Goal: Task Accomplishment & Management: Manage account settings

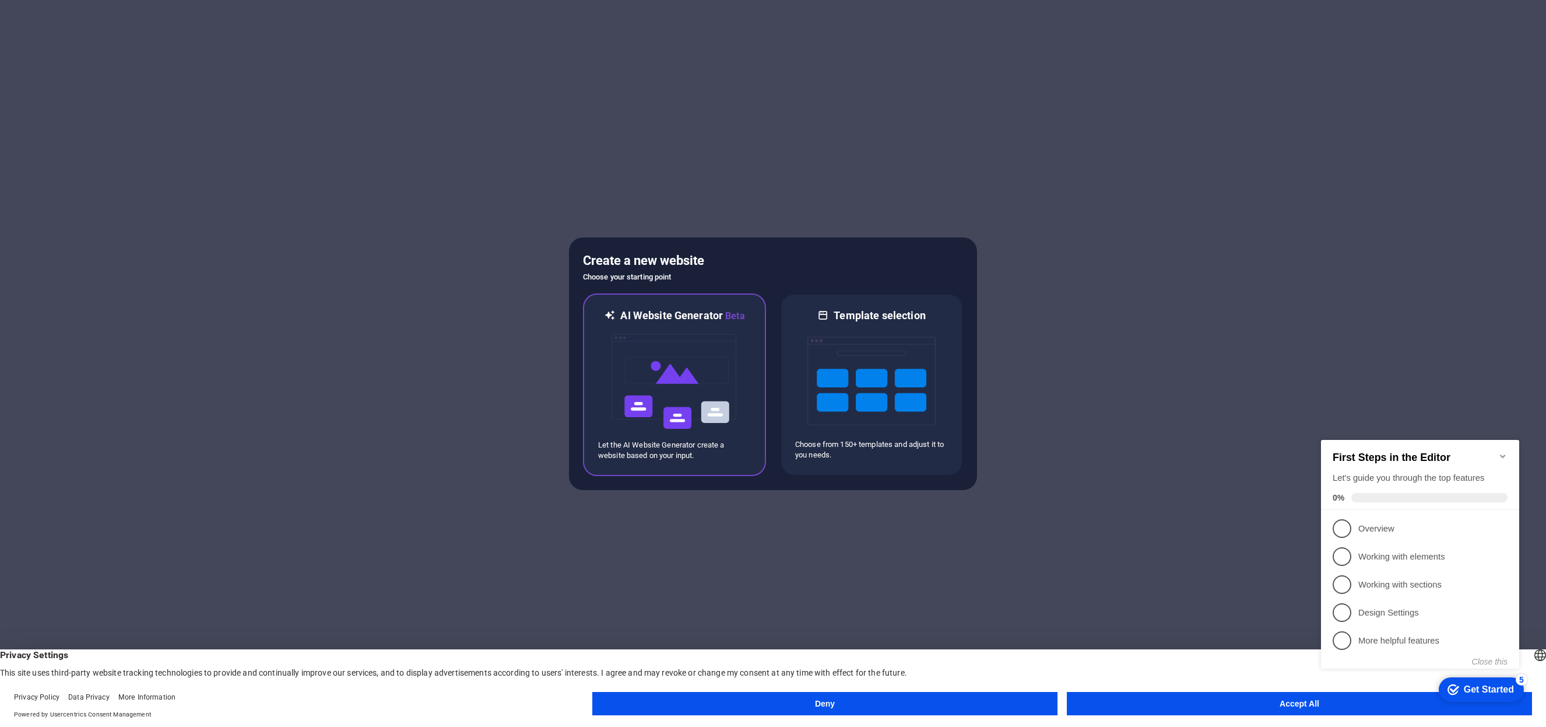
click at [675, 386] on img at bounding box center [674, 381] width 128 height 117
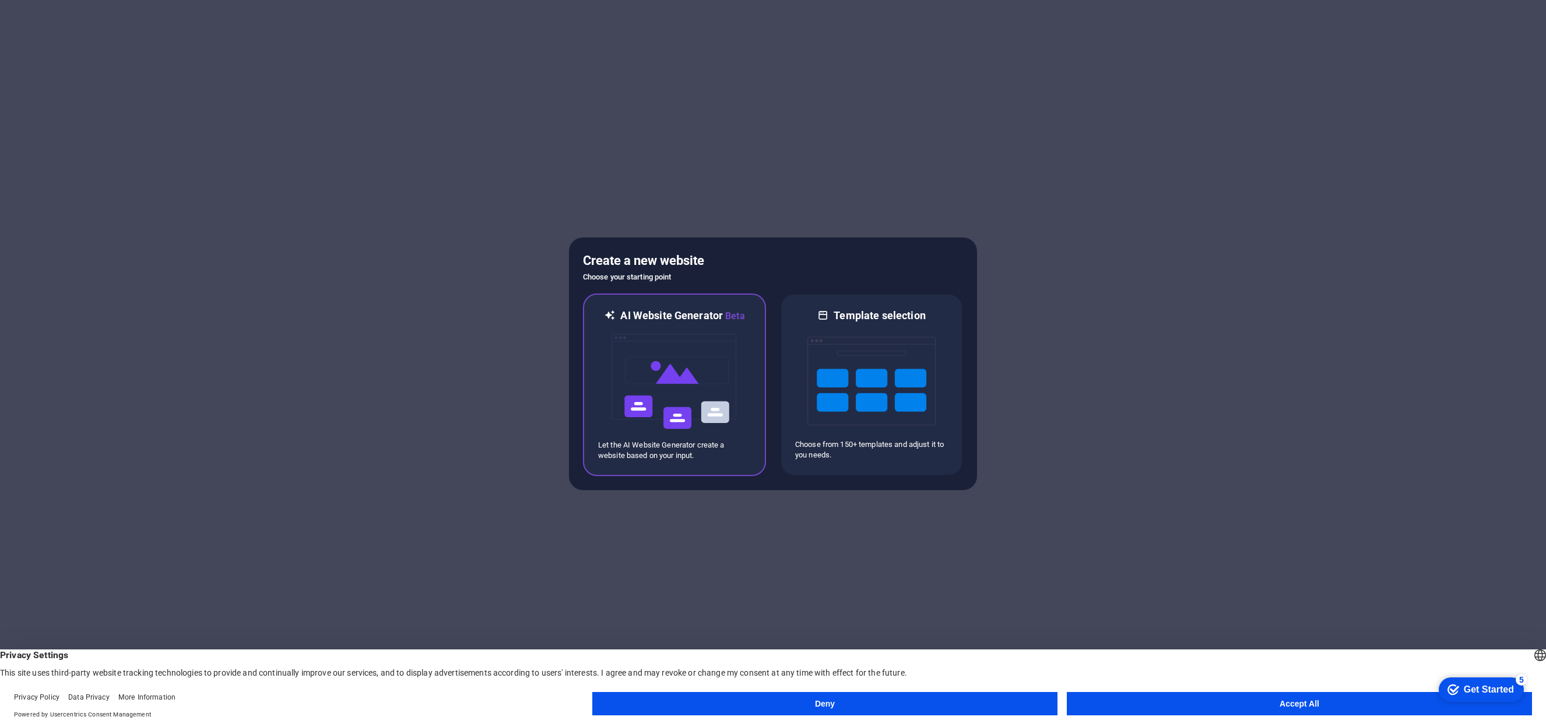
click at [688, 369] on img at bounding box center [674, 381] width 128 height 117
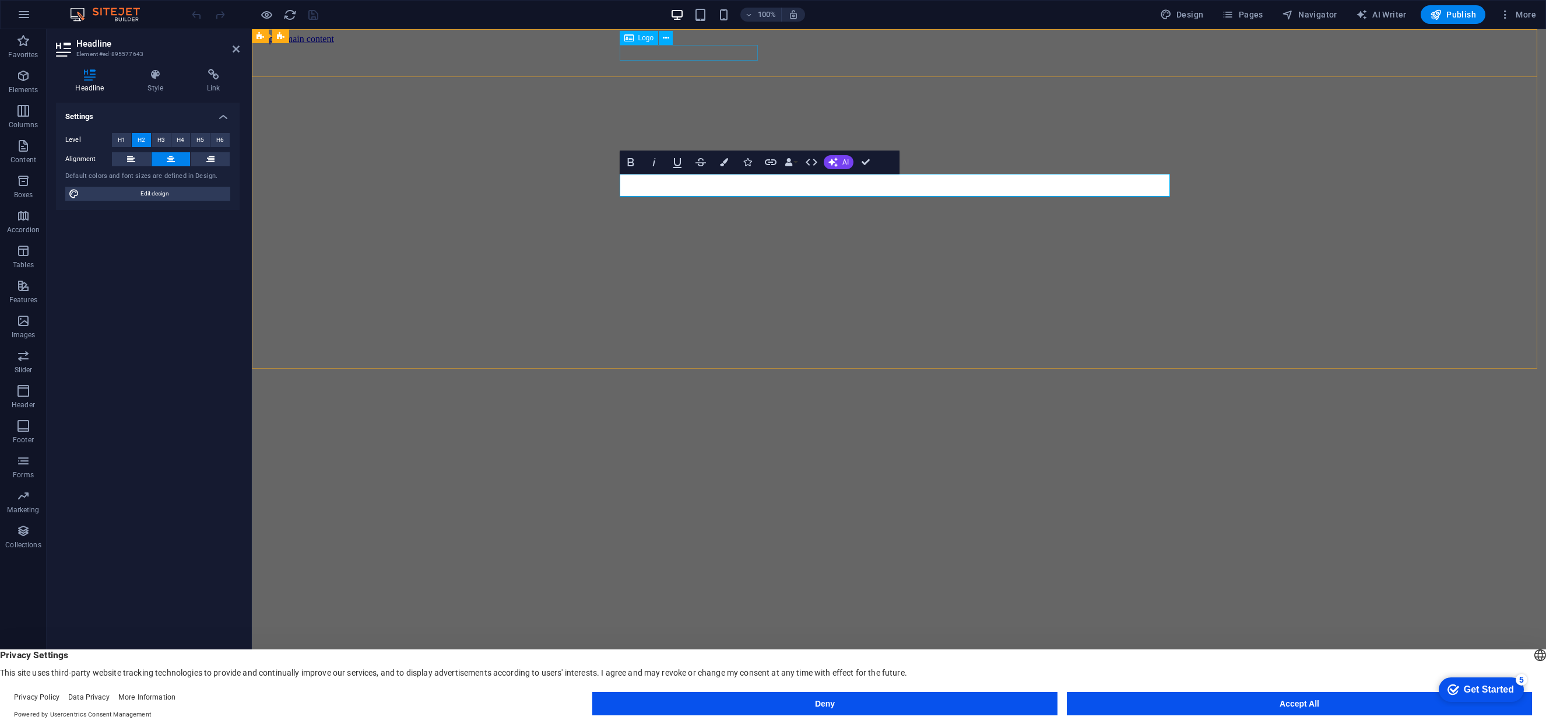
click at [671, 651] on div "[DOMAIN_NAME]" at bounding box center [899, 662] width 1285 height 22
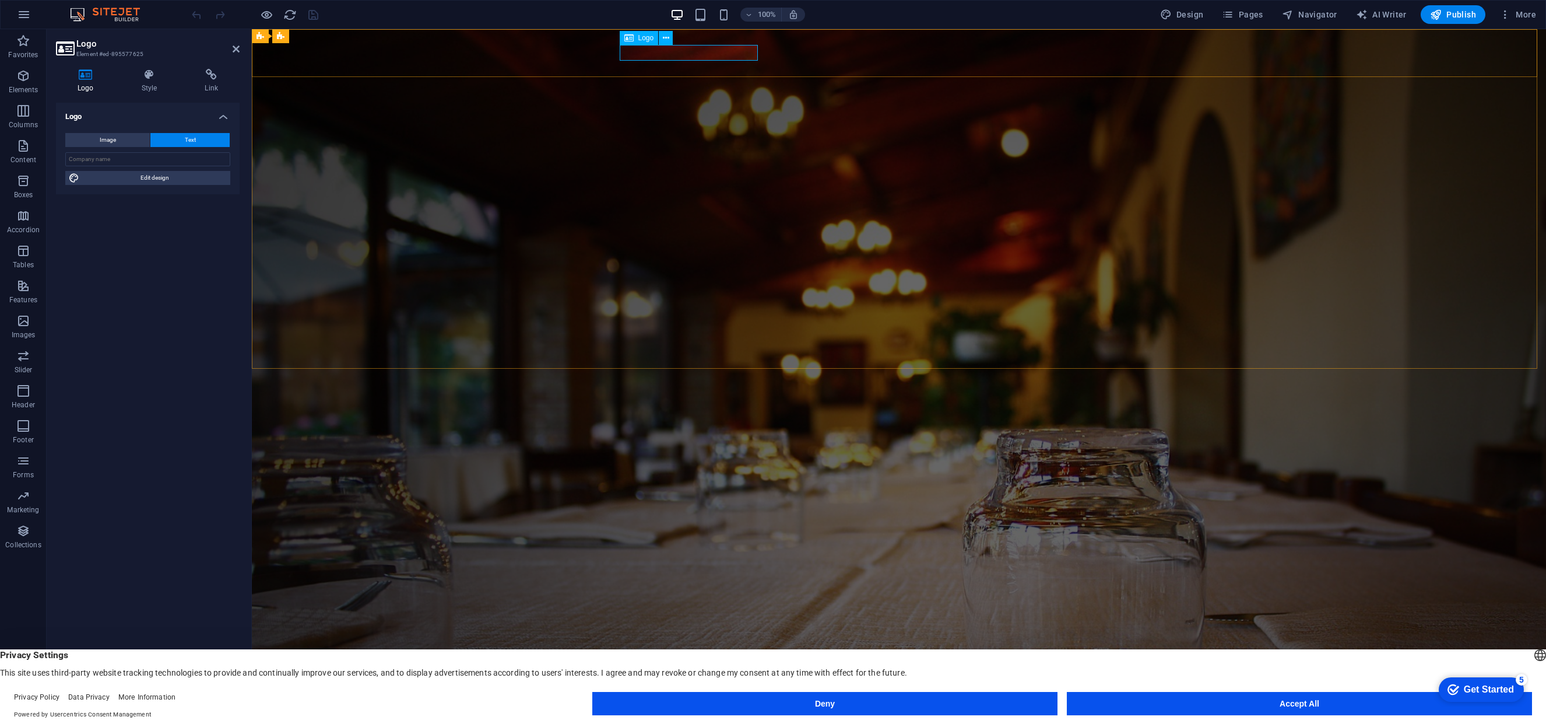
click at [715, 633] on div "[DOMAIN_NAME]" at bounding box center [899, 641] width 550 height 16
click at [717, 633] on div "[DOMAIN_NAME]" at bounding box center [899, 641] width 550 height 16
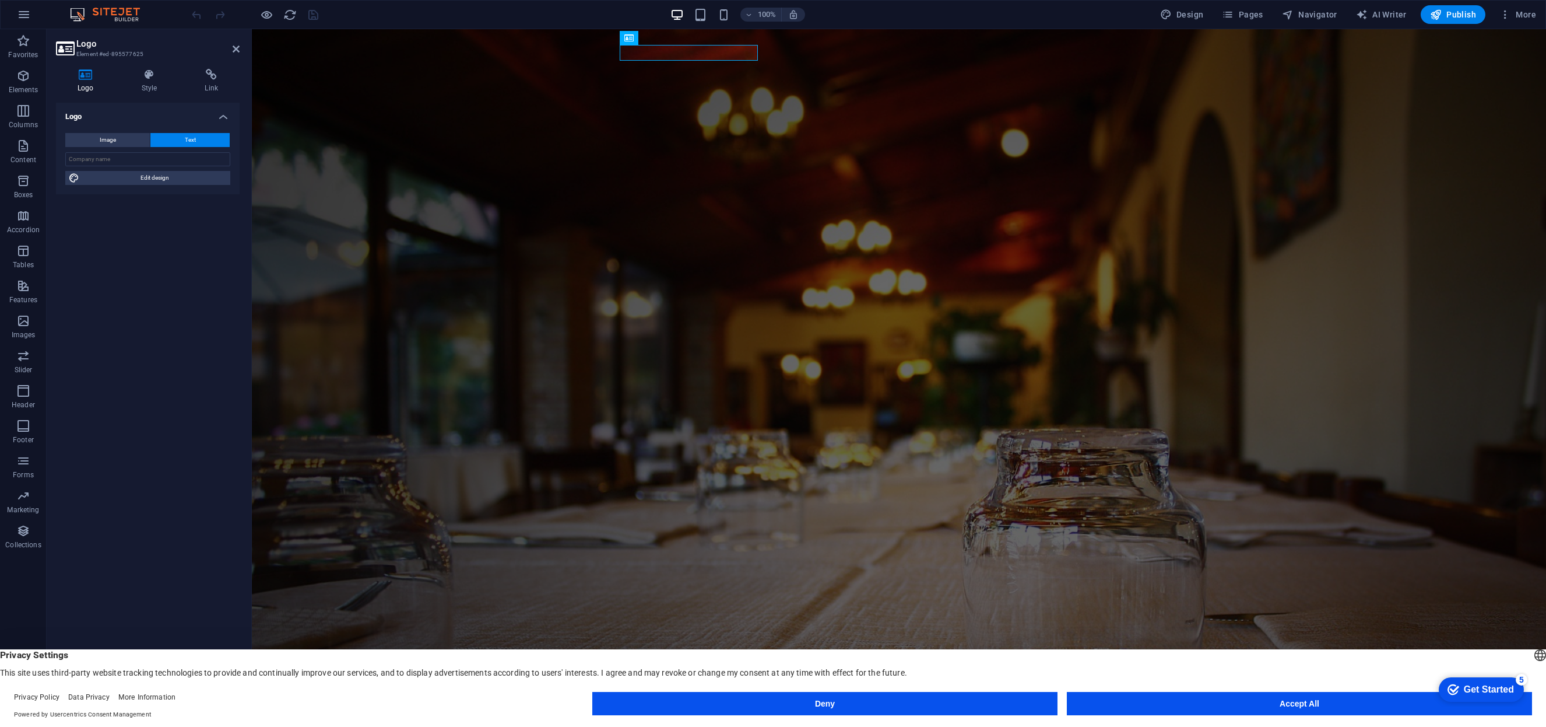
drag, startPoint x: 127, startPoint y: 265, endPoint x: 10, endPoint y: 166, distance: 153.1
click at [127, 265] on div "Logo Image Text Drag files here, click to choose files or select files from Fil…" at bounding box center [148, 401] width 184 height 596
click at [688, 633] on div "[DOMAIN_NAME]" at bounding box center [899, 641] width 550 height 16
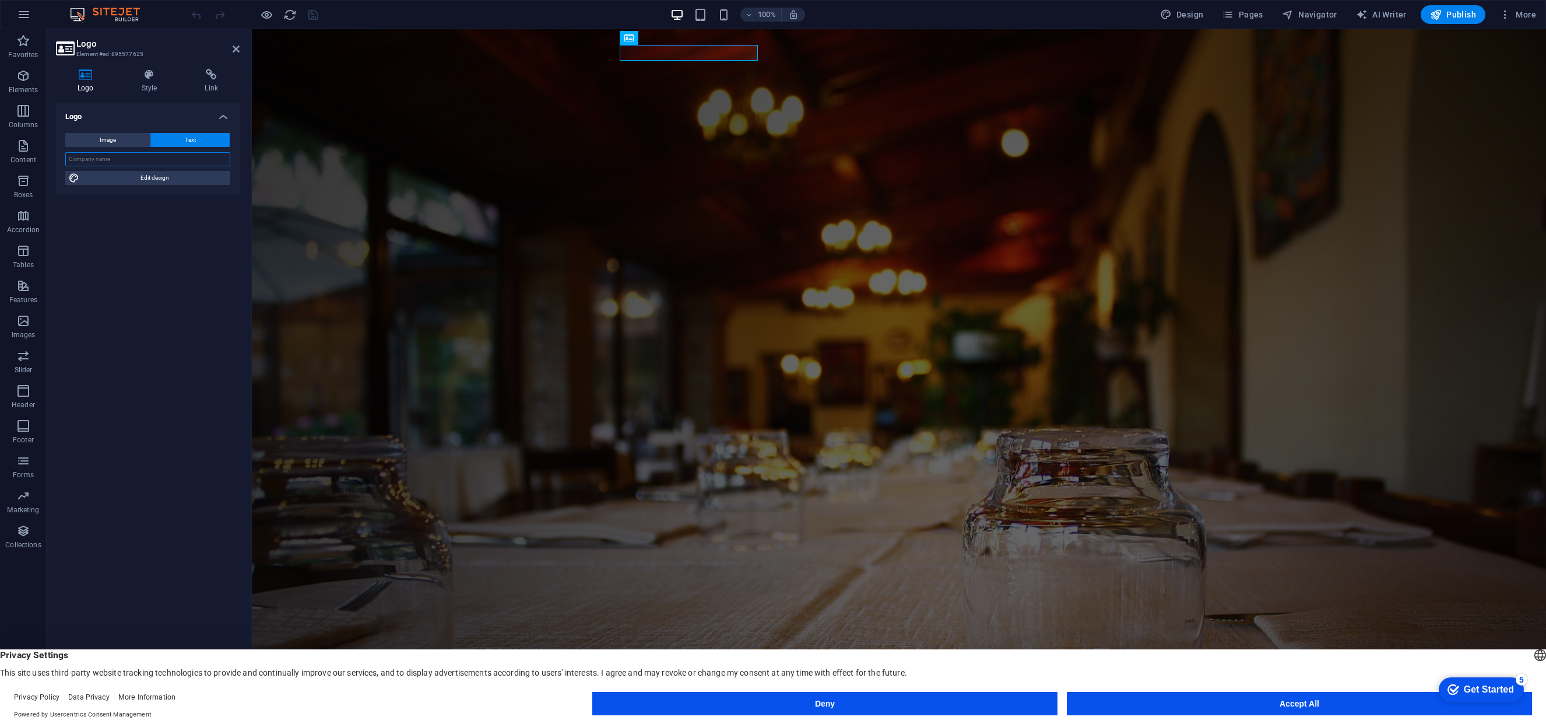
click at [114, 162] on input "text" at bounding box center [147, 159] width 165 height 14
type input "E & L Delicatessen"
drag, startPoint x: 145, startPoint y: 314, endPoint x: 233, endPoint y: 266, distance: 100.2
click at [145, 314] on div "Logo Image Text Drag files here, click to choose files or select files from Fil…" at bounding box center [148, 401] width 184 height 596
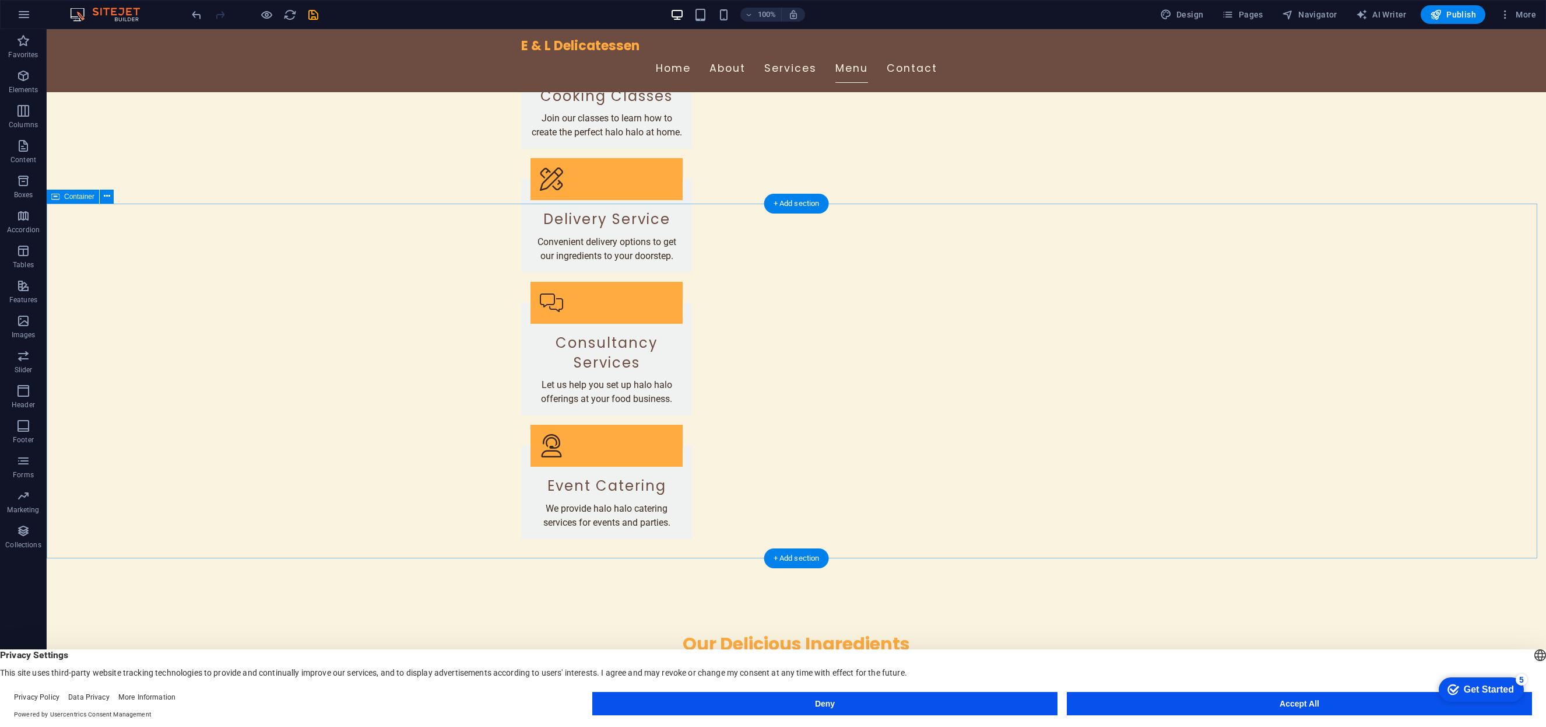
scroll to position [1873, 0]
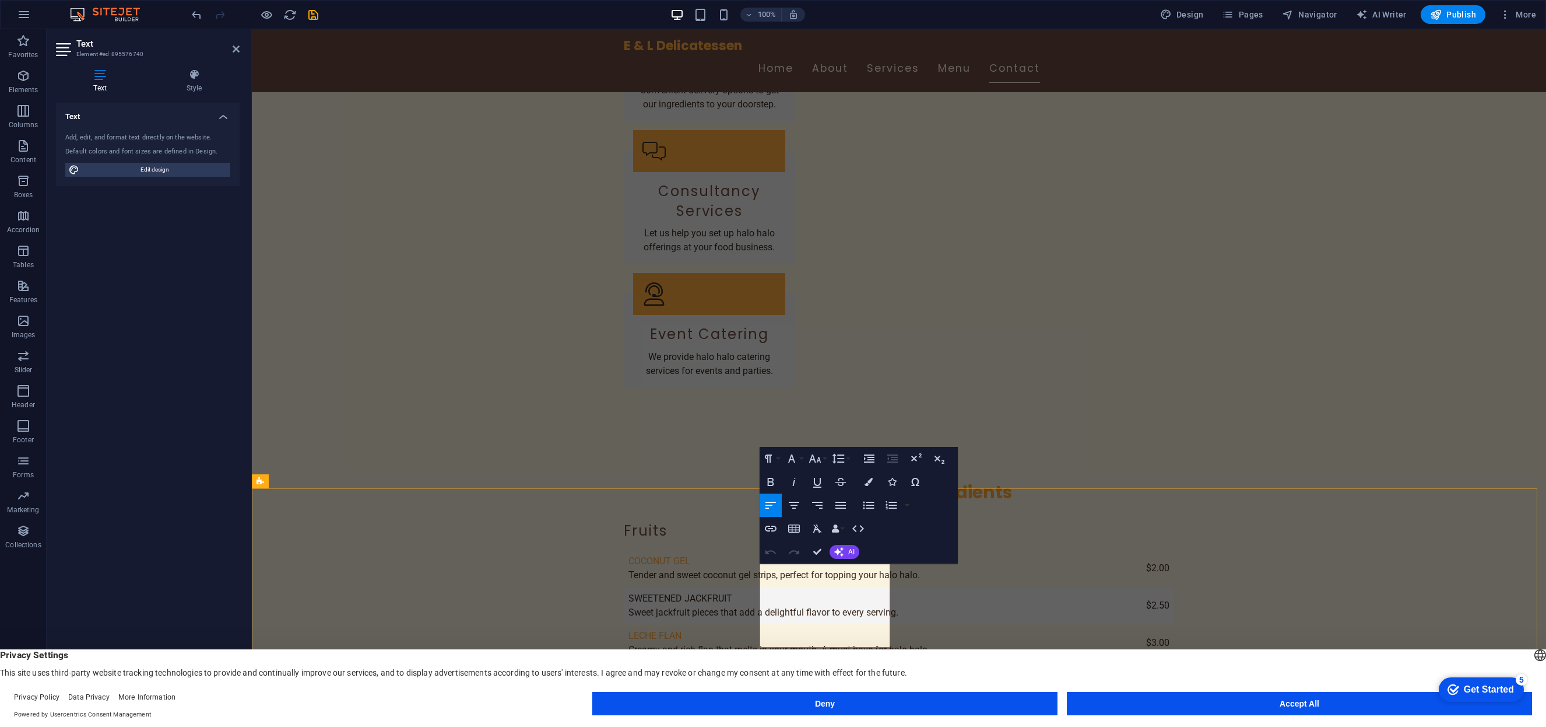
drag, startPoint x: 807, startPoint y: 579, endPoint x: 779, endPoint y: 573, distance: 28.6
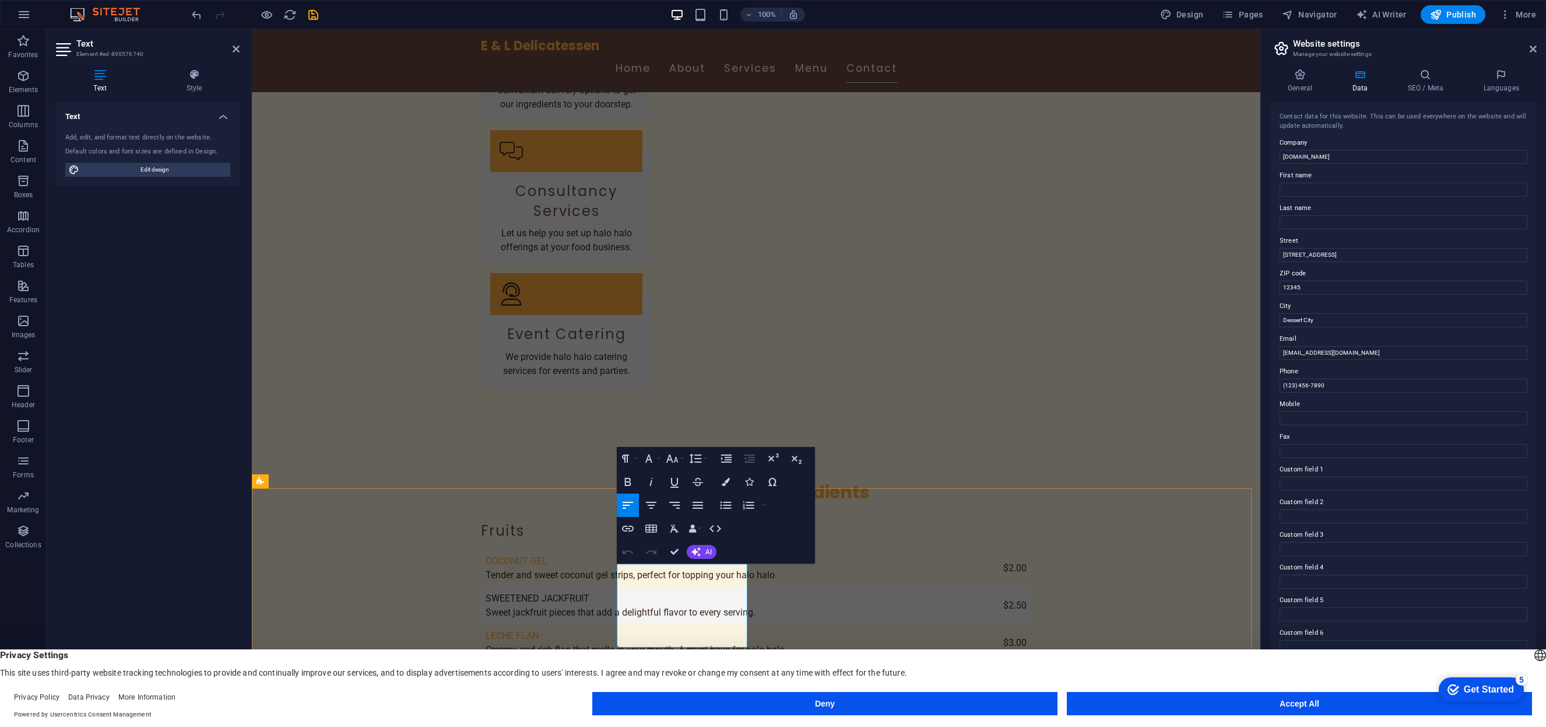
drag, startPoint x: 1369, startPoint y: 258, endPoint x: 1281, endPoint y: 250, distance: 87.9
click at [1281, 250] on input "123 Sweet Ave" at bounding box center [1404, 255] width 248 height 14
drag, startPoint x: 1446, startPoint y: 254, endPoint x: 1335, endPoint y: 253, distance: 110.8
click at [1335, 253] on input "16 C. Lawis Ext. Sitio Banaba San Luis, , Antipolo, Philippines" at bounding box center [1404, 255] width 248 height 14
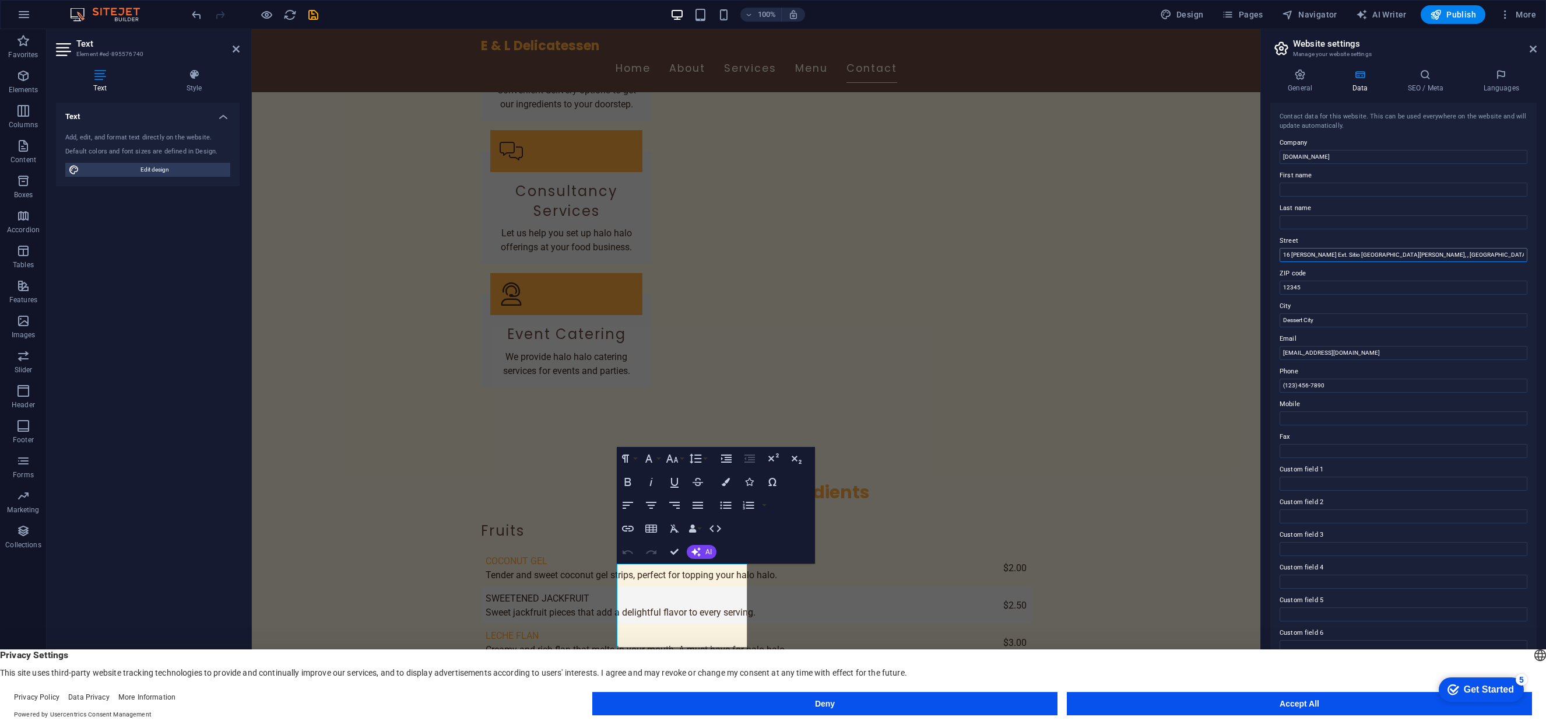
click at [1378, 258] on input "16 C. Lawis Ext. Sitio Banaba San Luis, , Antipolo, Philippines" at bounding box center [1404, 255] width 248 height 14
type input "16 C. Lawis Ext. Sitio Banaba San Luis, , Antipolo, Philippines"
drag, startPoint x: 1579, startPoint y: 316, endPoint x: 1214, endPoint y: 292, distance: 365.8
drag, startPoint x: 1588, startPoint y: 316, endPoint x: 1200, endPoint y: 285, distance: 389.0
type input "1870"
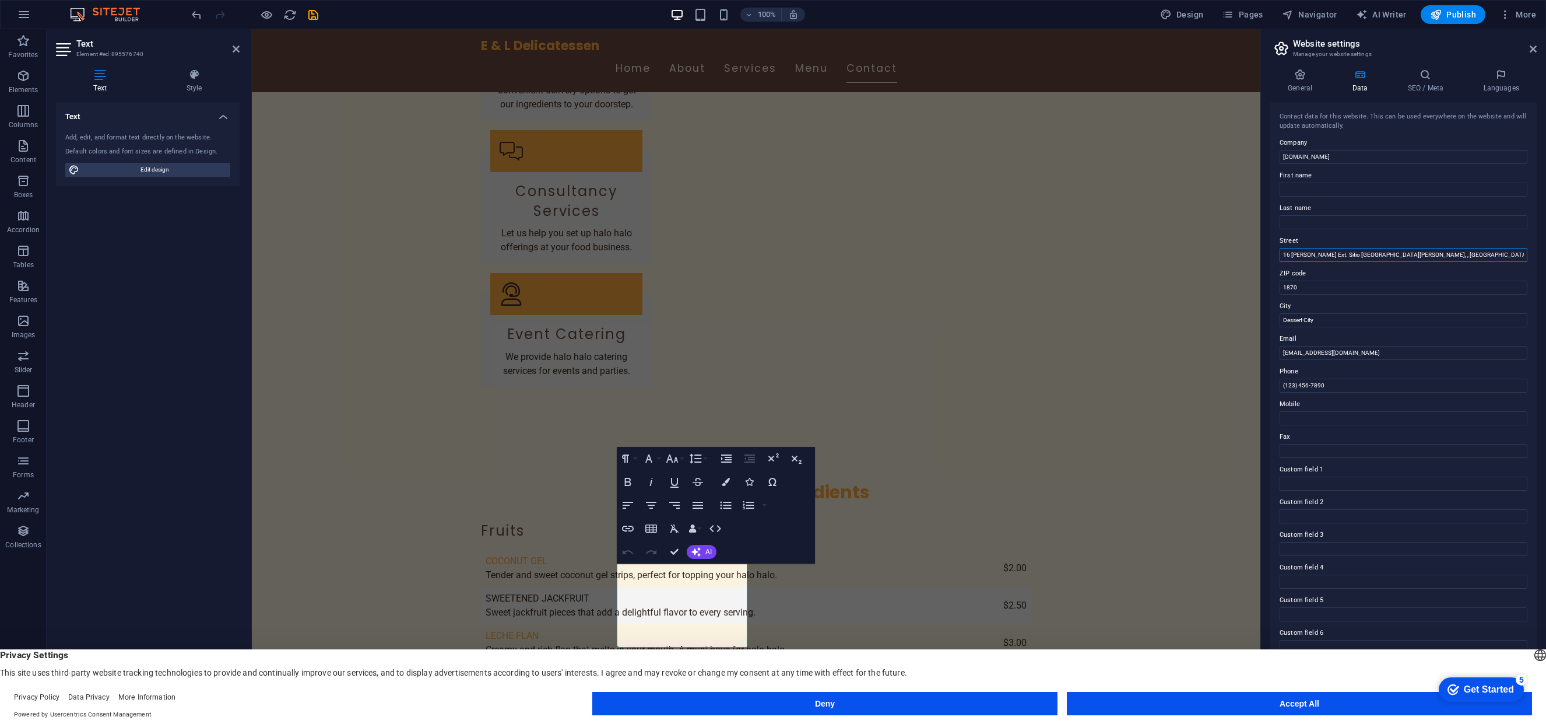
click at [1346, 257] on input "16 C. Lawis Ext. Sitio Banaba San Luis, , Antipolo, Philippines" at bounding box center [1404, 255] width 248 height 14
drag, startPoint x: 1576, startPoint y: 351, endPoint x: 1227, endPoint y: 322, distance: 349.9
type input "[GEOGRAPHIC_DATA]"
click at [1417, 290] on input "1870" at bounding box center [1404, 287] width 248 height 14
click at [1378, 255] on input "16 C. Lawis Ext. Sitio Banaba San Luis, , Antipolo, Philippines" at bounding box center [1404, 255] width 248 height 14
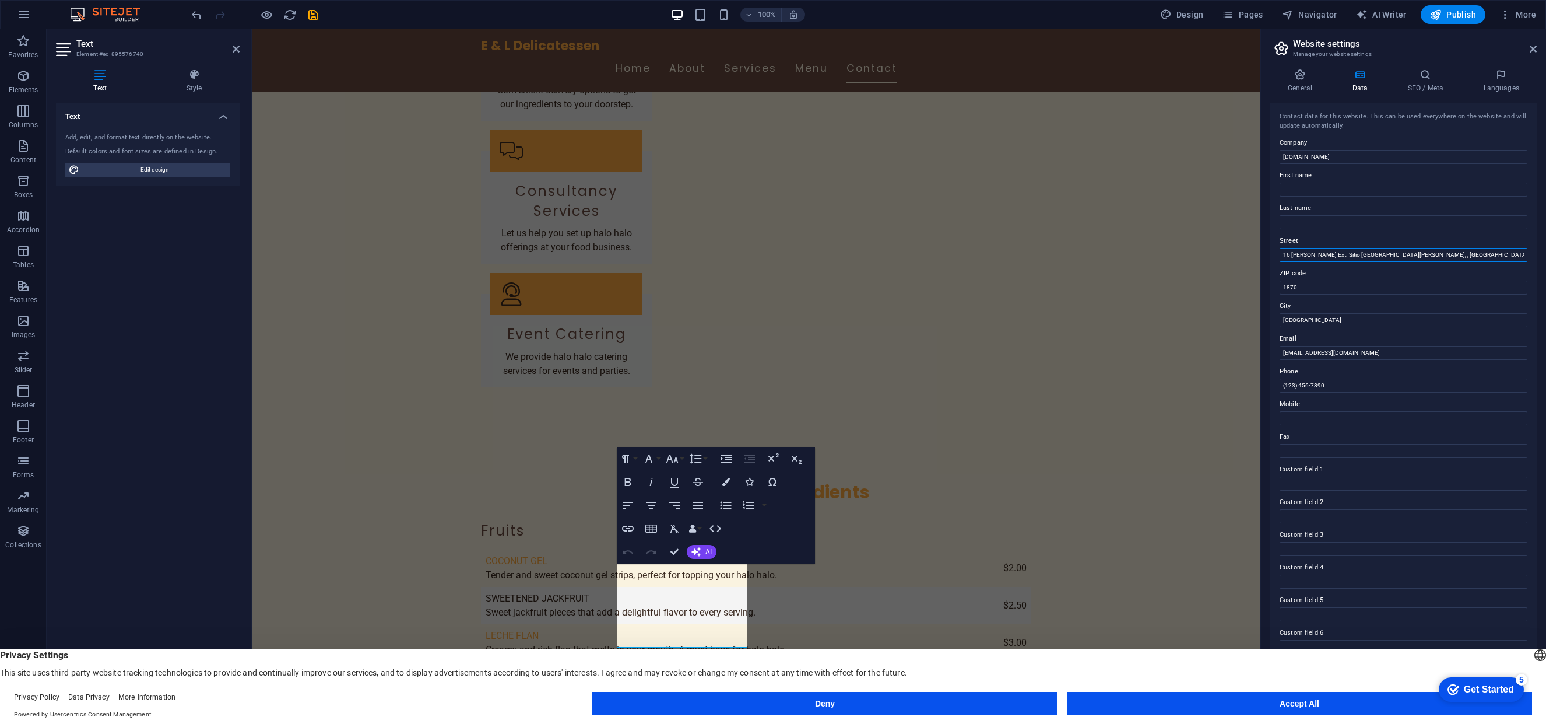
drag, startPoint x: 1385, startPoint y: 255, endPoint x: 1456, endPoint y: 257, distance: 71.2
click at [1452, 257] on input "16 C. Lawis Ext. Sitio Banaba San Luis, , Antipolo, Philippines" at bounding box center [1404, 255] width 248 height 14
type input "16 [PERSON_NAME] Ext. Sitio [GEOGRAPHIC_DATA][PERSON_NAME],"
click at [1337, 411] on input "Mobile" at bounding box center [1404, 418] width 248 height 14
click at [1320, 413] on input "Mobile" at bounding box center [1404, 418] width 248 height 14
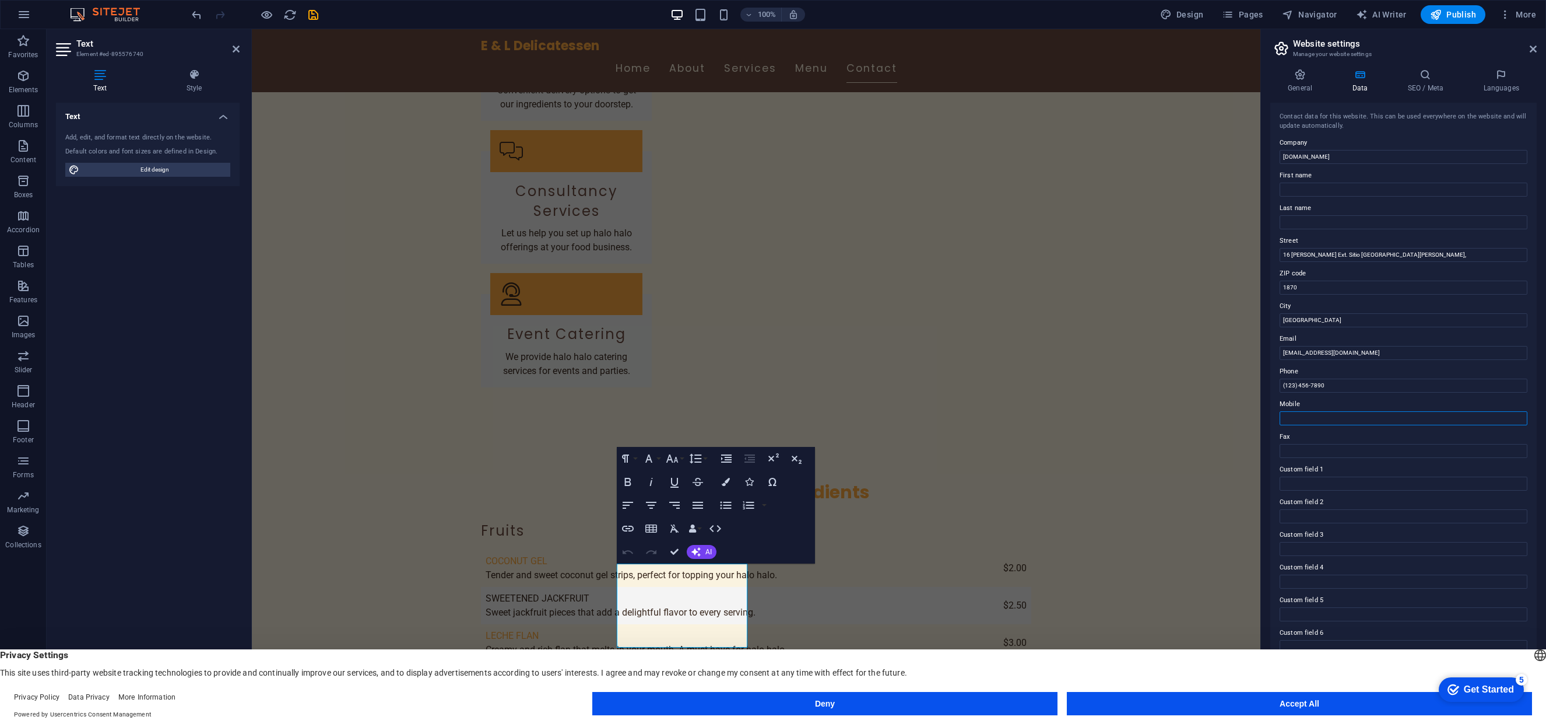
paste input "0977 444 8036"
type input "0977 444 8036"
drag, startPoint x: 1591, startPoint y: 414, endPoint x: 1235, endPoint y: 377, distance: 357.6
paste input "0977 444 8036"
type input "0977 444 8036"
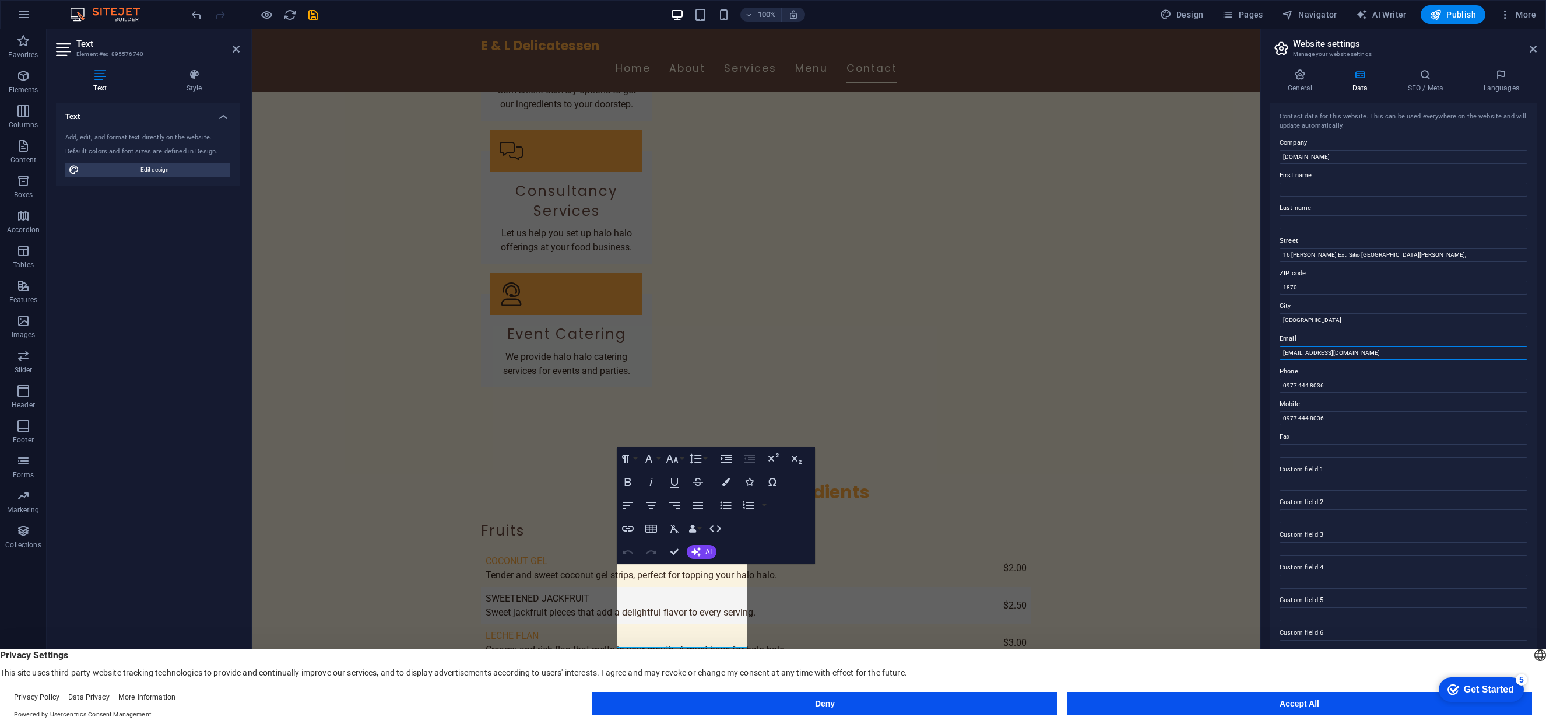
click at [1379, 355] on input "contact@el-delicatessen.com" at bounding box center [1404, 353] width 248 height 14
drag, startPoint x: 1384, startPoint y: 356, endPoint x: 1266, endPoint y: 349, distance: 118.0
click at [1266, 349] on div "General Data SEO / Meta Languages Website name el-delicatessen.com Logo Drag fi…" at bounding box center [1403, 383] width 285 height 648
paste input "admin"
type input "[EMAIL_ADDRESS][DOMAIN_NAME]"
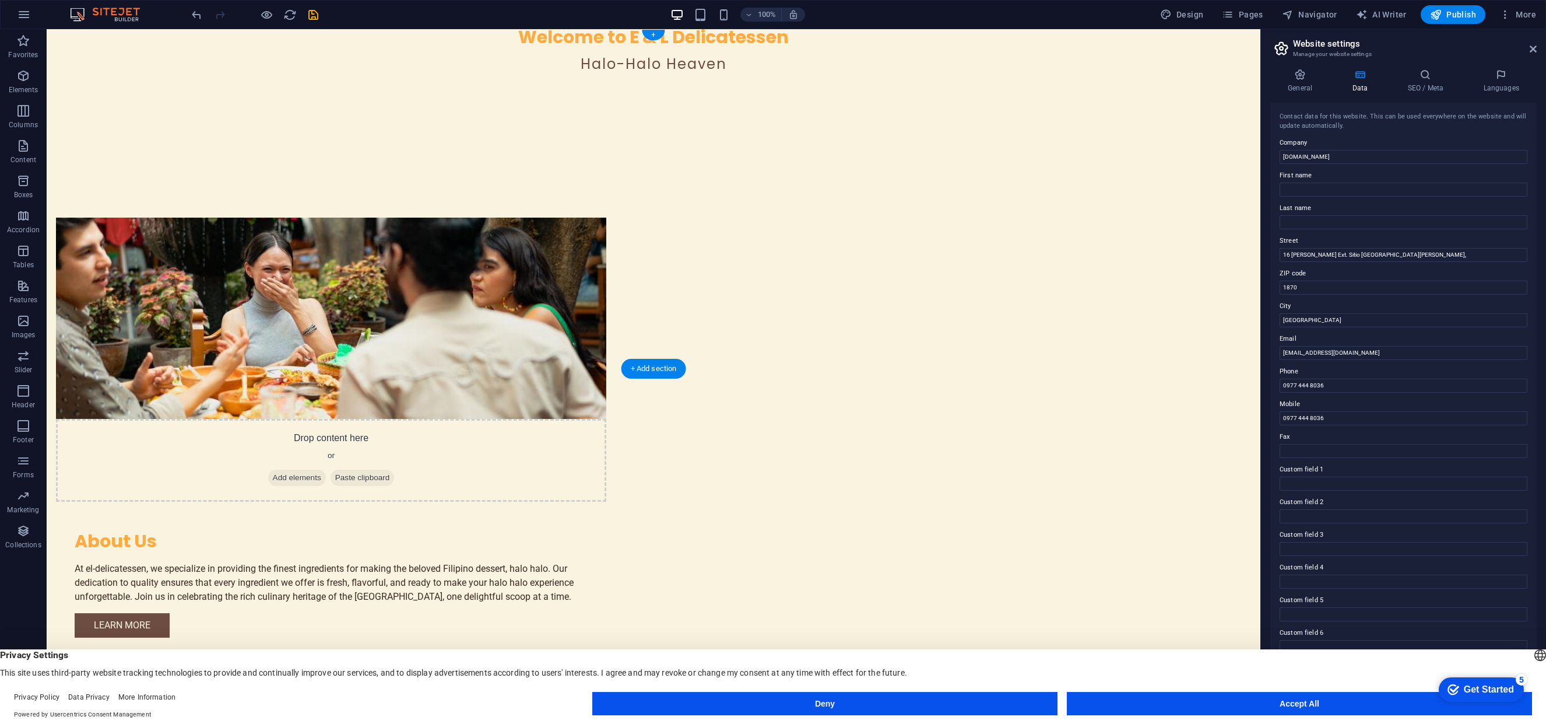
scroll to position [0, 0]
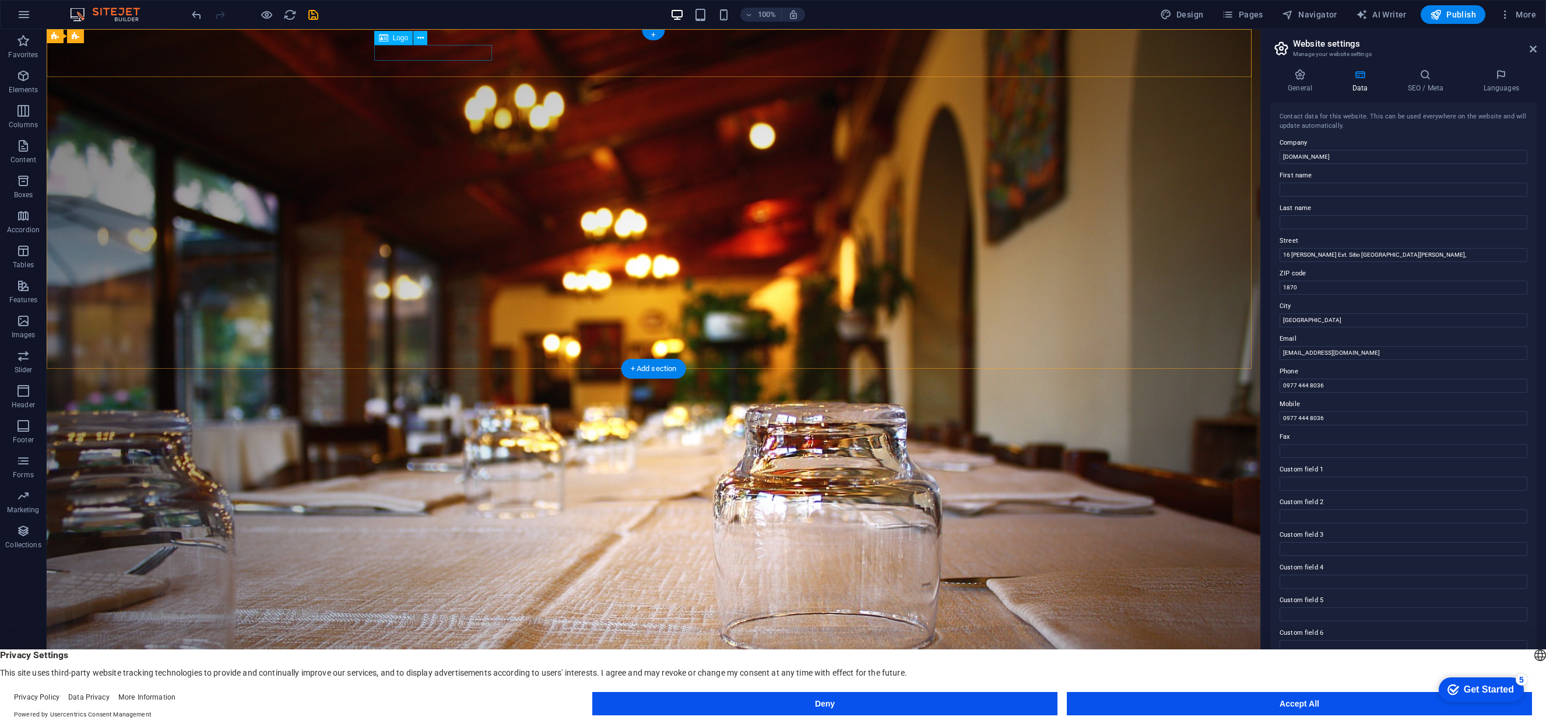
click at [441, 633] on div "E & L Delicatessen" at bounding box center [653, 641] width 550 height 16
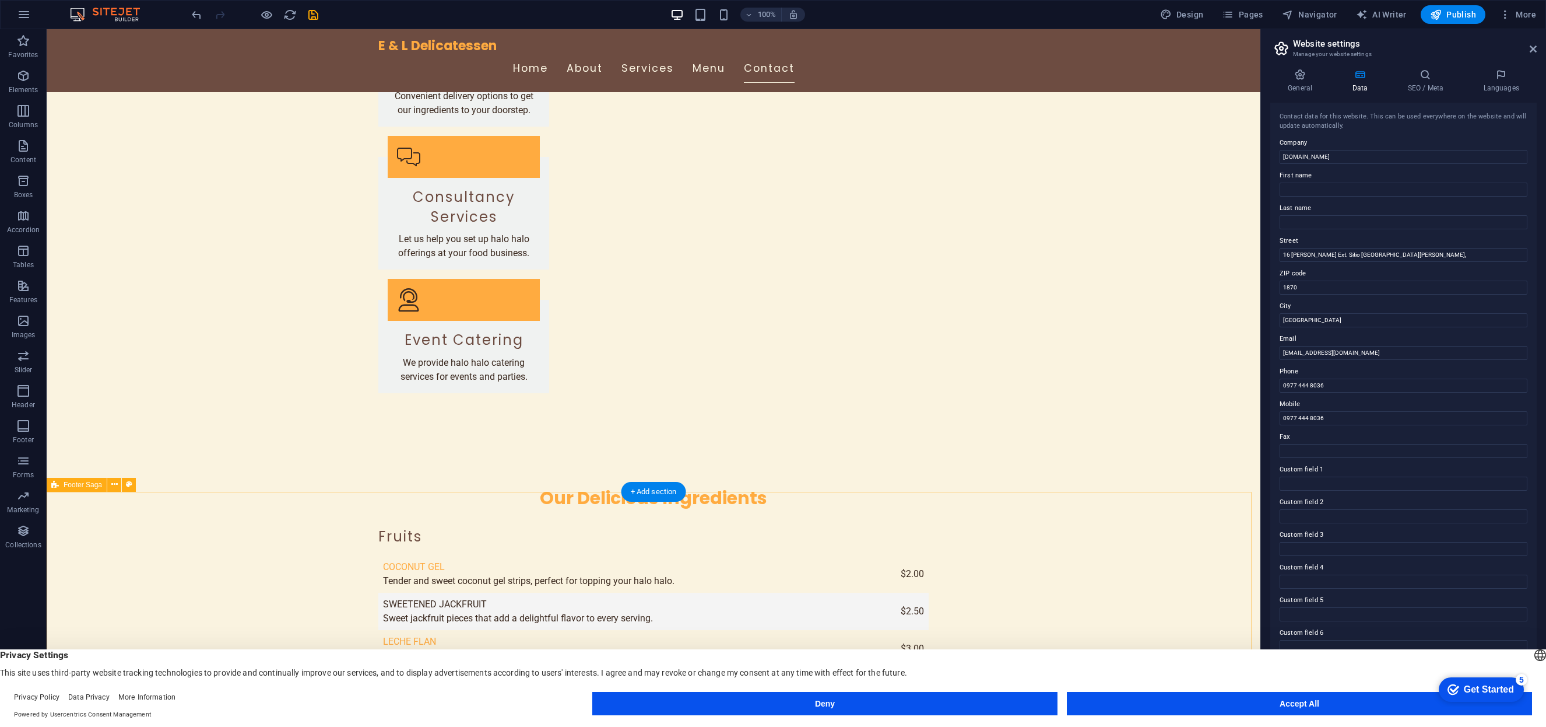
scroll to position [1866, 0]
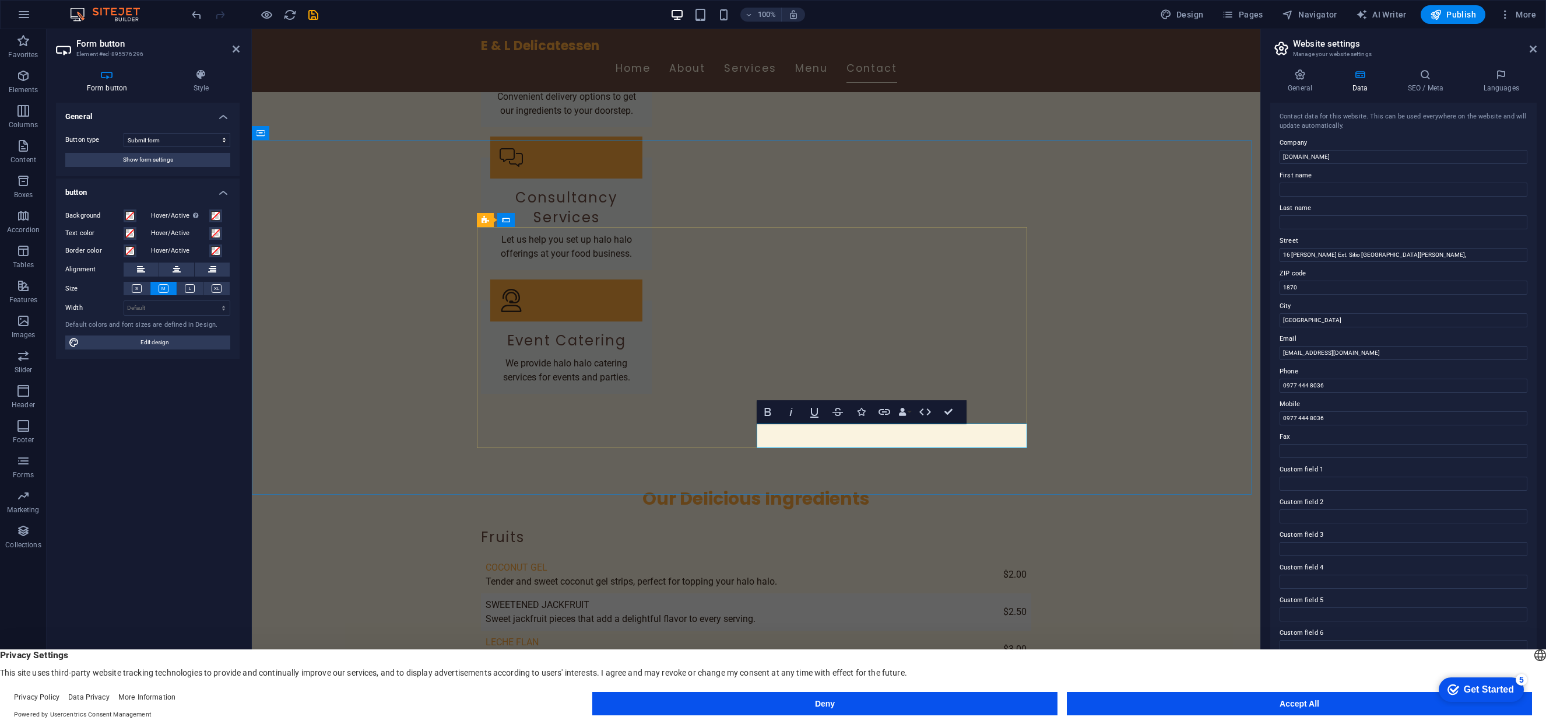
type button "Submit"
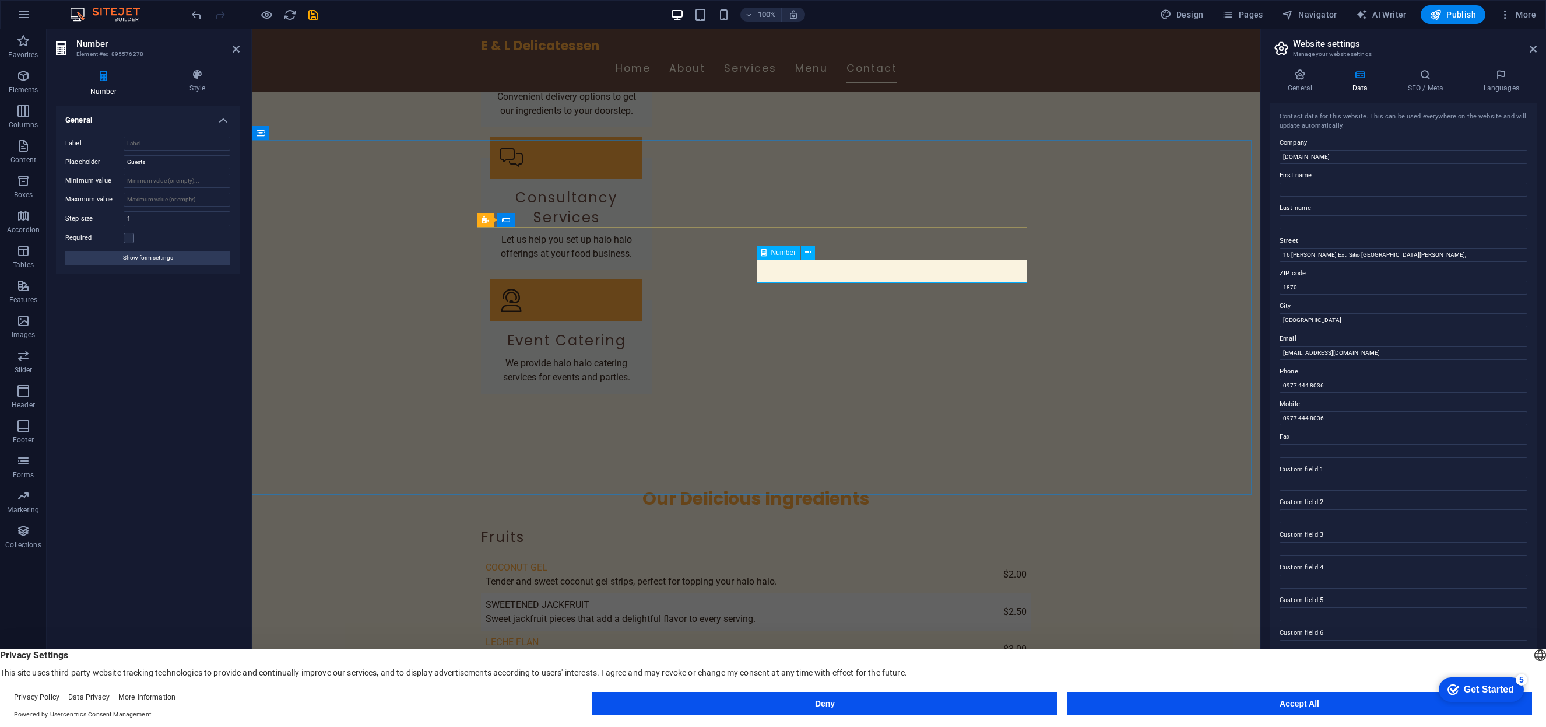
click at [150, 169] on div "Label Placeholder Guests Minimum value Maximum value Step size 1 Required Show …" at bounding box center [148, 200] width 184 height 147
click at [169, 163] on input "Guests" at bounding box center [177, 162] width 107 height 14
drag, startPoint x: 171, startPoint y: 162, endPoint x: 65, endPoint y: 158, distance: 106.8
click at [65, 158] on div "Placeholder Guests" at bounding box center [147, 162] width 165 height 14
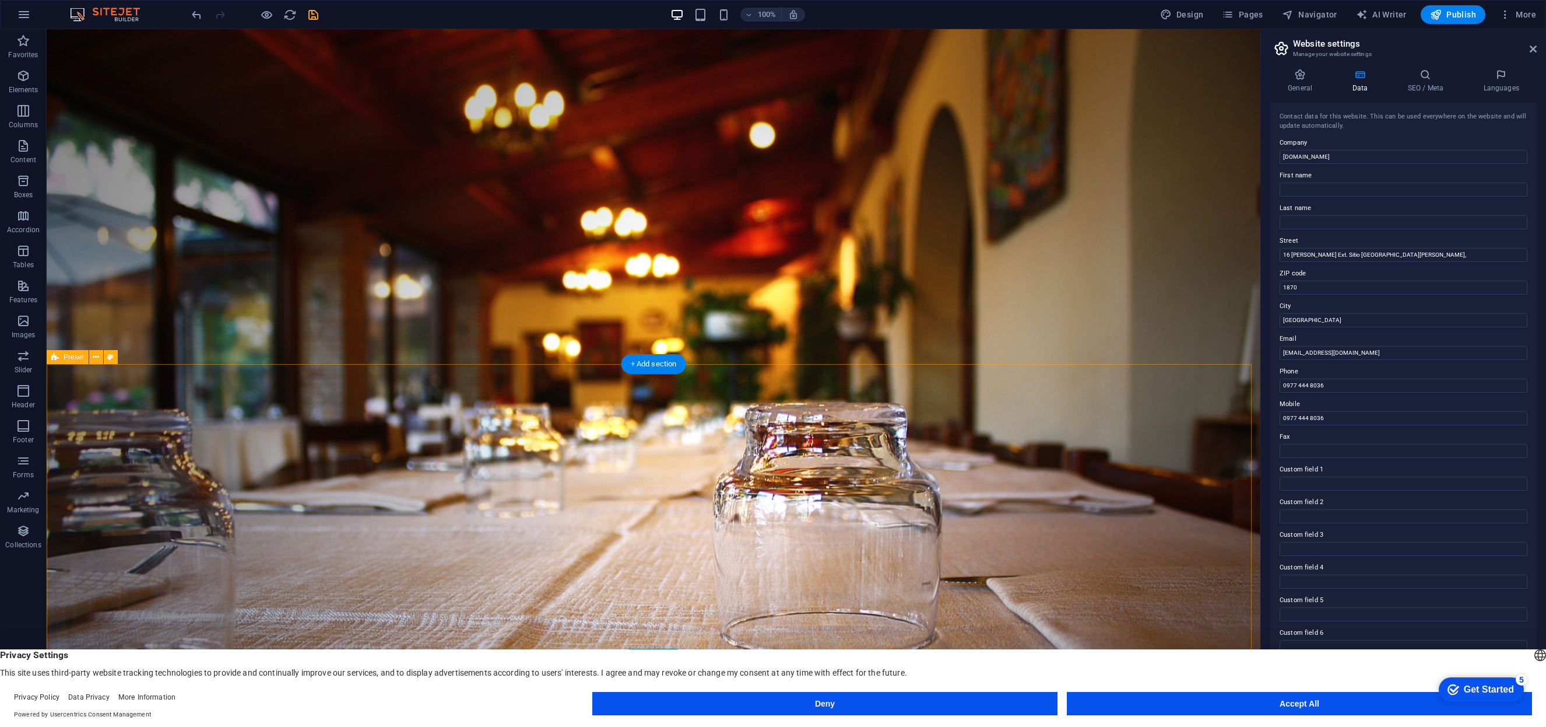
scroll to position [36, 0]
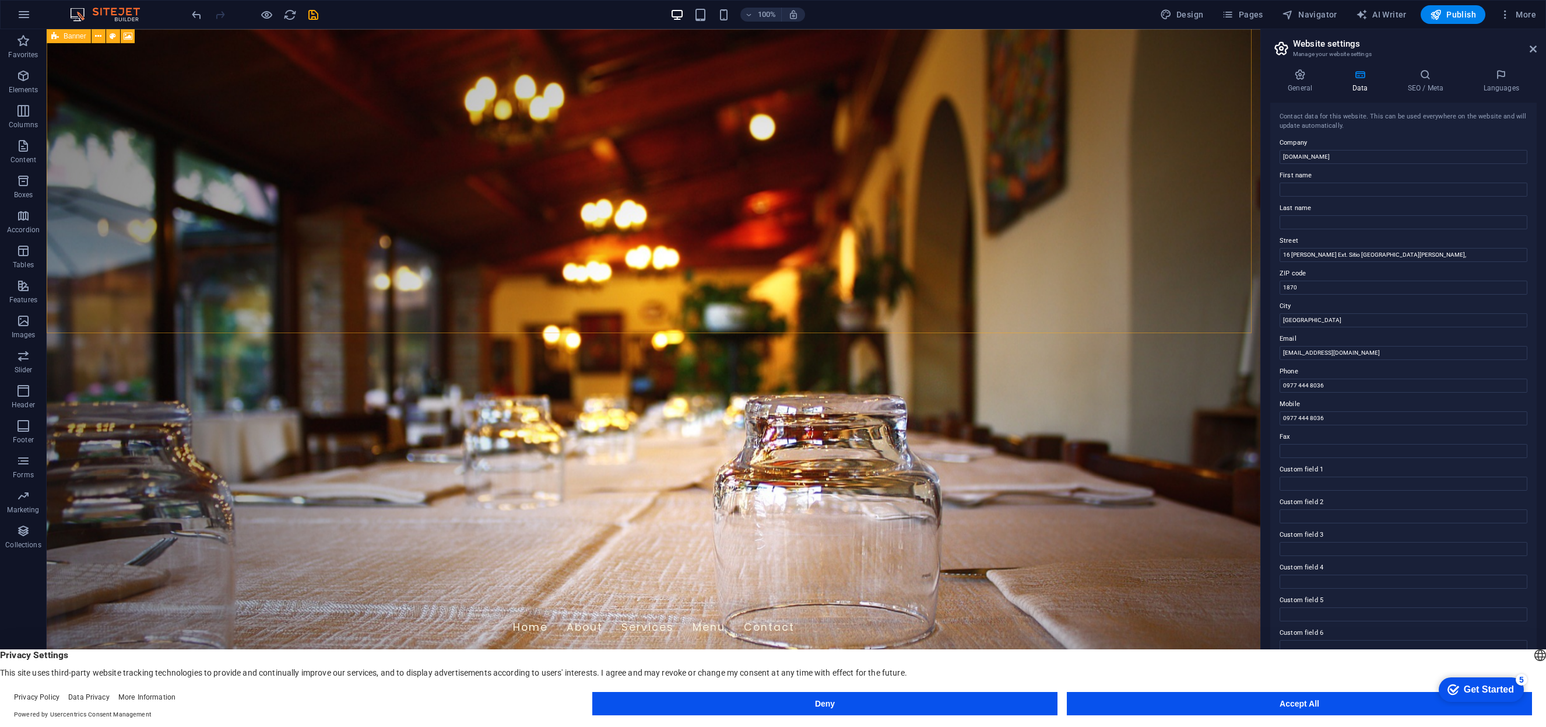
click at [58, 36] on icon at bounding box center [55, 36] width 8 height 14
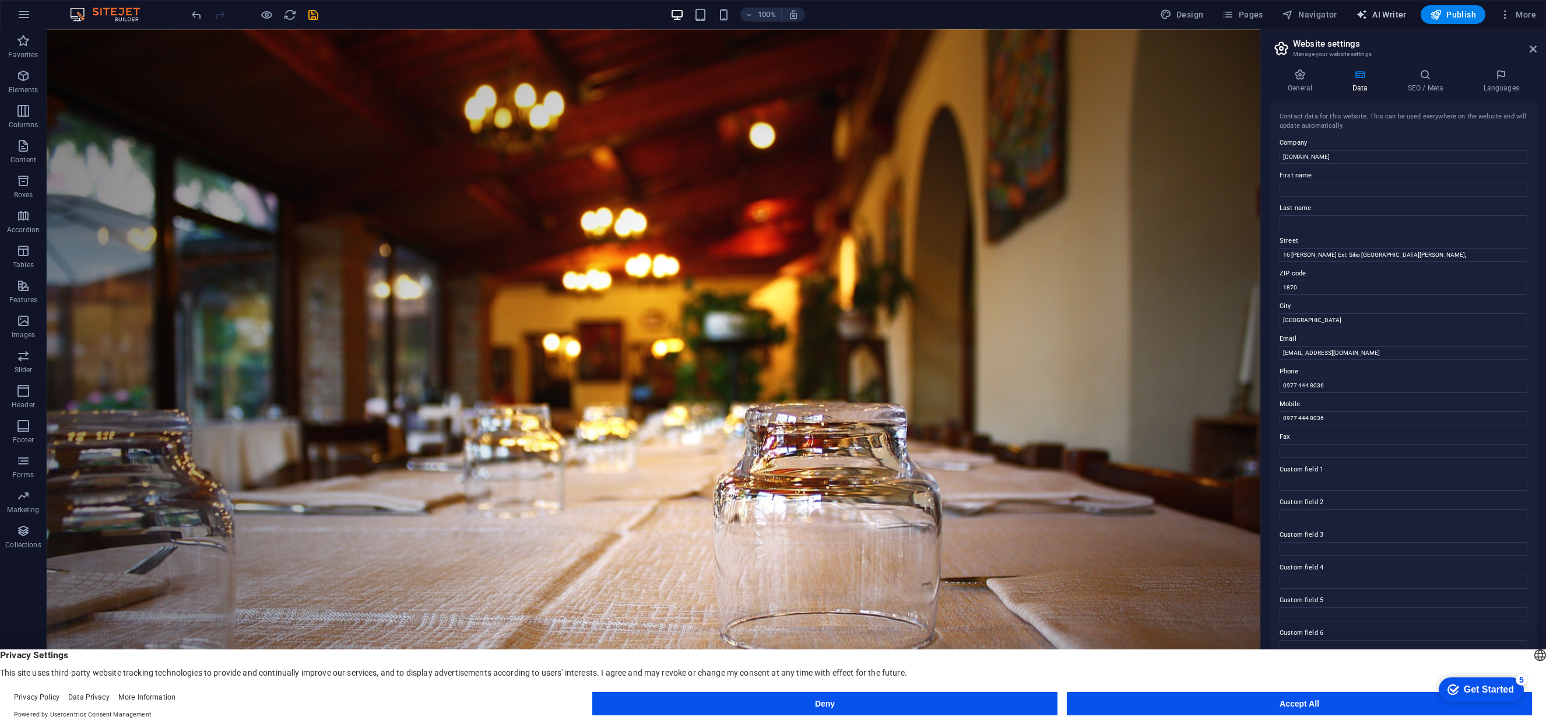
scroll to position [2, 0]
click at [54, 37] on icon at bounding box center [55, 36] width 8 height 14
click at [54, 36] on icon at bounding box center [55, 36] width 8 height 14
select select "vh"
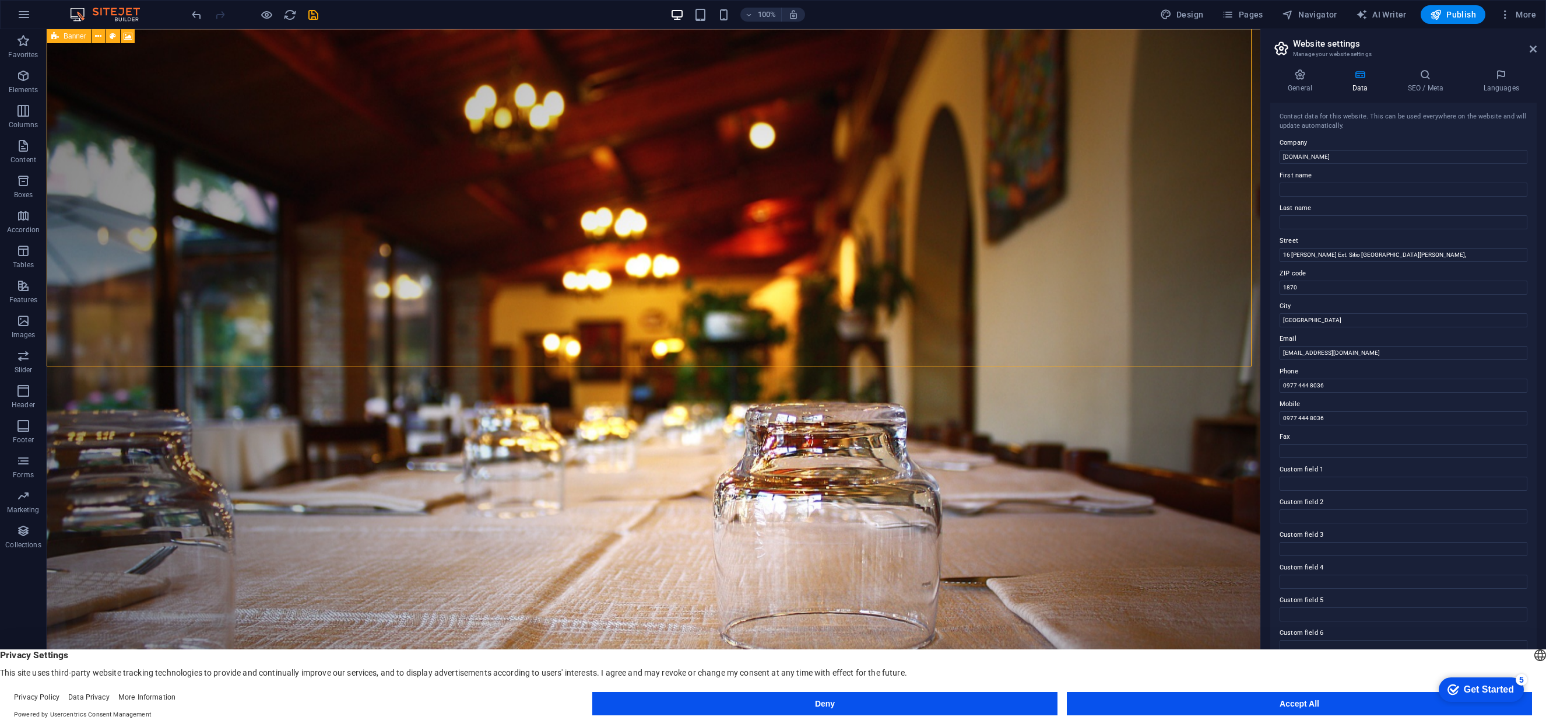
select select "header"
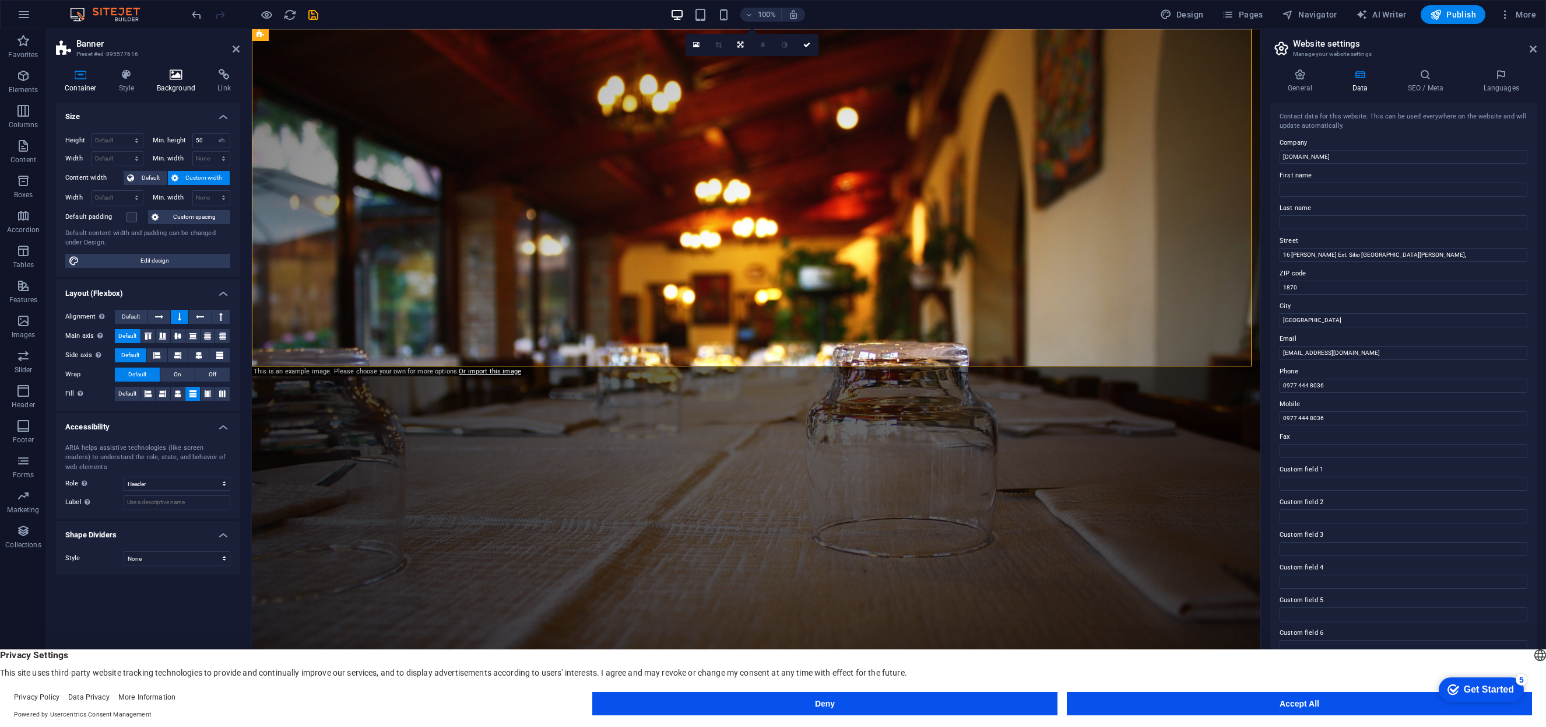
click at [187, 74] on icon at bounding box center [176, 75] width 57 height 12
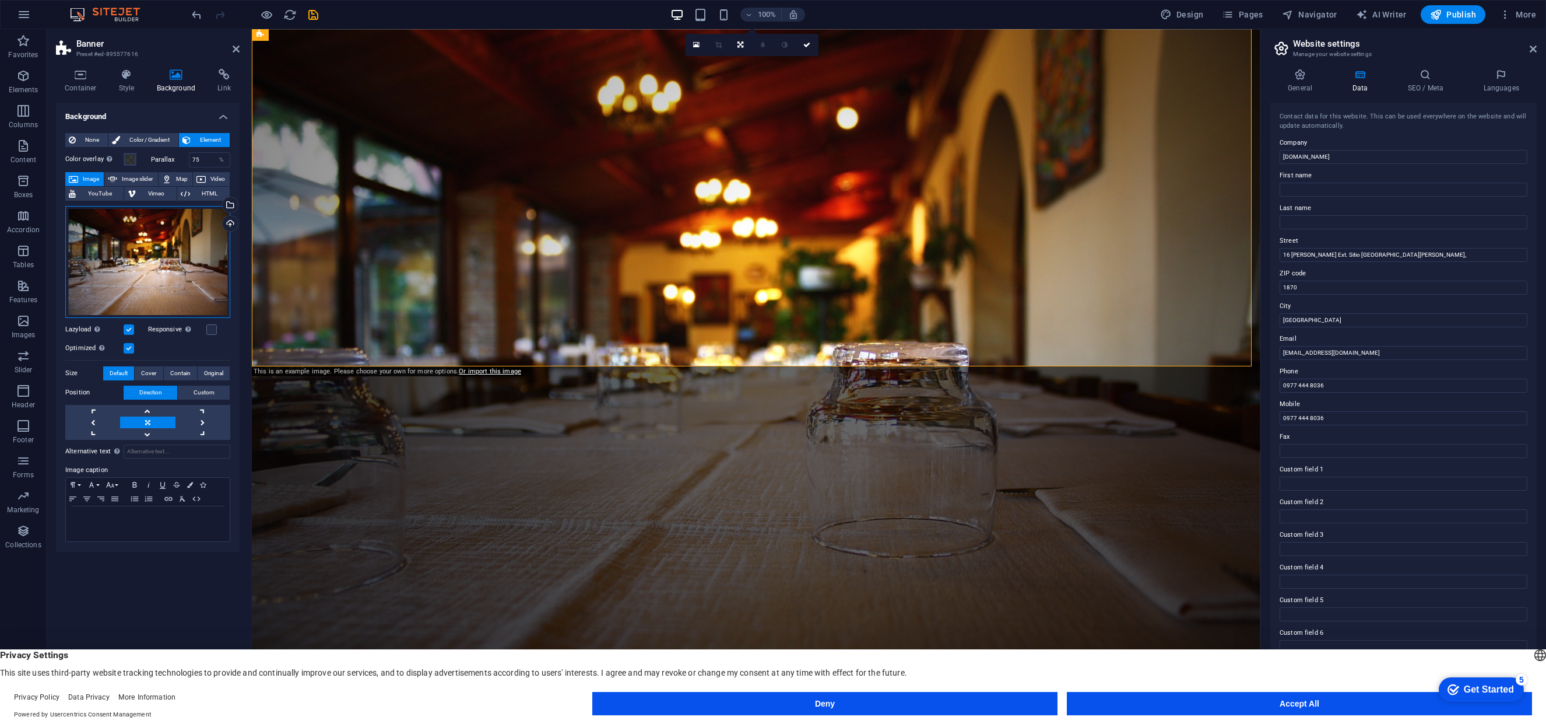
click at [152, 266] on div "Drag files here, click to choose files or select files from Files or our free s…" at bounding box center [147, 262] width 165 height 112
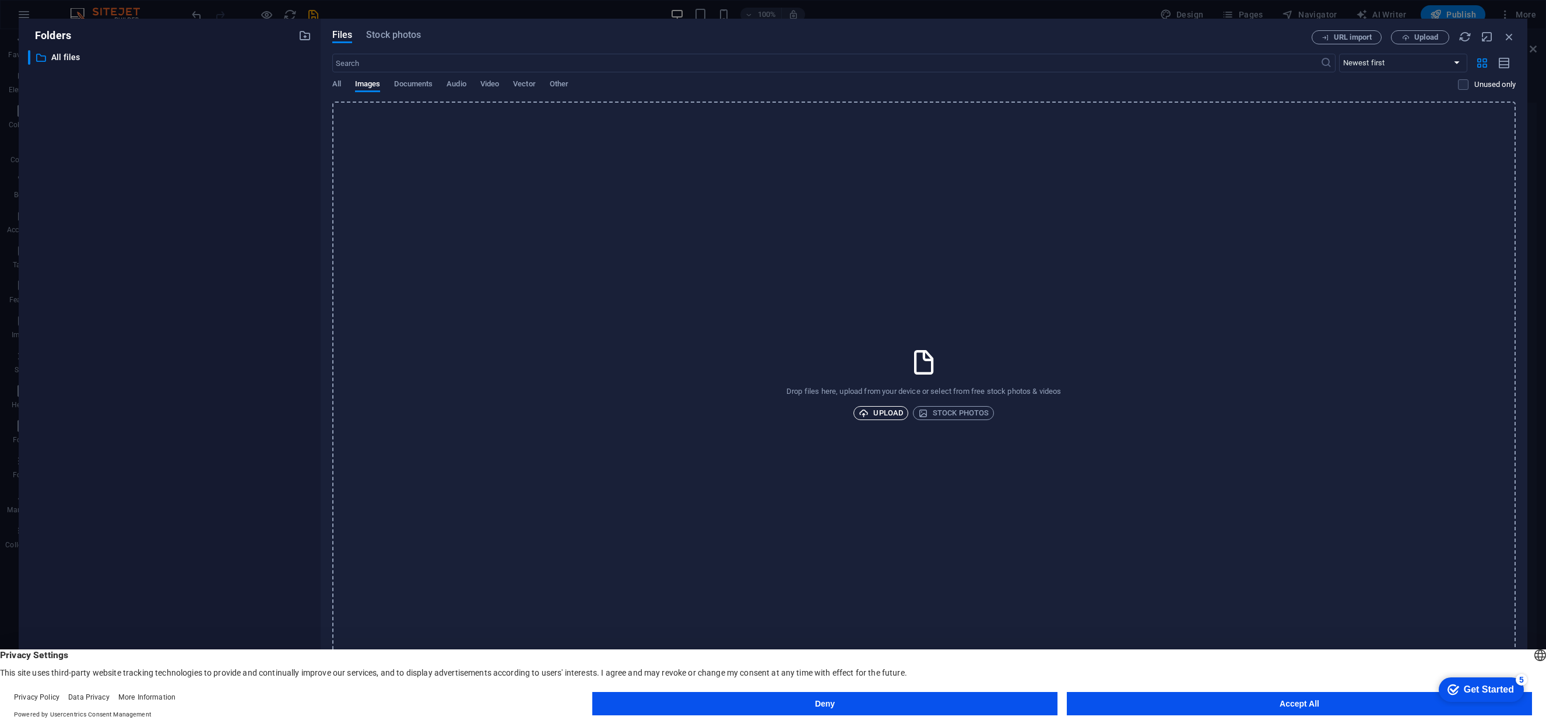
click at [879, 411] on span "Upload" at bounding box center [881, 413] width 44 height 14
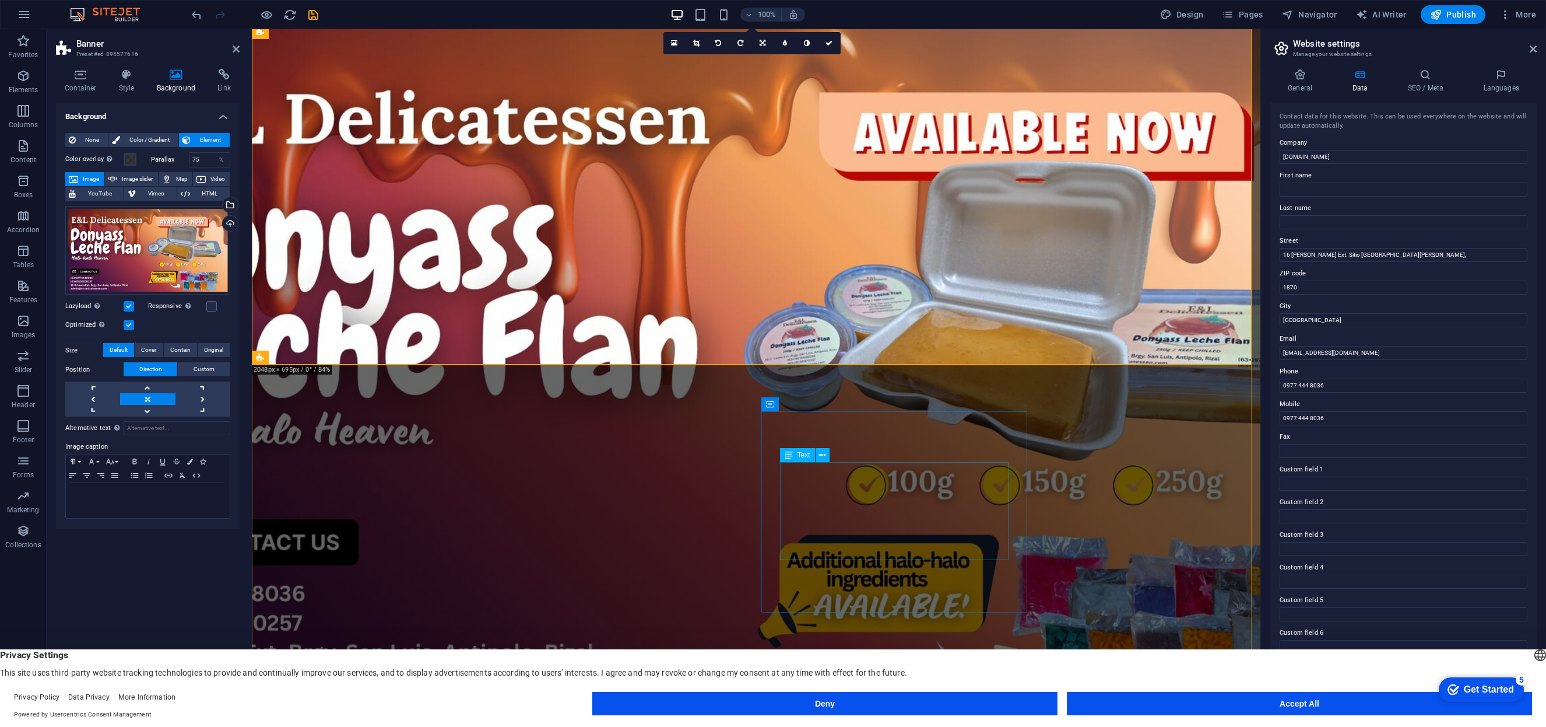
scroll to position [0, 0]
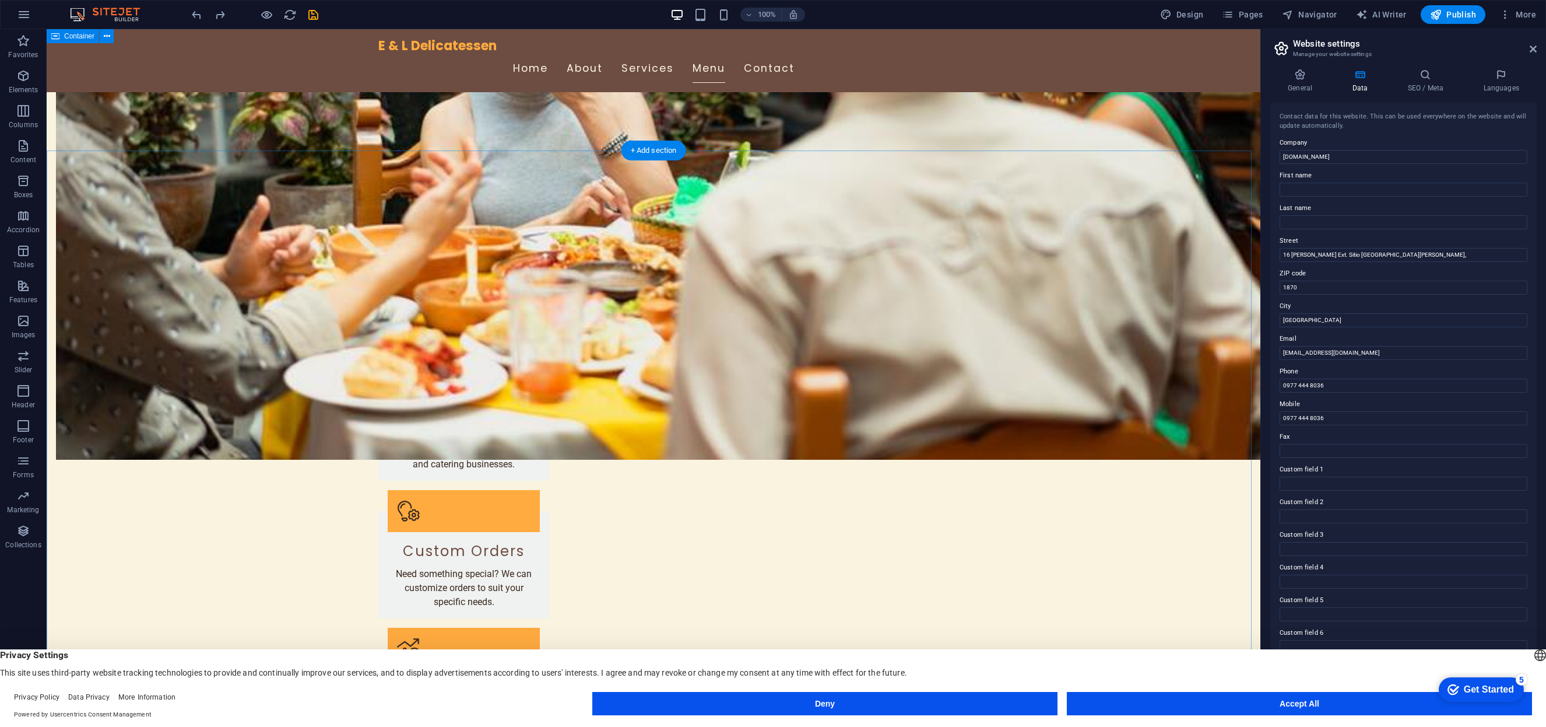
scroll to position [927, 0]
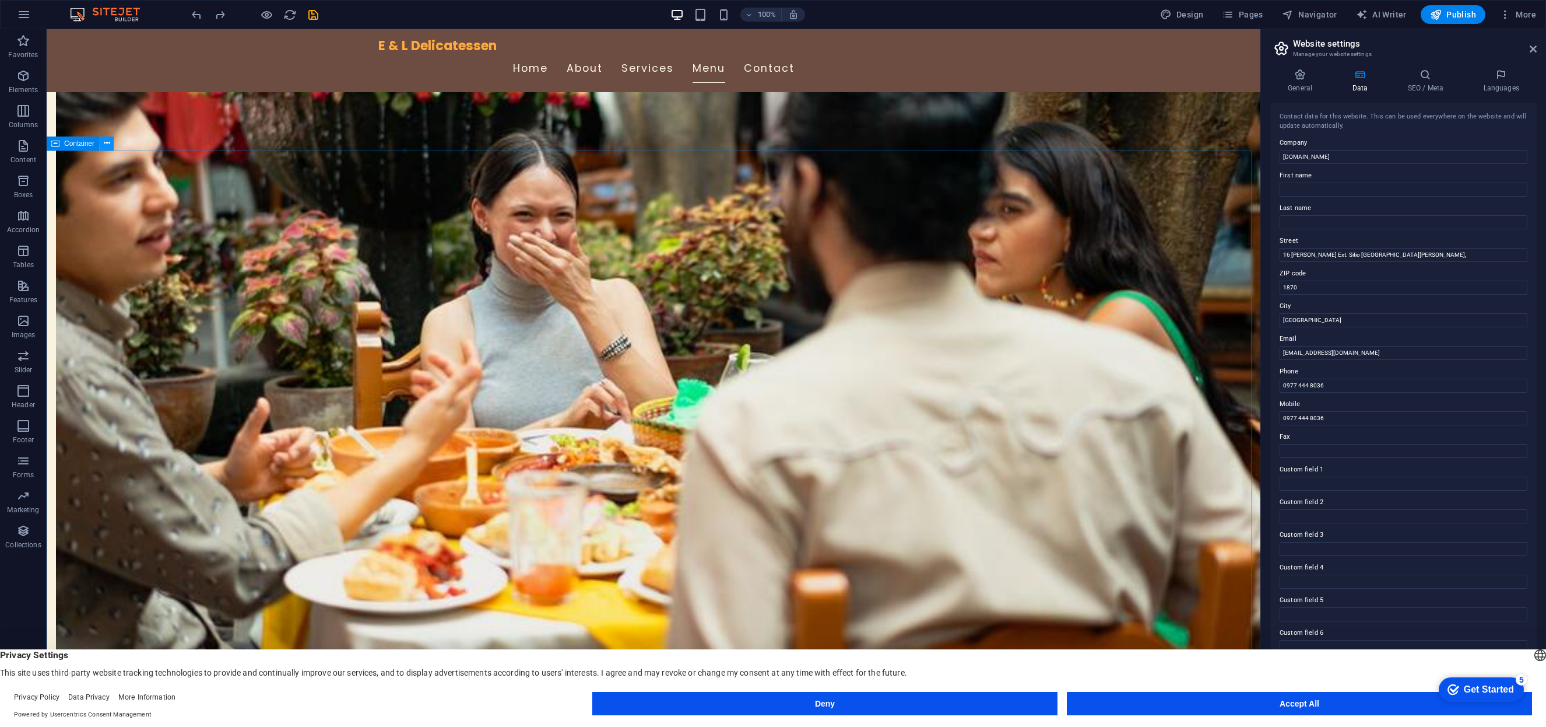
click at [108, 143] on icon at bounding box center [107, 143] width 6 height 12
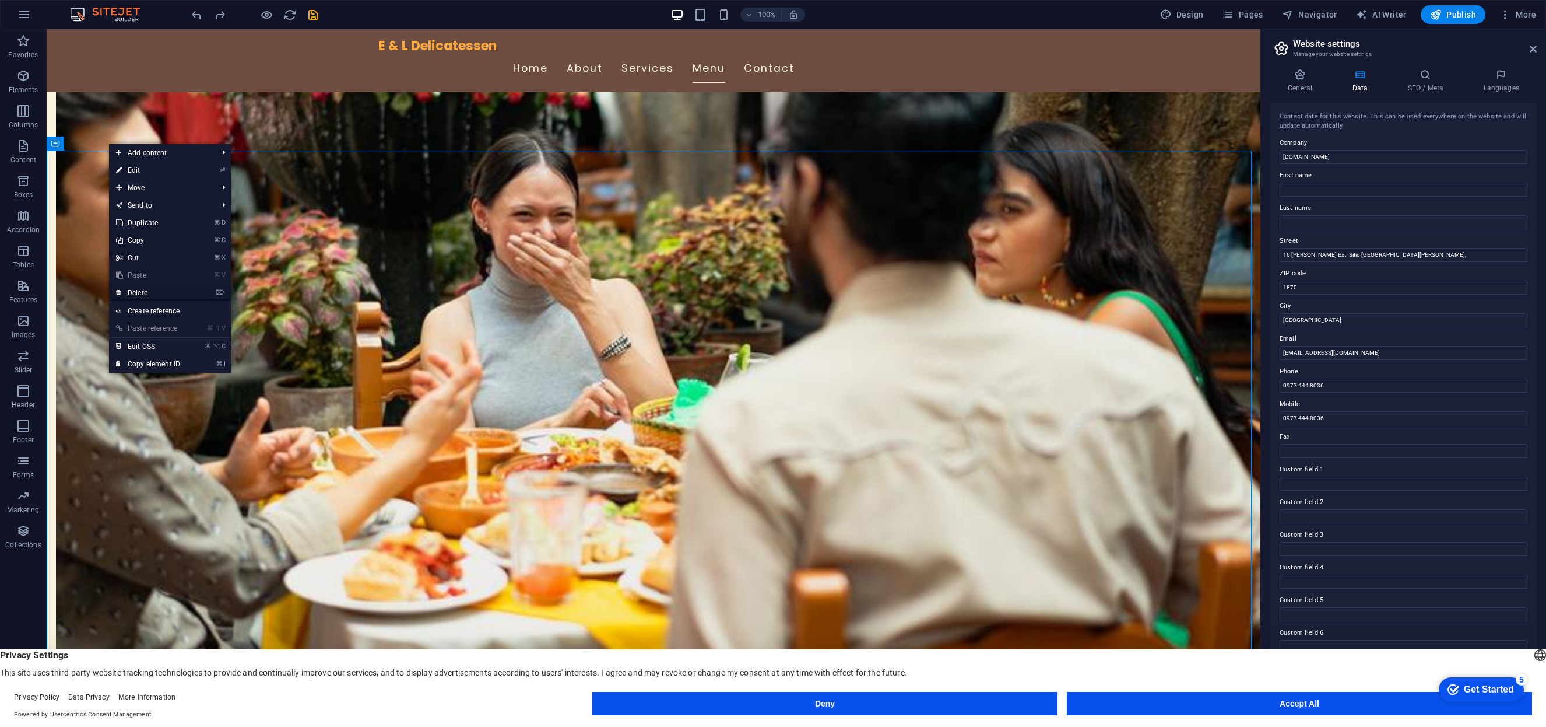
click at [140, 292] on link "⌦ Delete" at bounding box center [148, 292] width 78 height 17
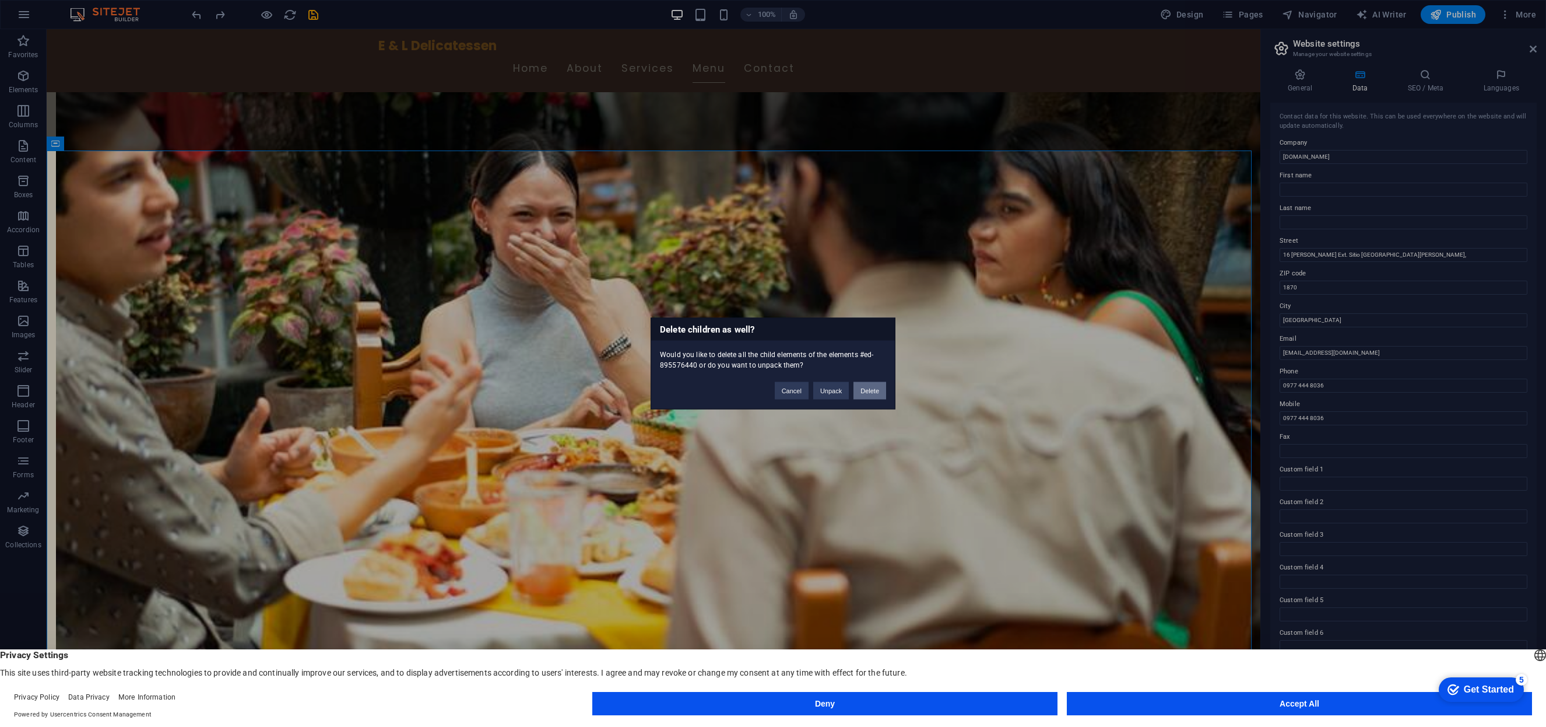
click at [874, 393] on button "Delete" at bounding box center [870, 390] width 33 height 17
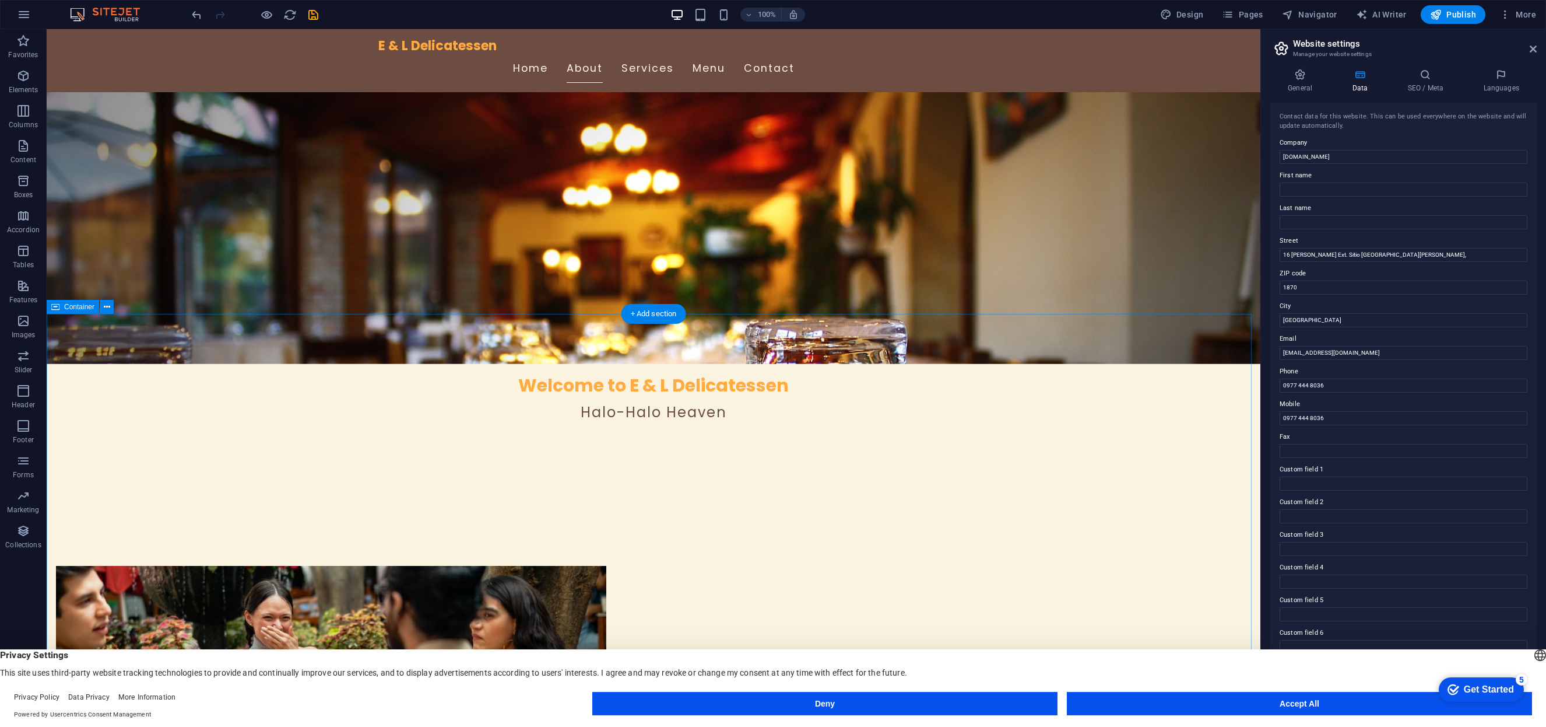
scroll to position [349, 0]
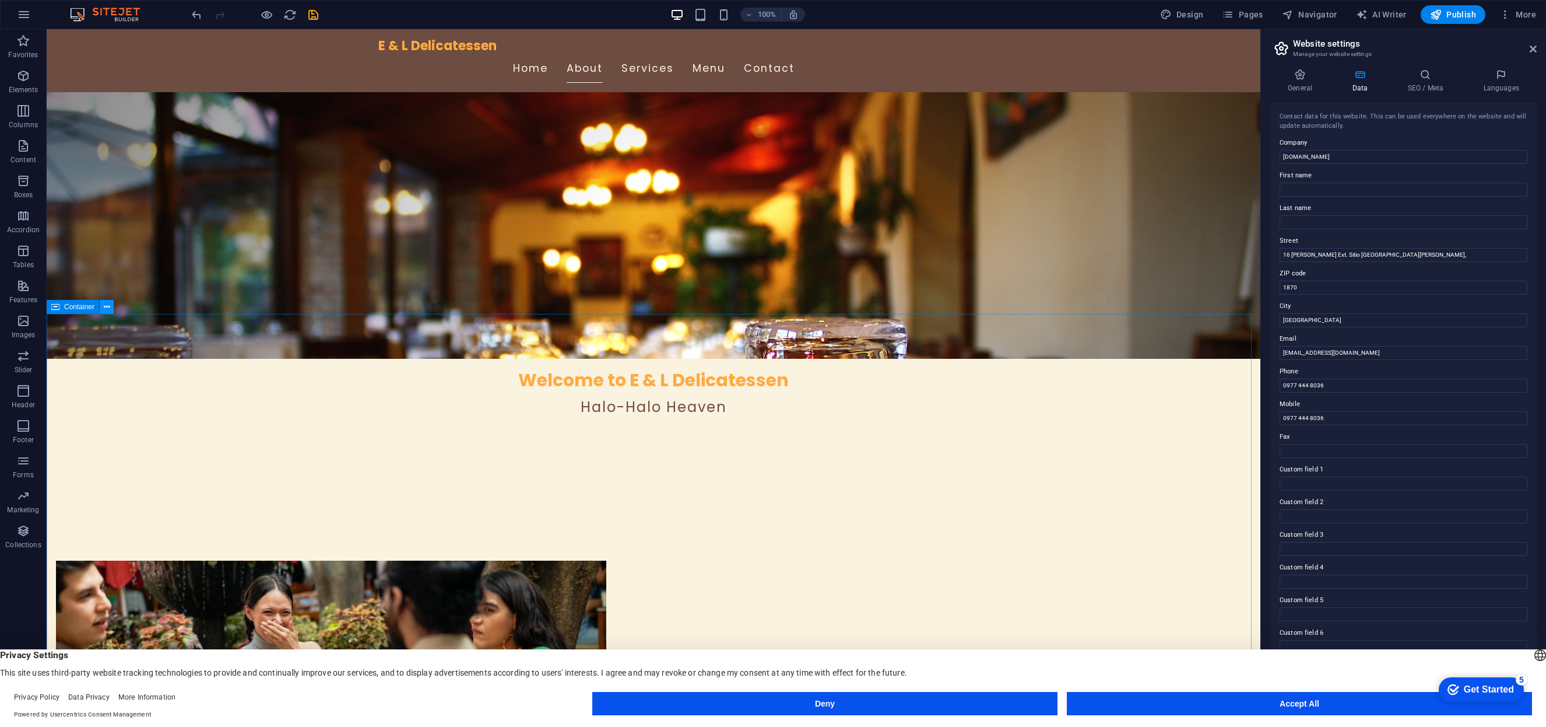
click at [108, 307] on icon at bounding box center [107, 307] width 6 height 12
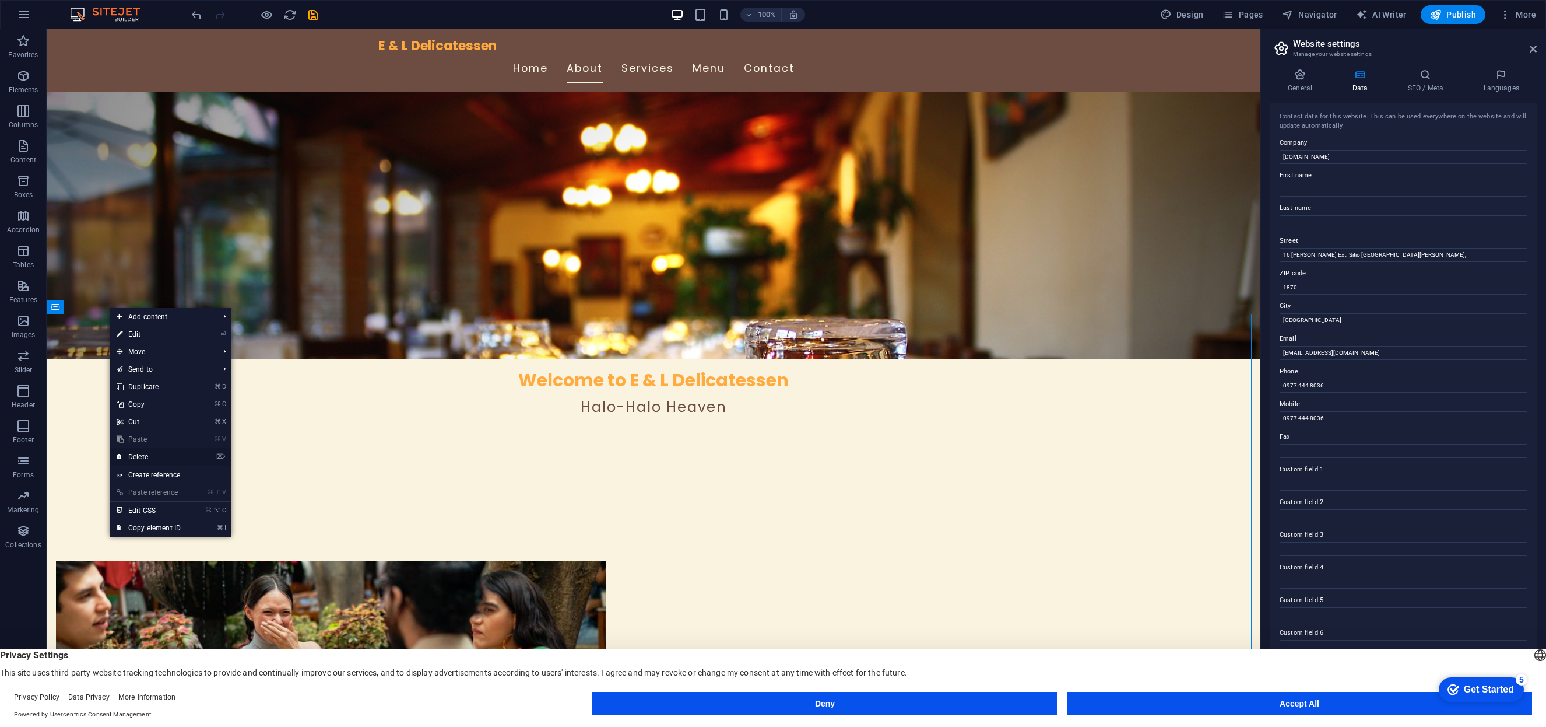
click at [162, 454] on link "⌦ Delete" at bounding box center [149, 456] width 78 height 17
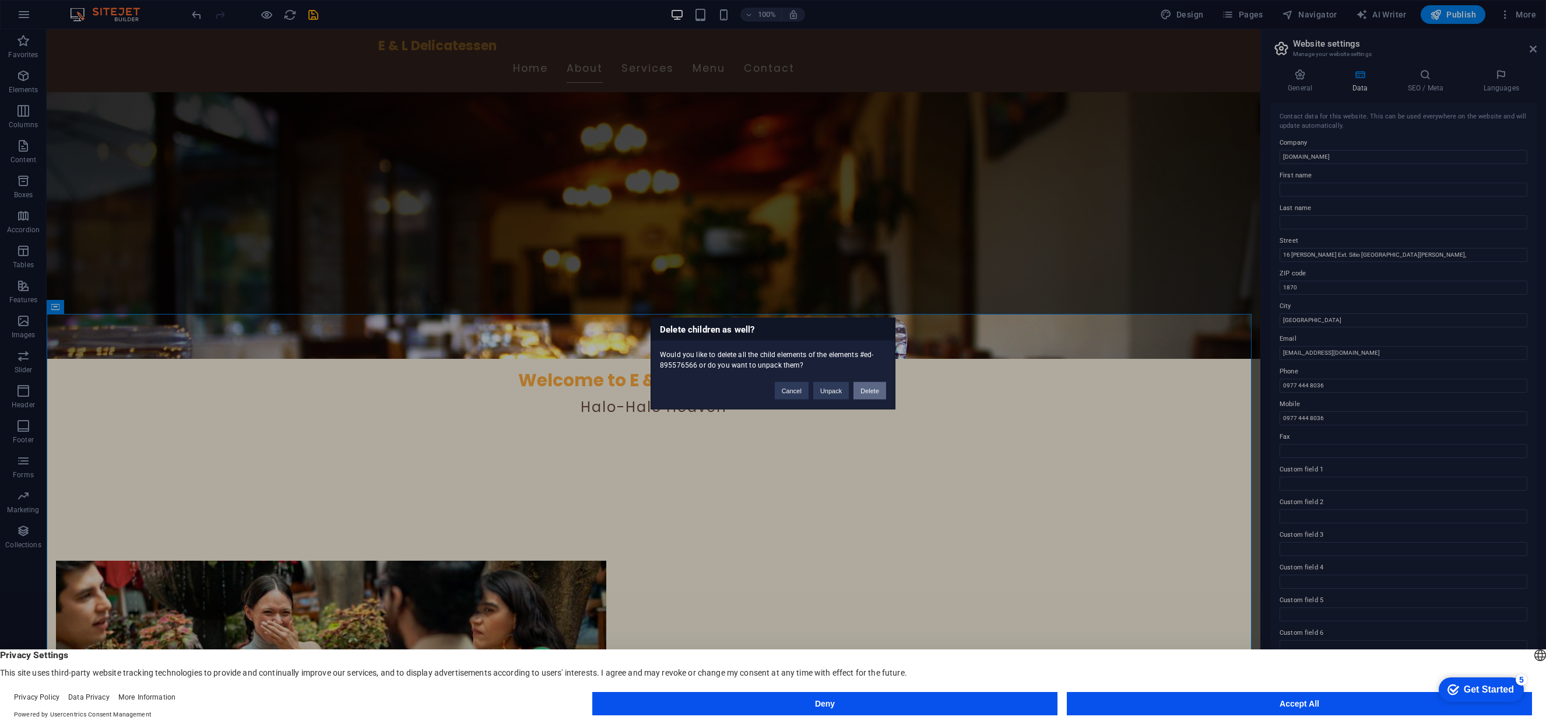
click at [873, 395] on button "Delete" at bounding box center [870, 390] width 33 height 17
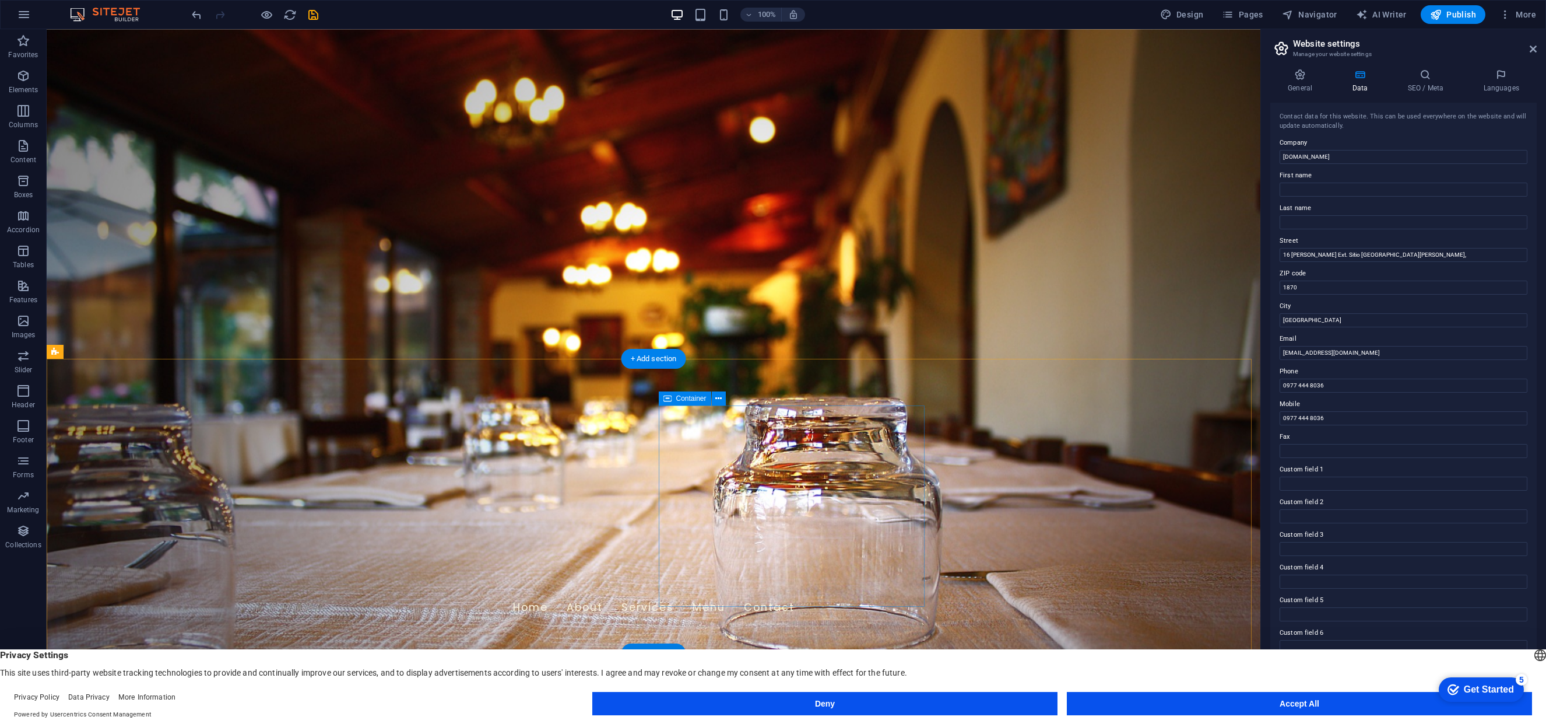
scroll to position [0, 0]
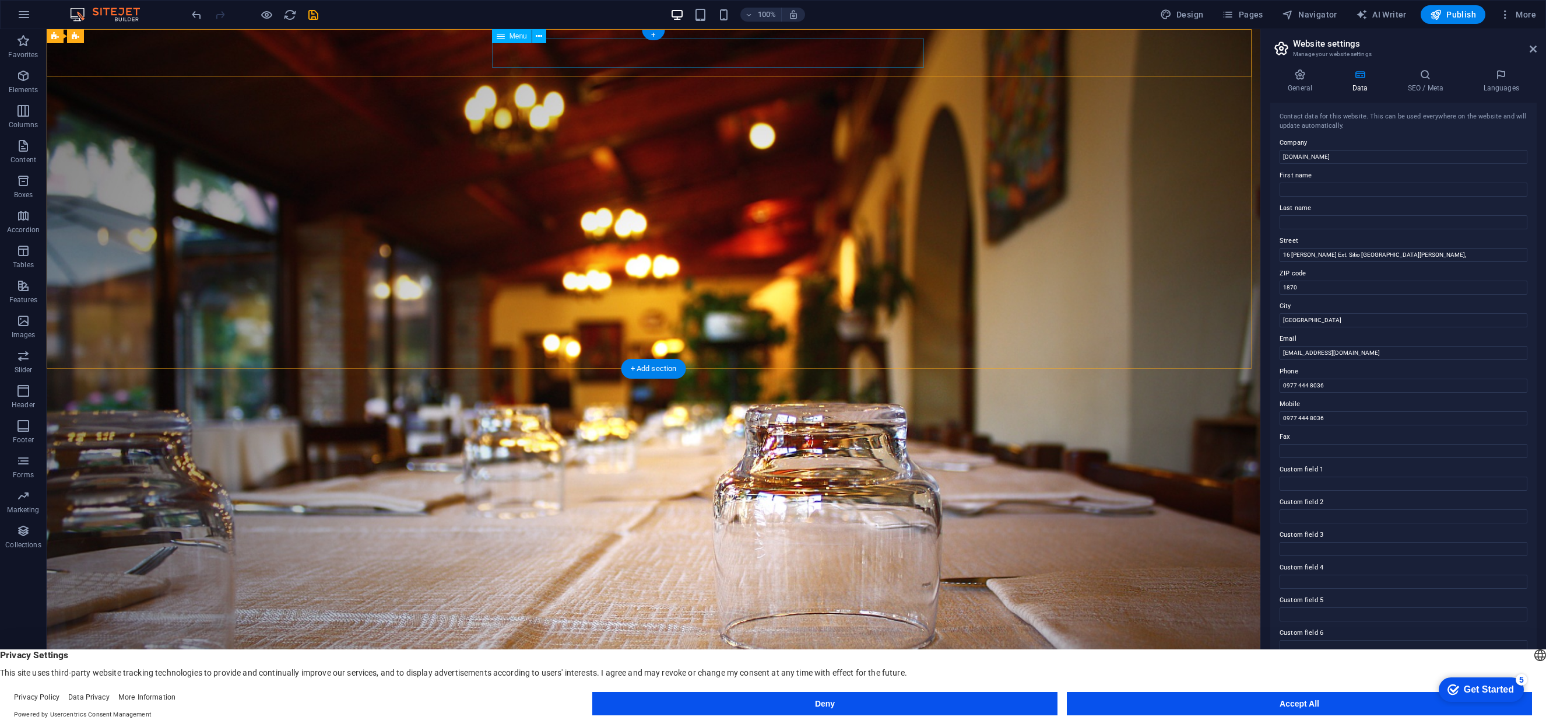
click at [706, 648] on nav "Home About Services Menu Contact" at bounding box center [653, 662] width 550 height 29
click at [711, 648] on nav "Home About Services Menu Contact" at bounding box center [653, 662] width 550 height 29
click at [636, 648] on nav "Home About Services Menu Contact" at bounding box center [653, 662] width 550 height 29
click at [757, 648] on nav "Home About Services Menu Contact" at bounding box center [653, 662] width 550 height 29
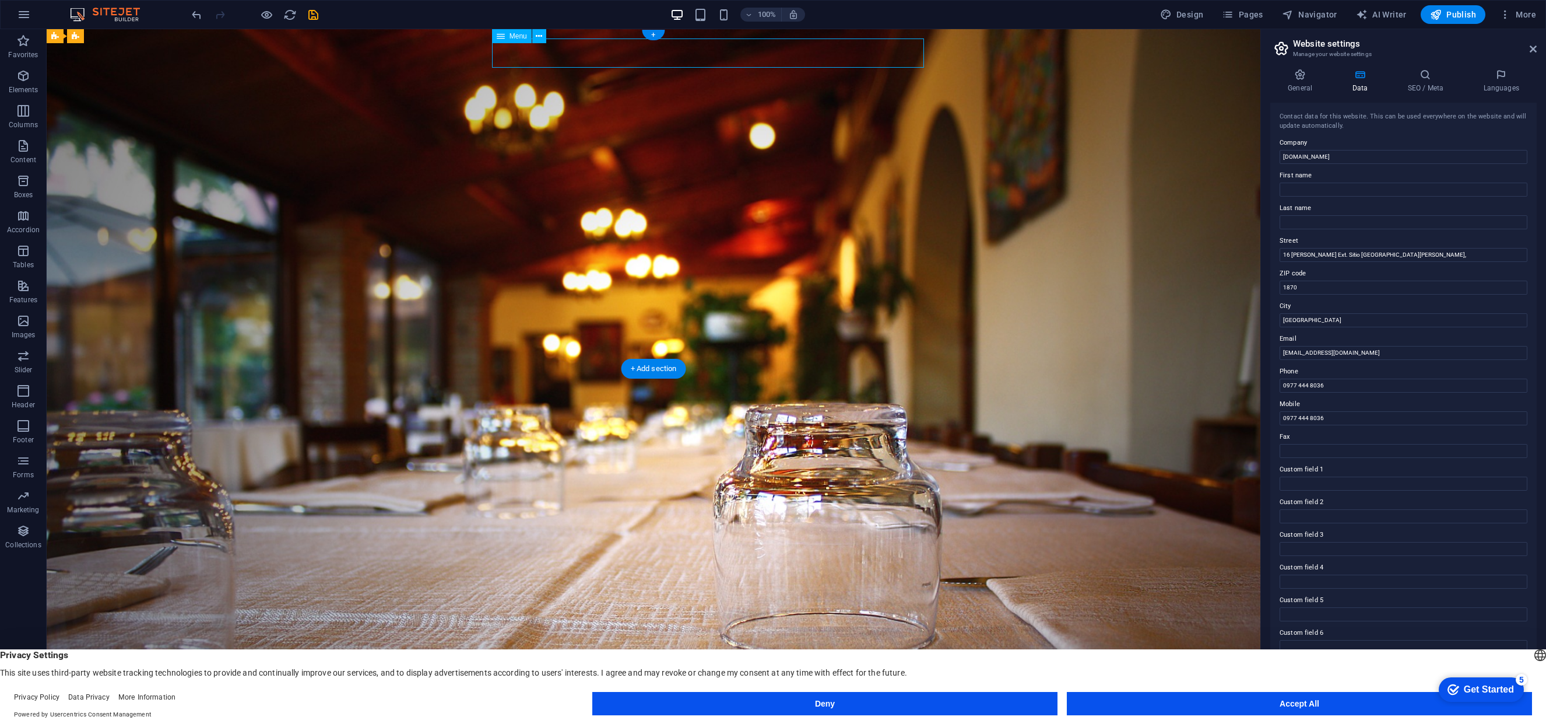
select select
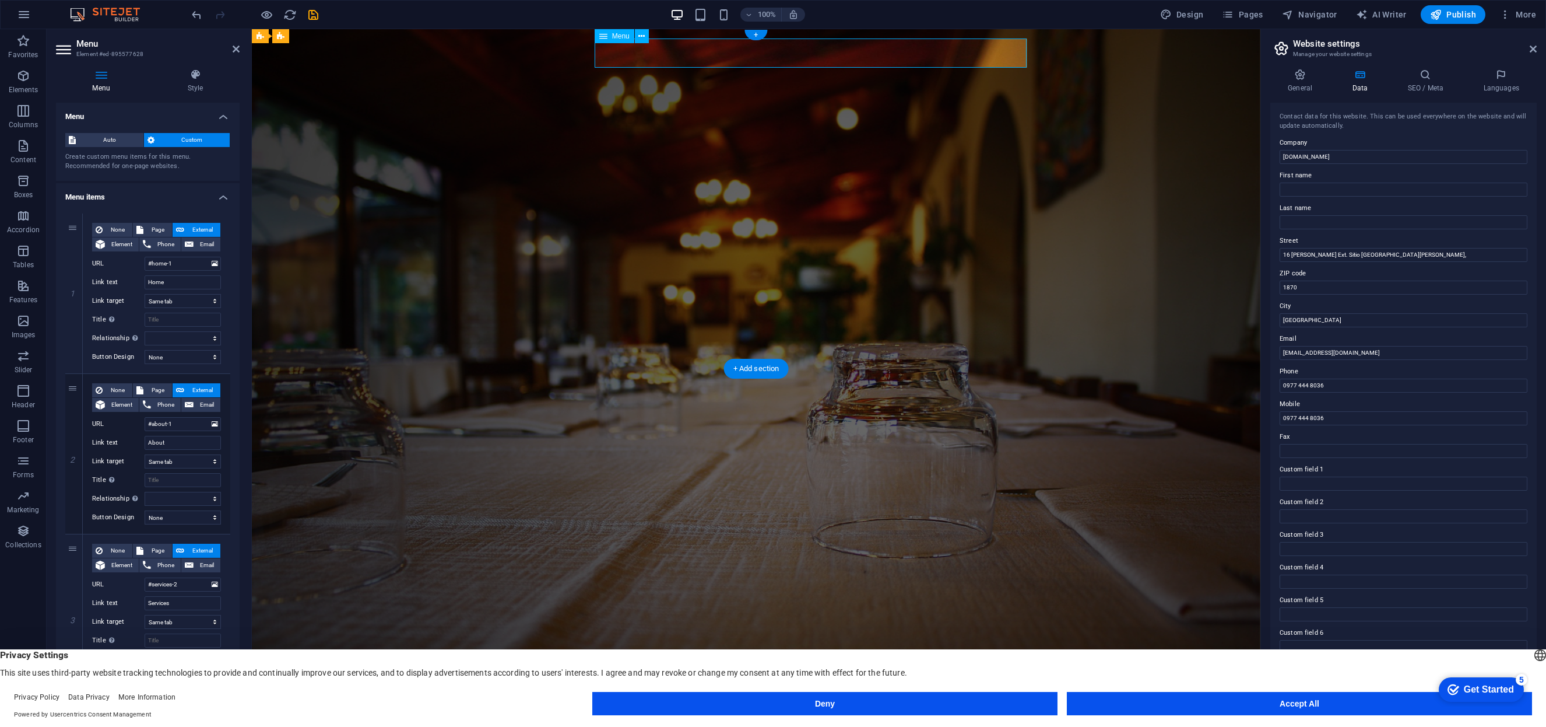
click at [862, 648] on nav "Home About Services Menu Contact" at bounding box center [756, 662] width 550 height 29
click at [875, 648] on nav "Home About Services Menu Contact" at bounding box center [756, 662] width 550 height 29
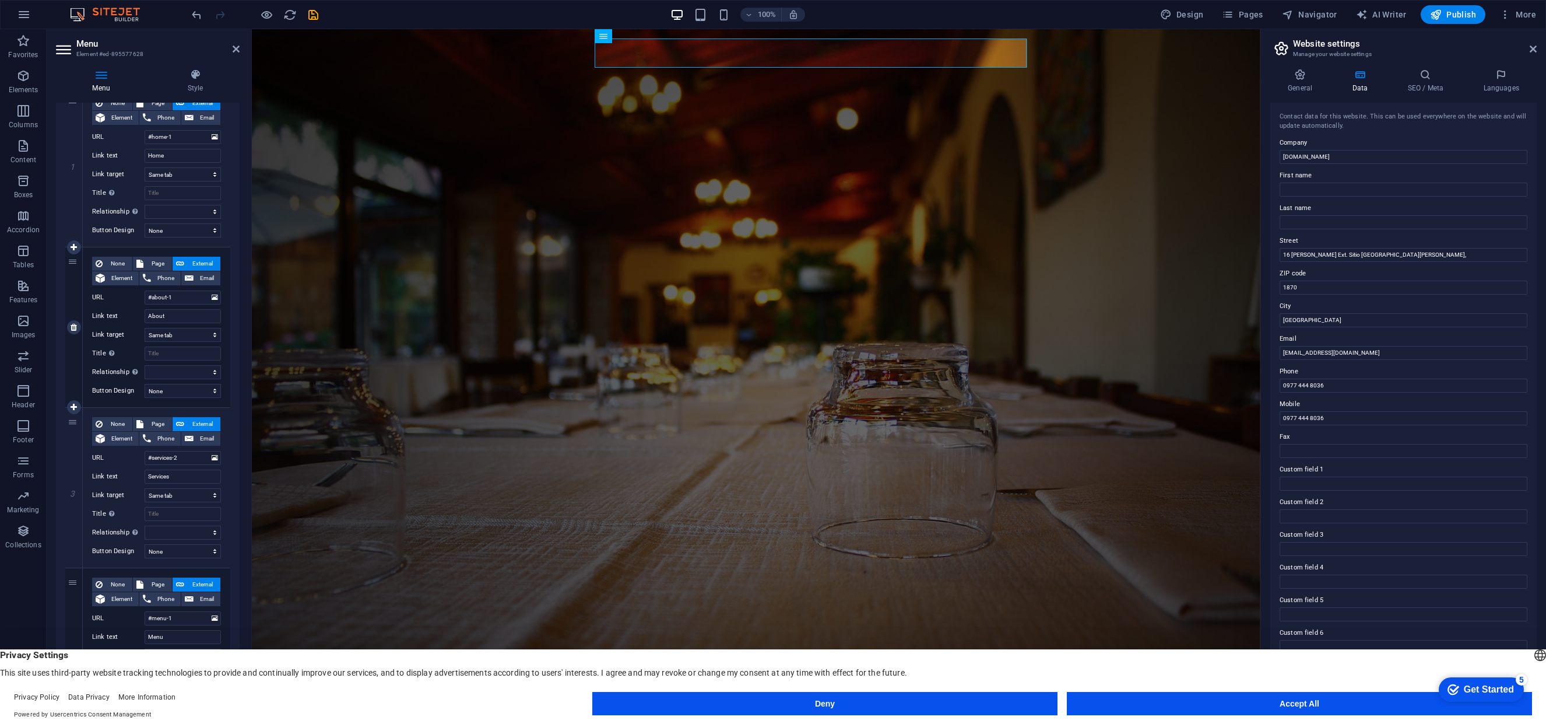
scroll to position [349, 0]
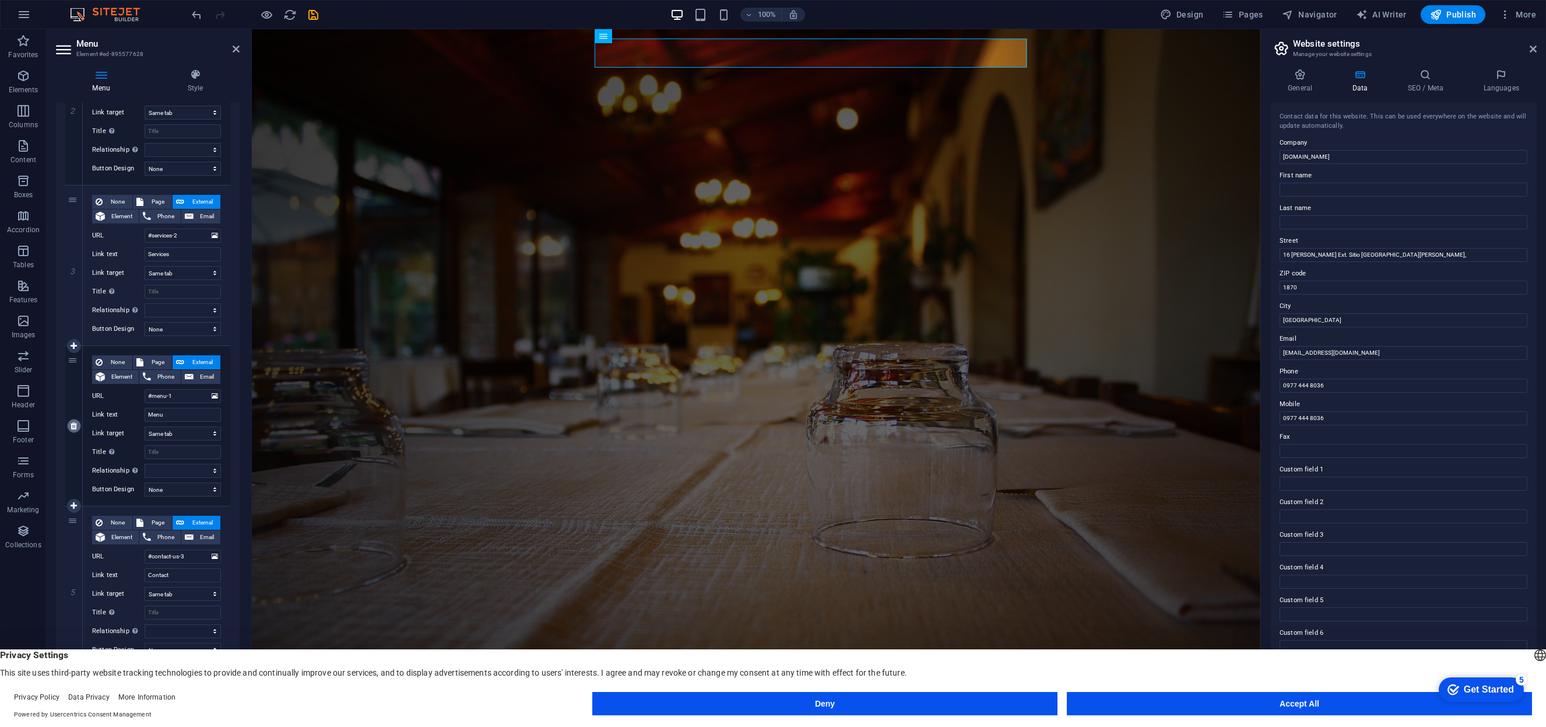
click at [73, 427] on icon at bounding box center [74, 426] width 6 height 8
select select
type input "#contact-us-3"
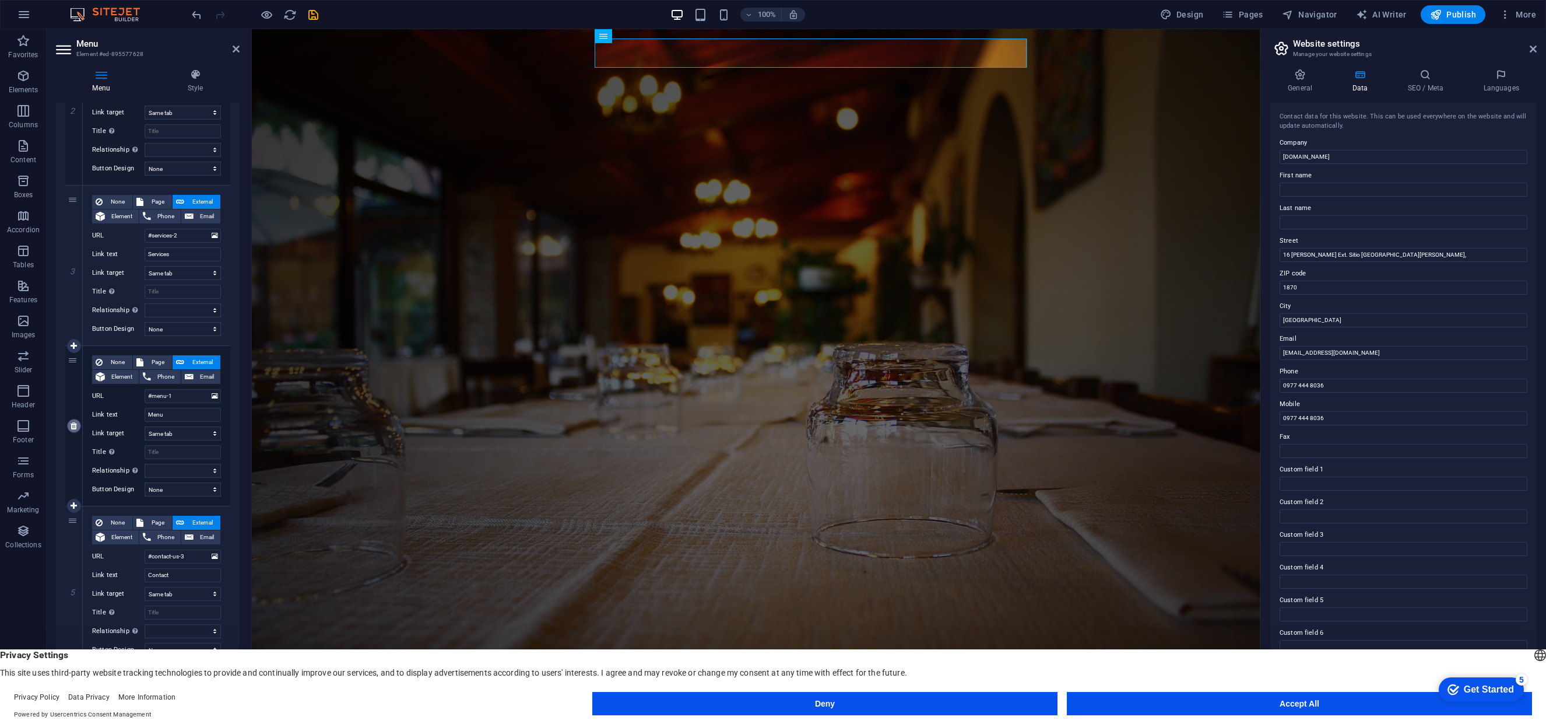
type input "Contact"
select select
click at [75, 424] on icon at bounding box center [74, 426] width 6 height 8
select select
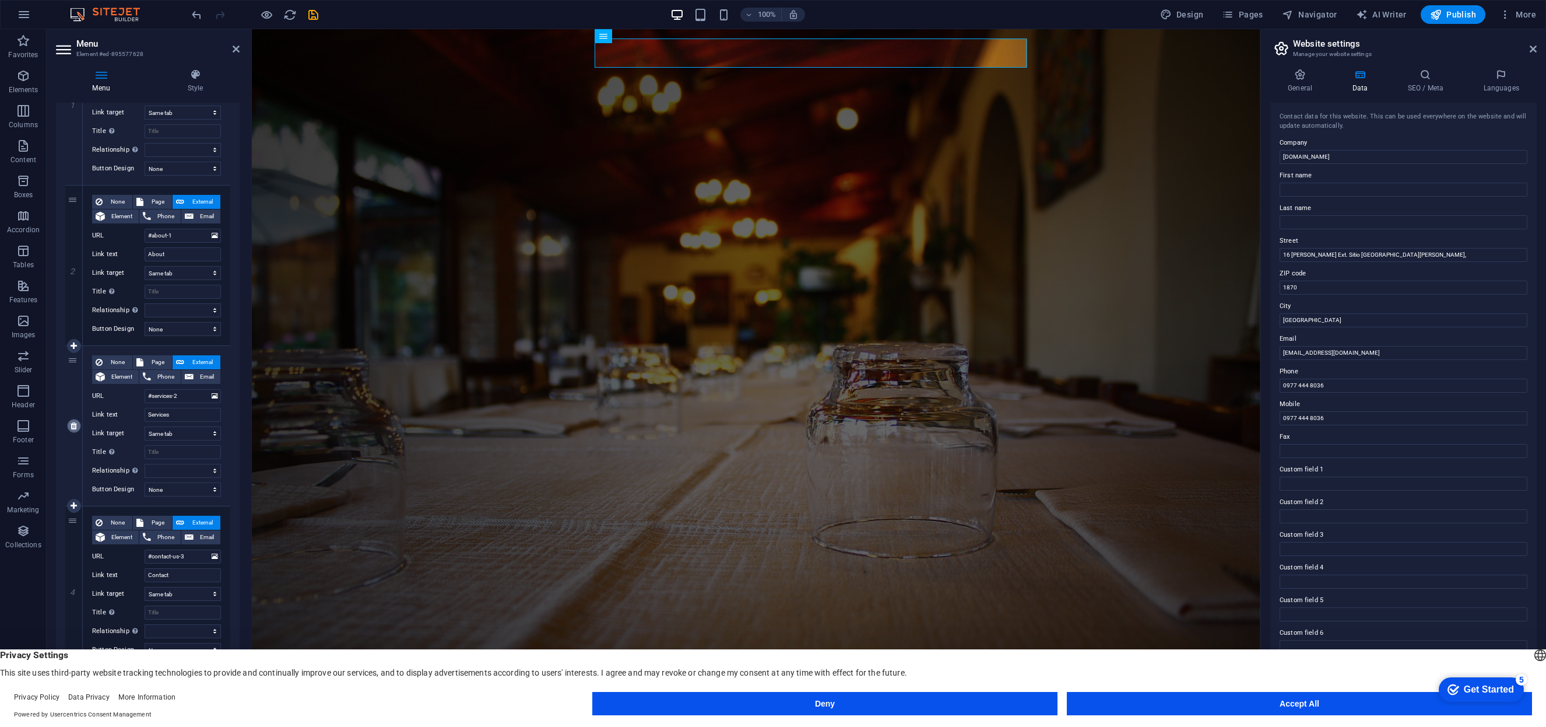
select select
type input "#contact-us-3"
type input "Contact"
select select
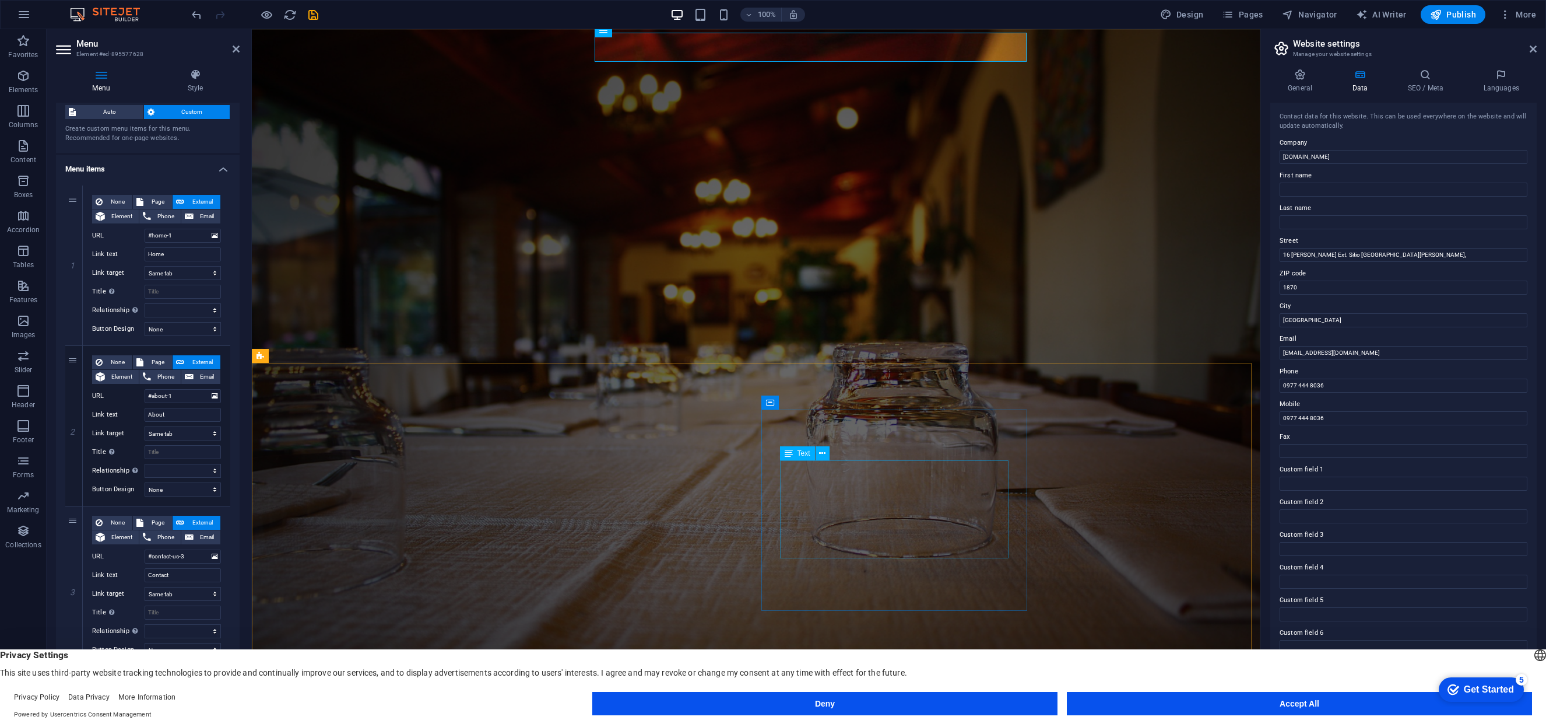
scroll to position [27, 0]
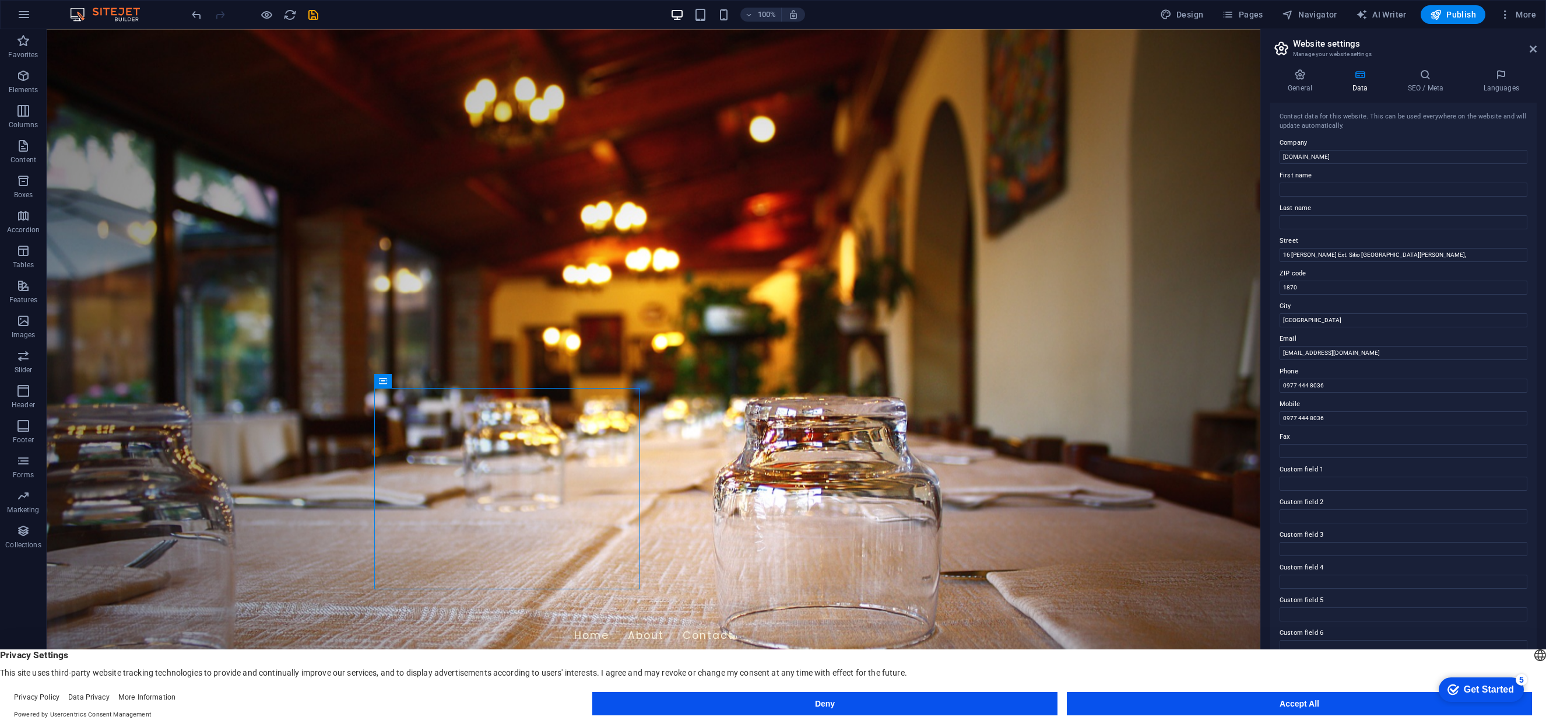
drag, startPoint x: 445, startPoint y: 378, endPoint x: 194, endPoint y: 350, distance: 253.4
click at [445, 378] on icon at bounding box center [449, 381] width 9 height 12
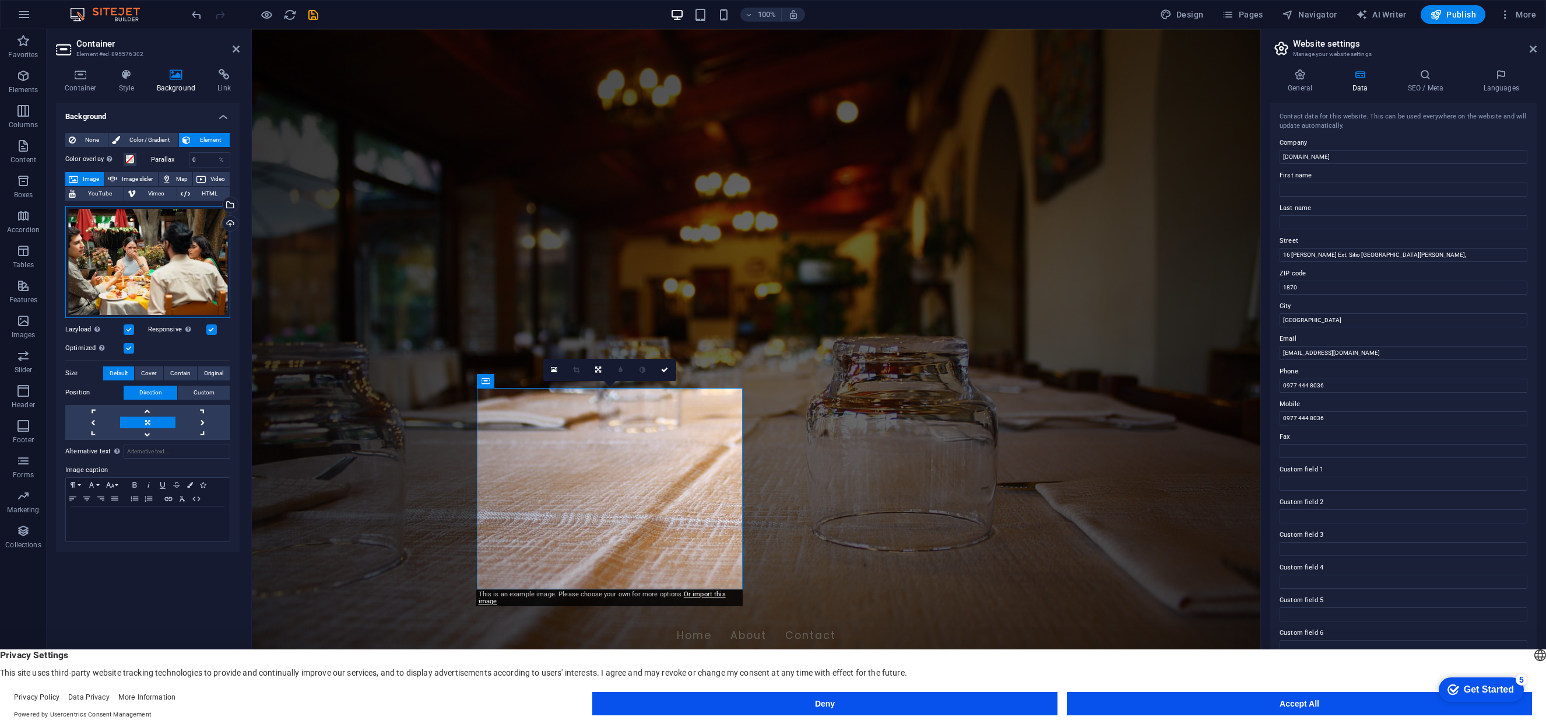
click at [146, 257] on div "Drag files here, click to choose files or select files from Files or our free s…" at bounding box center [147, 262] width 165 height 112
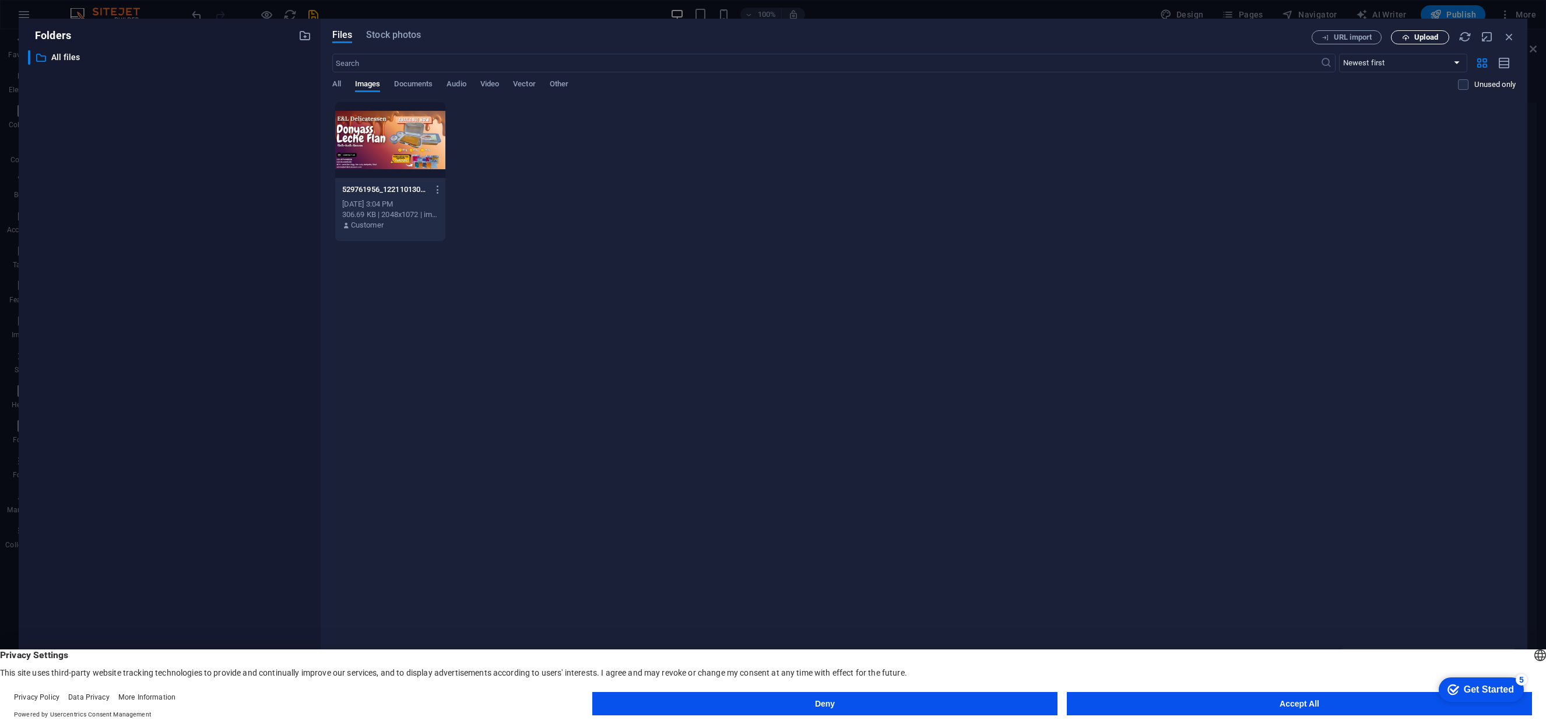
click at [1423, 40] on span "Upload" at bounding box center [1427, 37] width 24 height 7
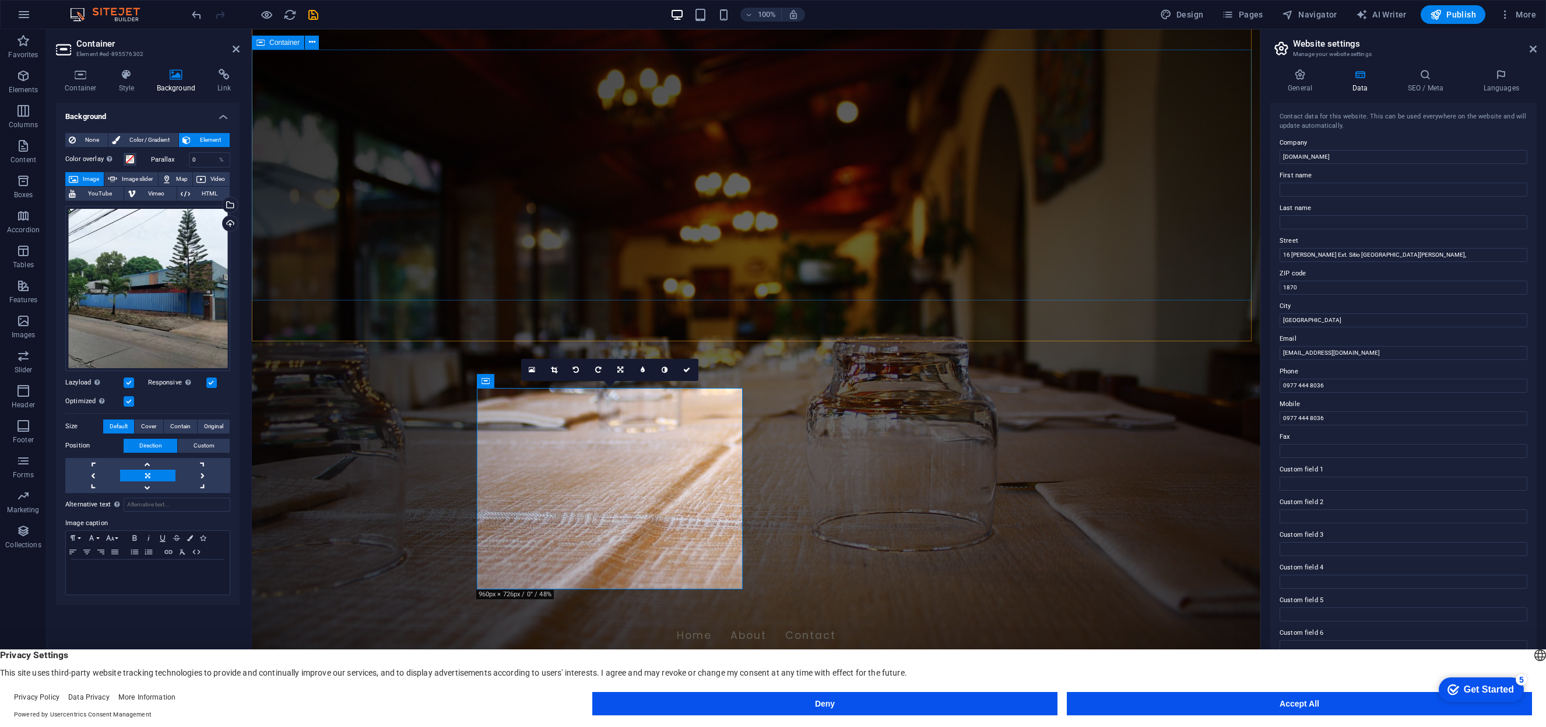
click at [1048, 659] on div "Welcome to E & L Delicatessen Halo-Halo Heaven" at bounding box center [756, 734] width 1009 height 151
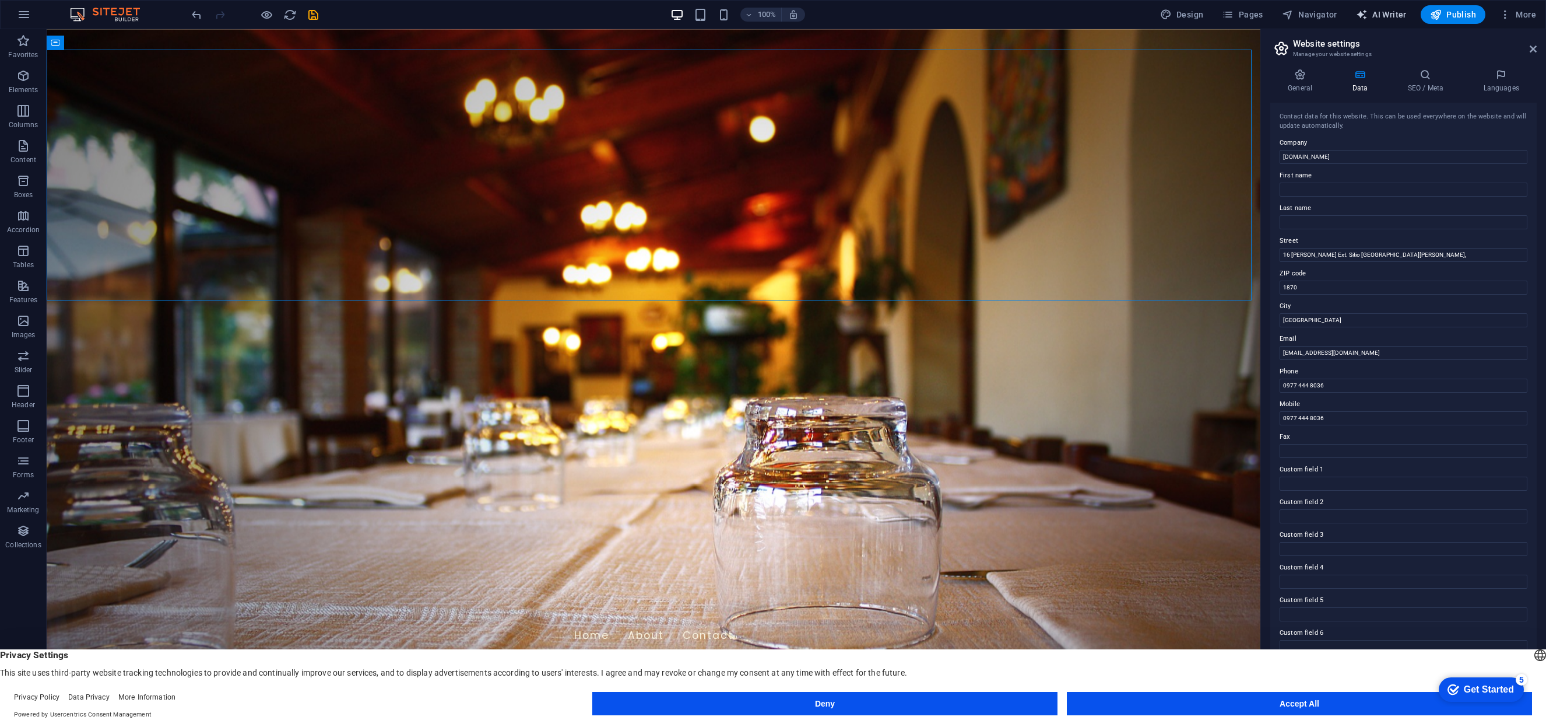
click at [1403, 13] on span "AI Writer" at bounding box center [1381, 15] width 51 height 12
select select "English"
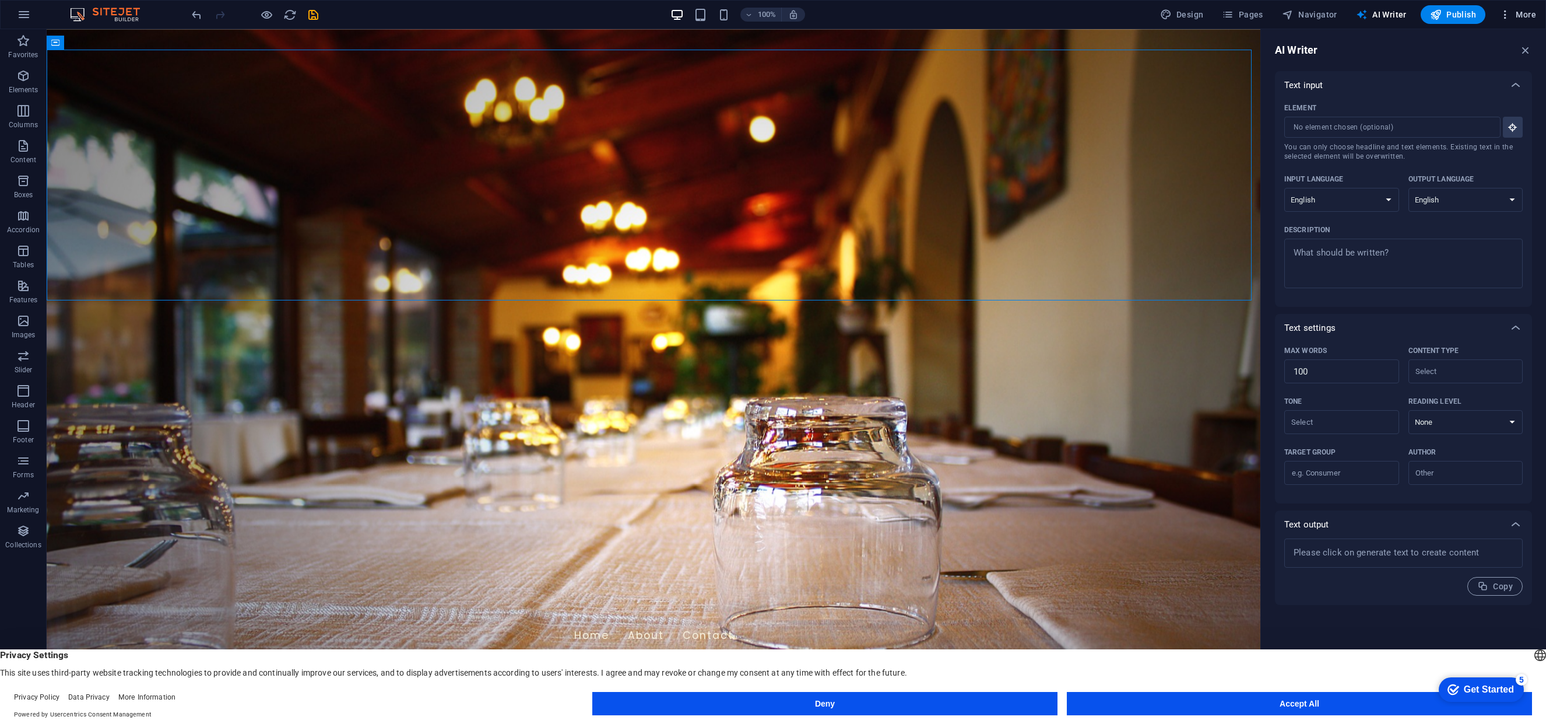
click at [1505, 17] on icon "button" at bounding box center [1506, 15] width 12 height 12
click at [1526, 15] on div at bounding box center [773, 363] width 1546 height 727
click at [1248, 13] on span "Pages" at bounding box center [1242, 15] width 41 height 12
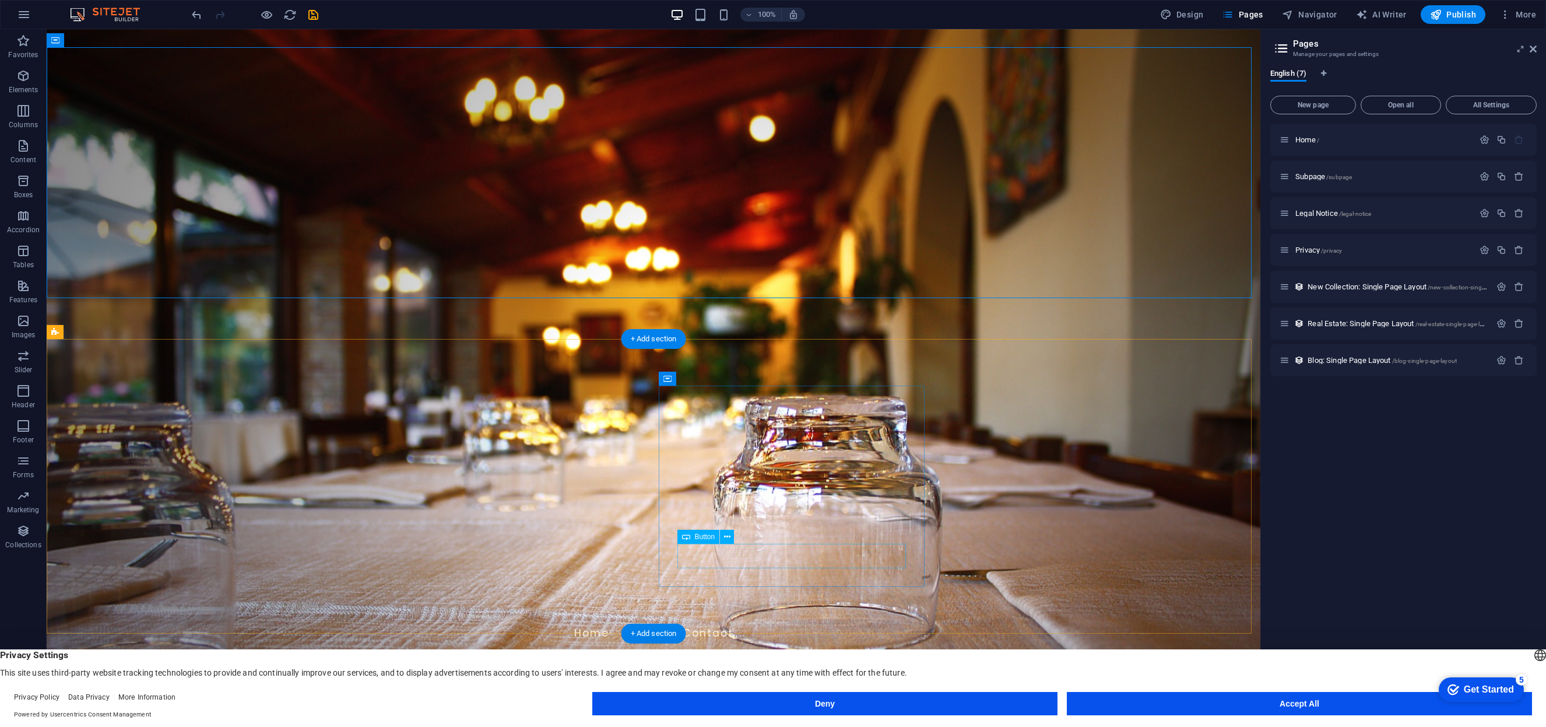
click at [1522, 359] on icon "button" at bounding box center [1519, 360] width 10 height 10
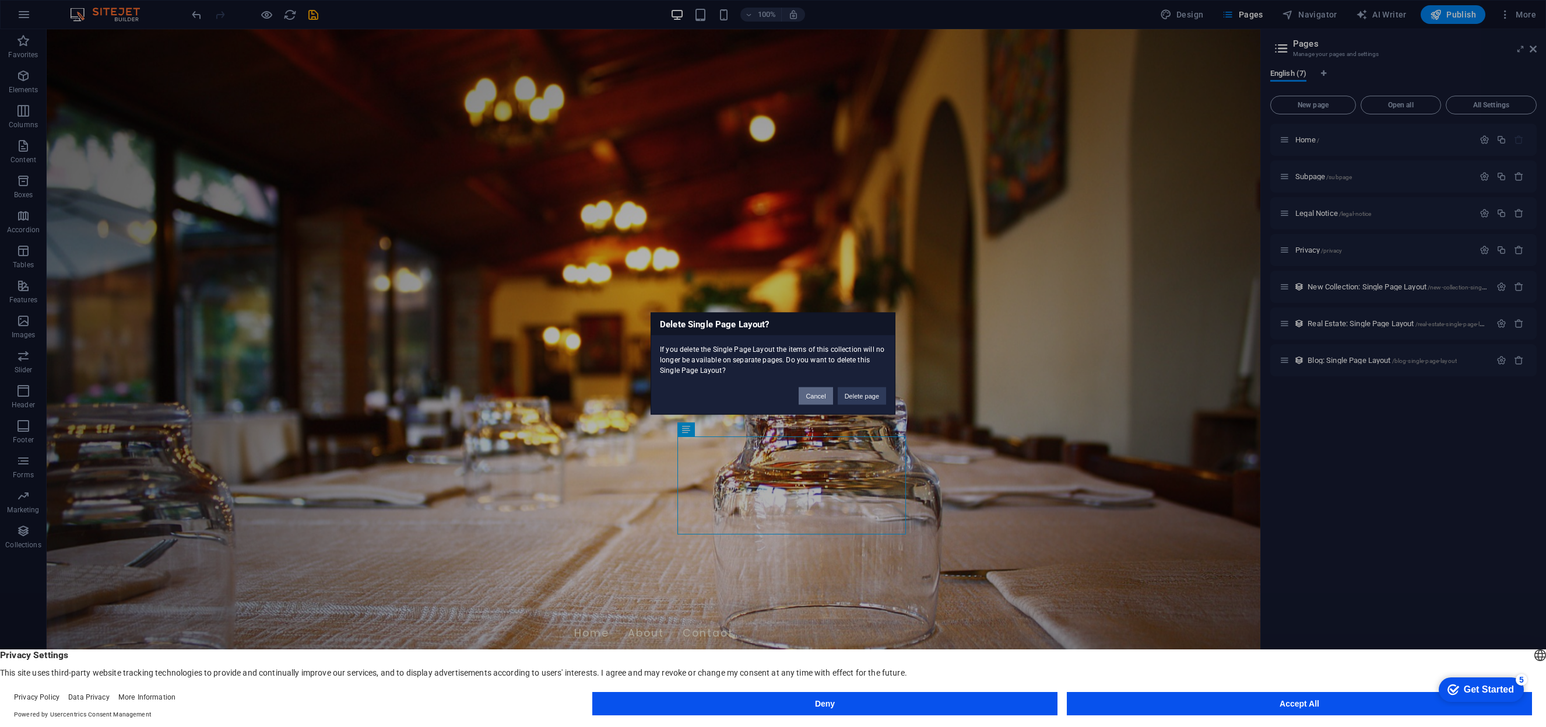
click at [817, 394] on button "Cancel" at bounding box center [816, 395] width 34 height 17
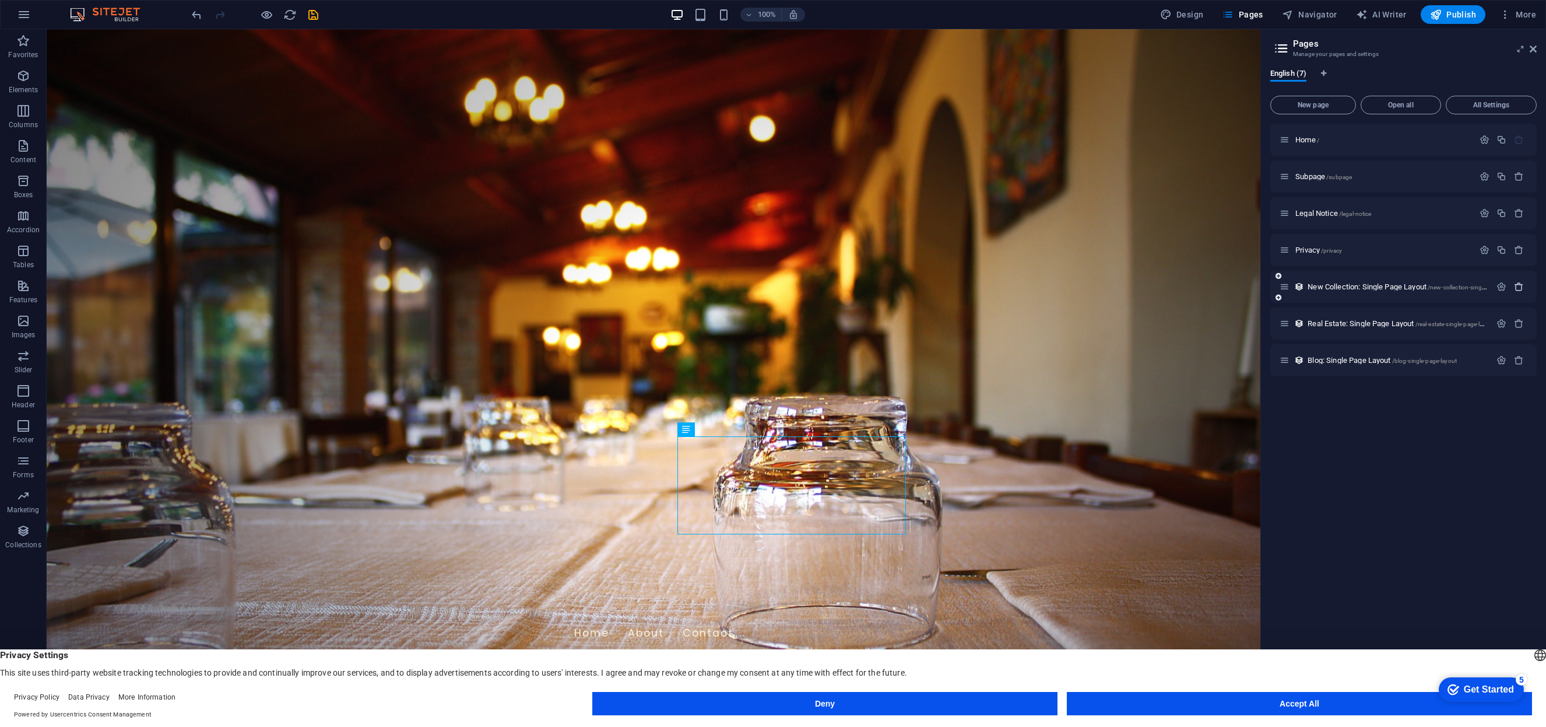
click at [1526, 289] on button "button" at bounding box center [1519, 287] width 17 height 10
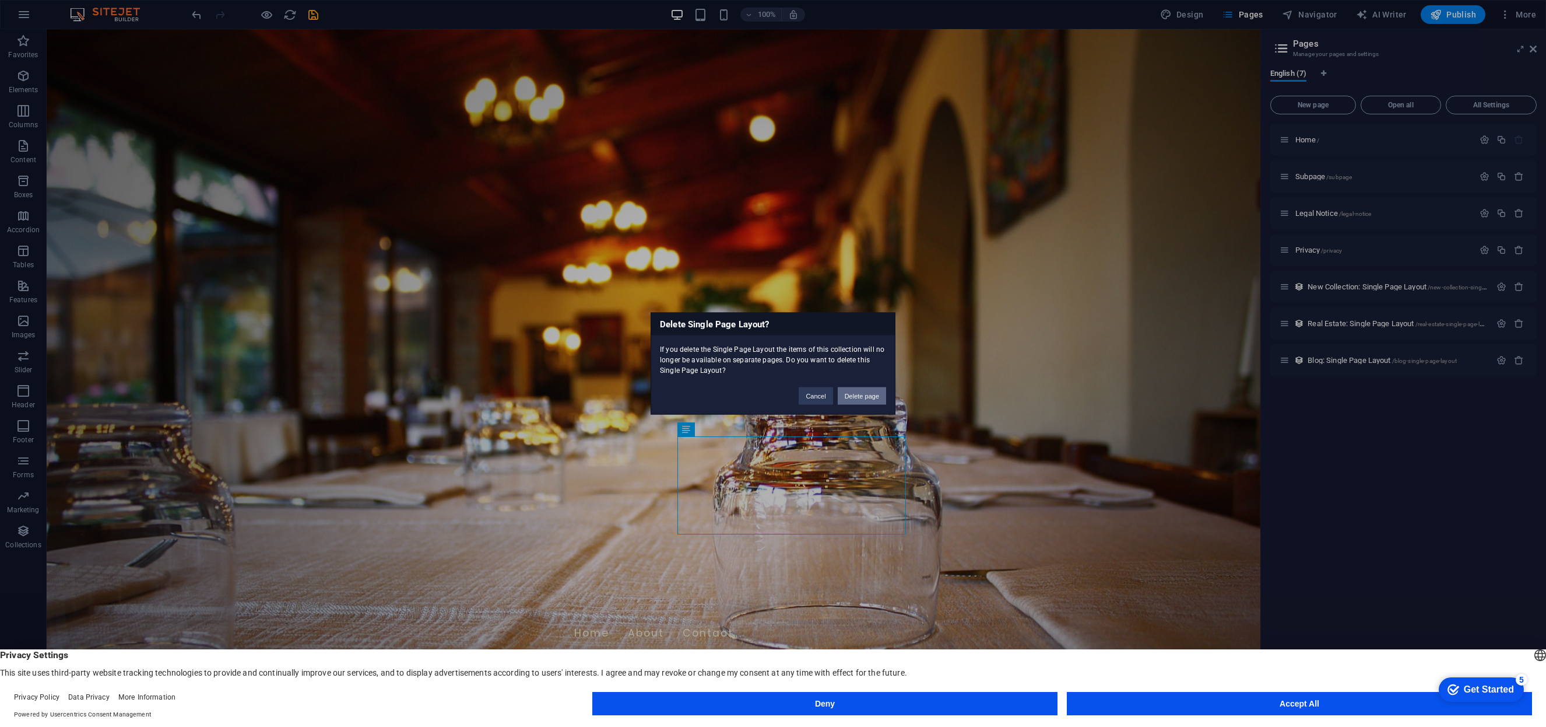
click at [871, 395] on button "Delete page" at bounding box center [862, 395] width 48 height 17
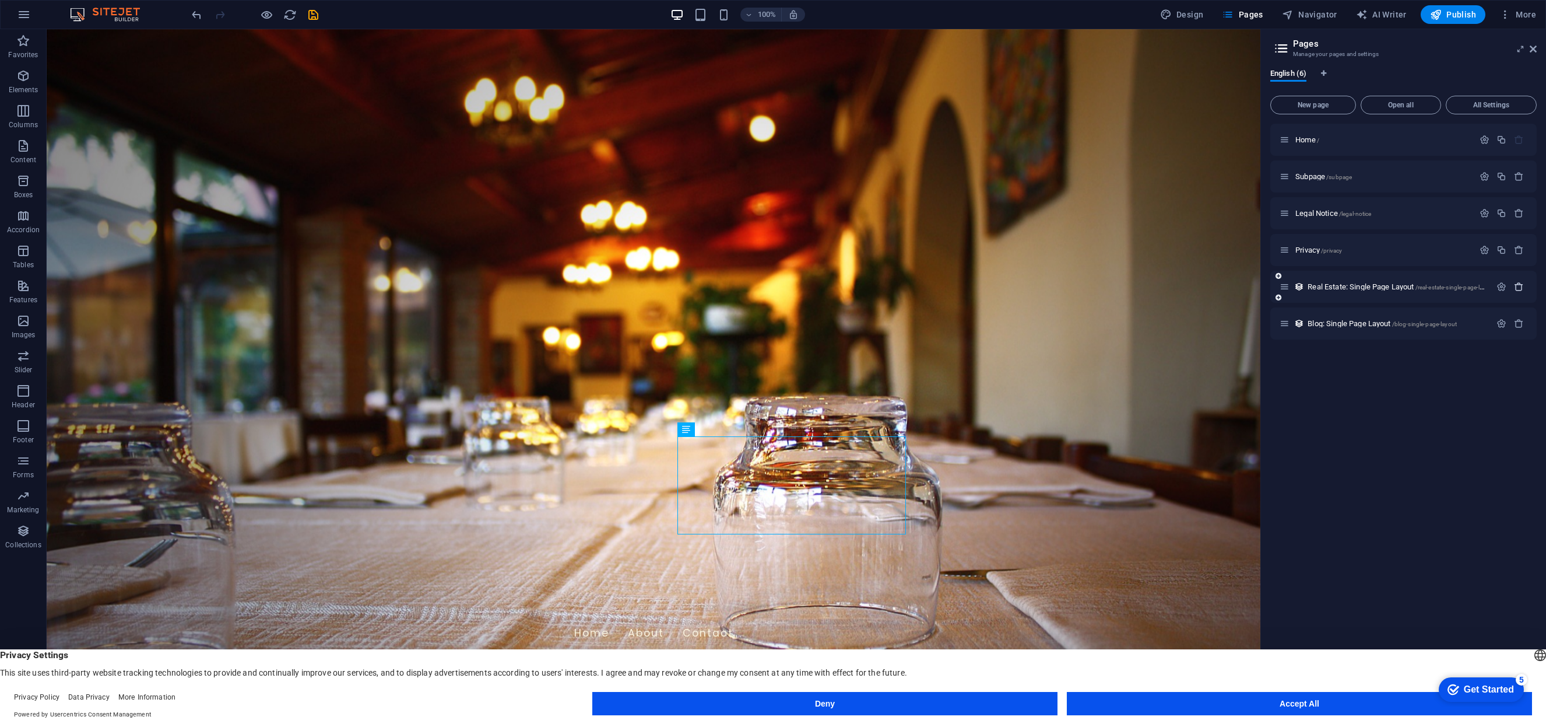
click at [1521, 291] on icon "button" at bounding box center [1519, 287] width 10 height 10
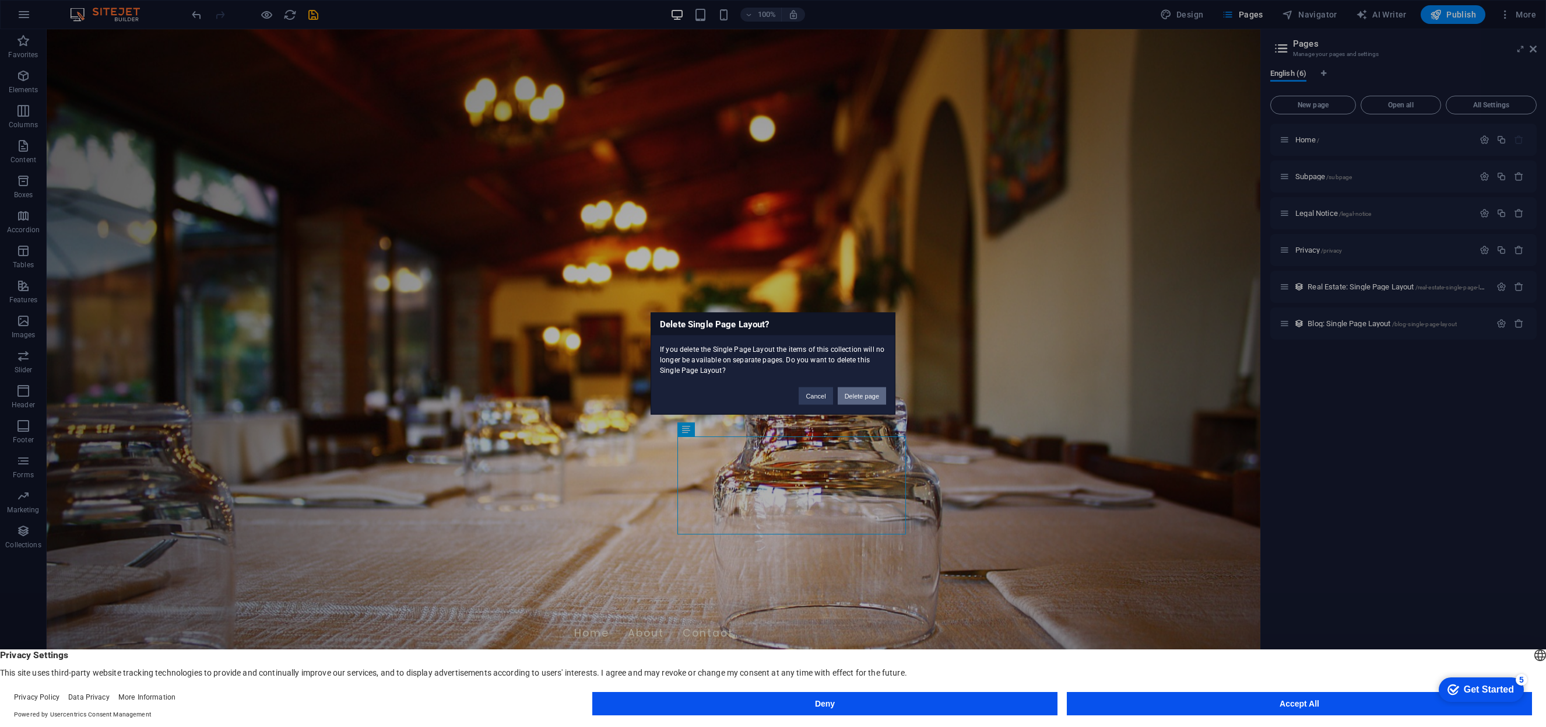
click at [882, 398] on button "Delete page" at bounding box center [862, 395] width 48 height 17
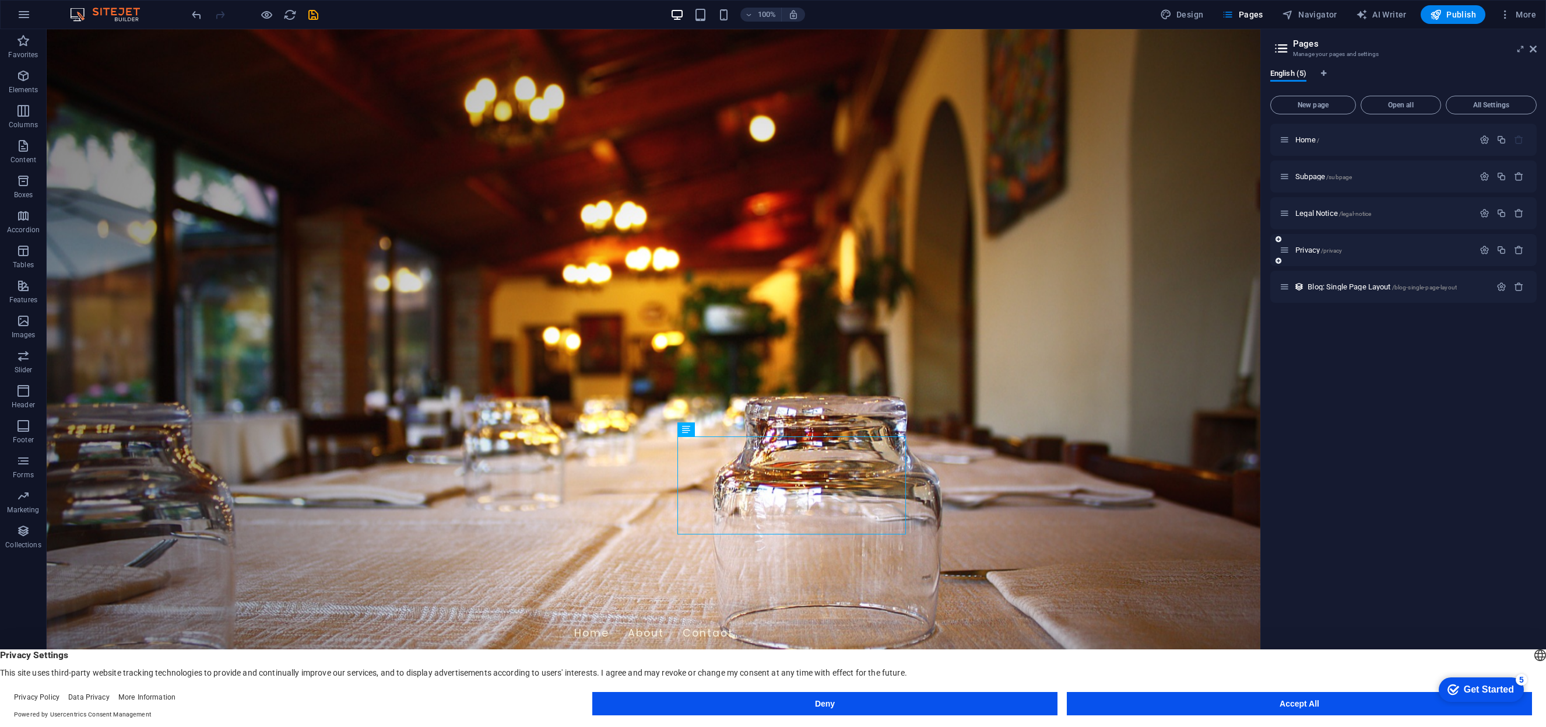
click at [1528, 251] on div "Privacy /privacy" at bounding box center [1404, 250] width 266 height 32
click at [1521, 250] on icon "button" at bounding box center [1519, 250] width 10 height 10
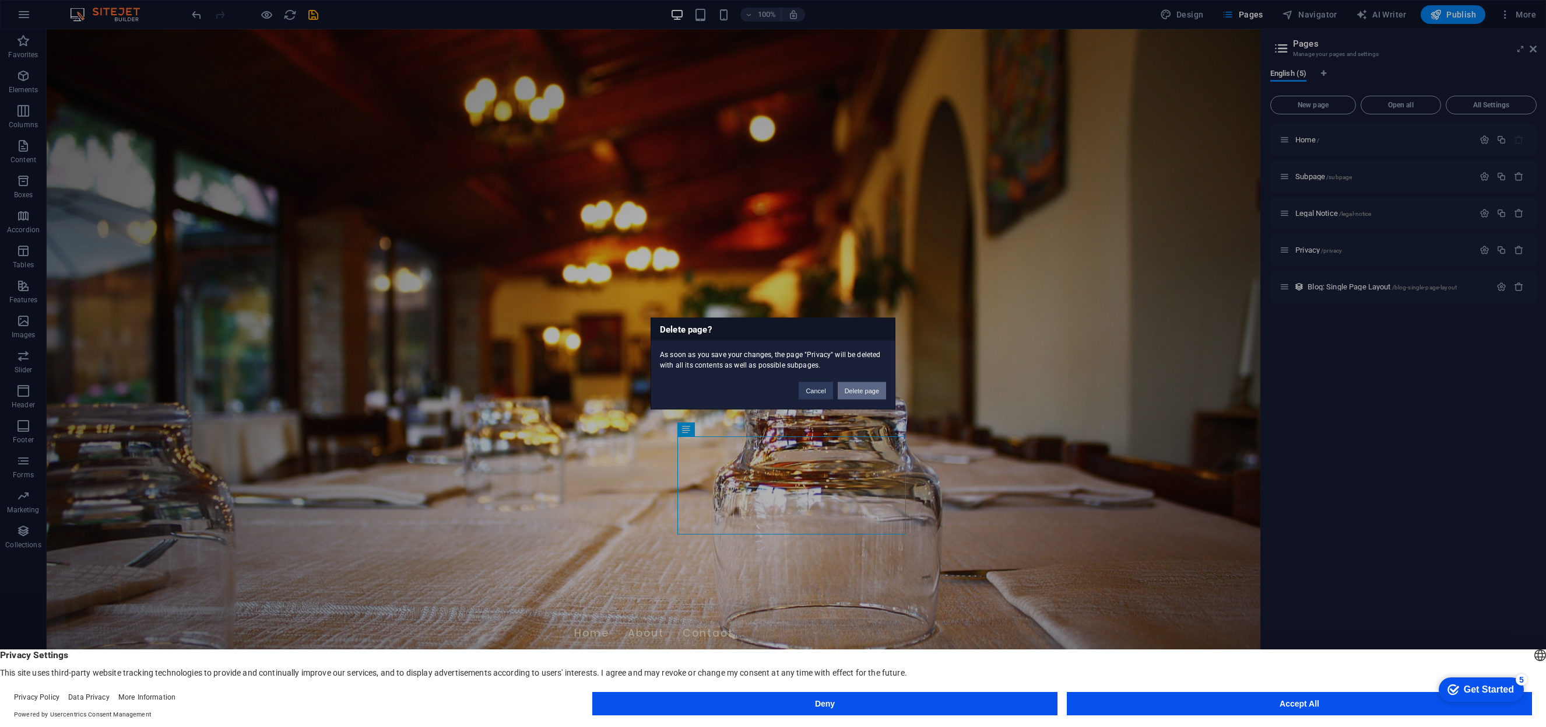
click at [873, 394] on button "Delete page" at bounding box center [862, 390] width 48 height 17
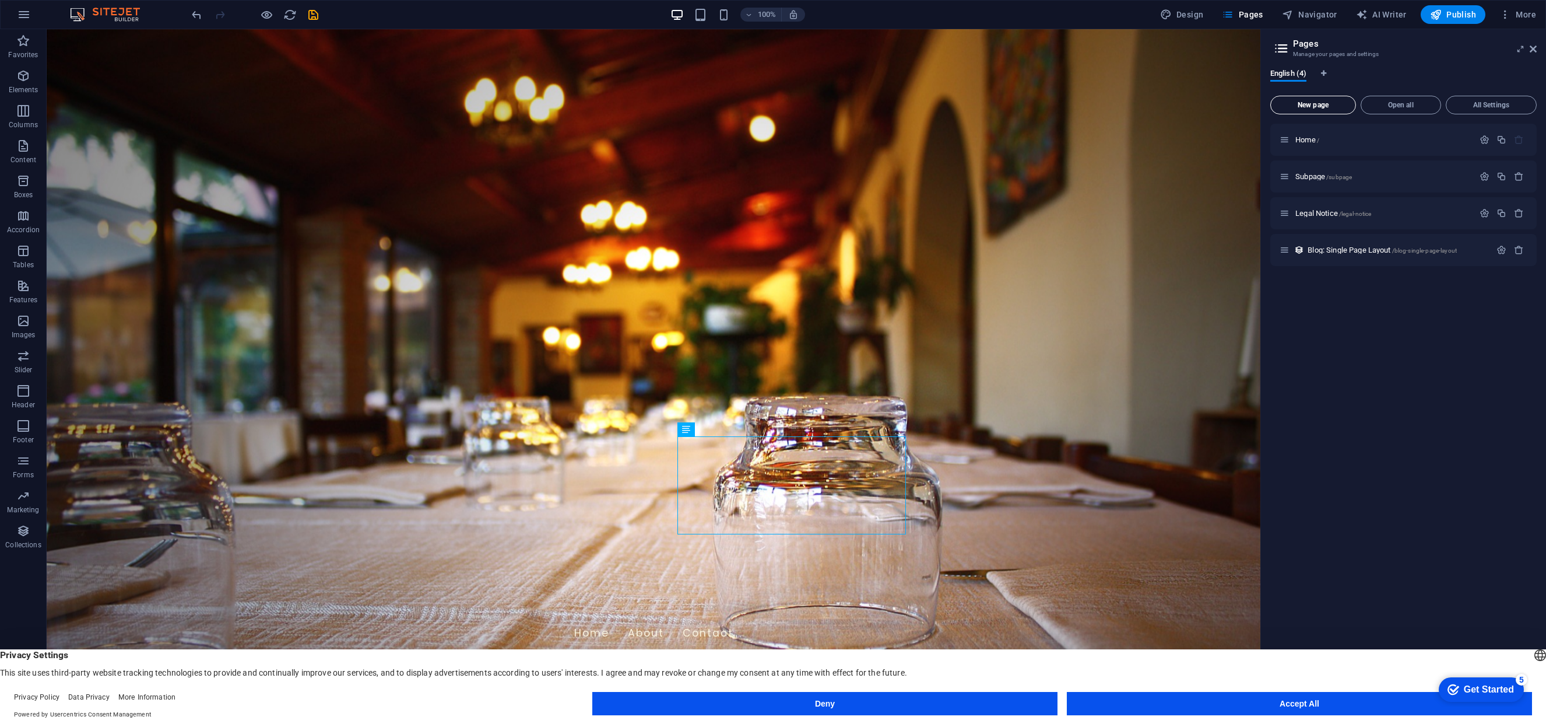
click at [1314, 102] on span "New page" at bounding box center [1313, 104] width 75 height 7
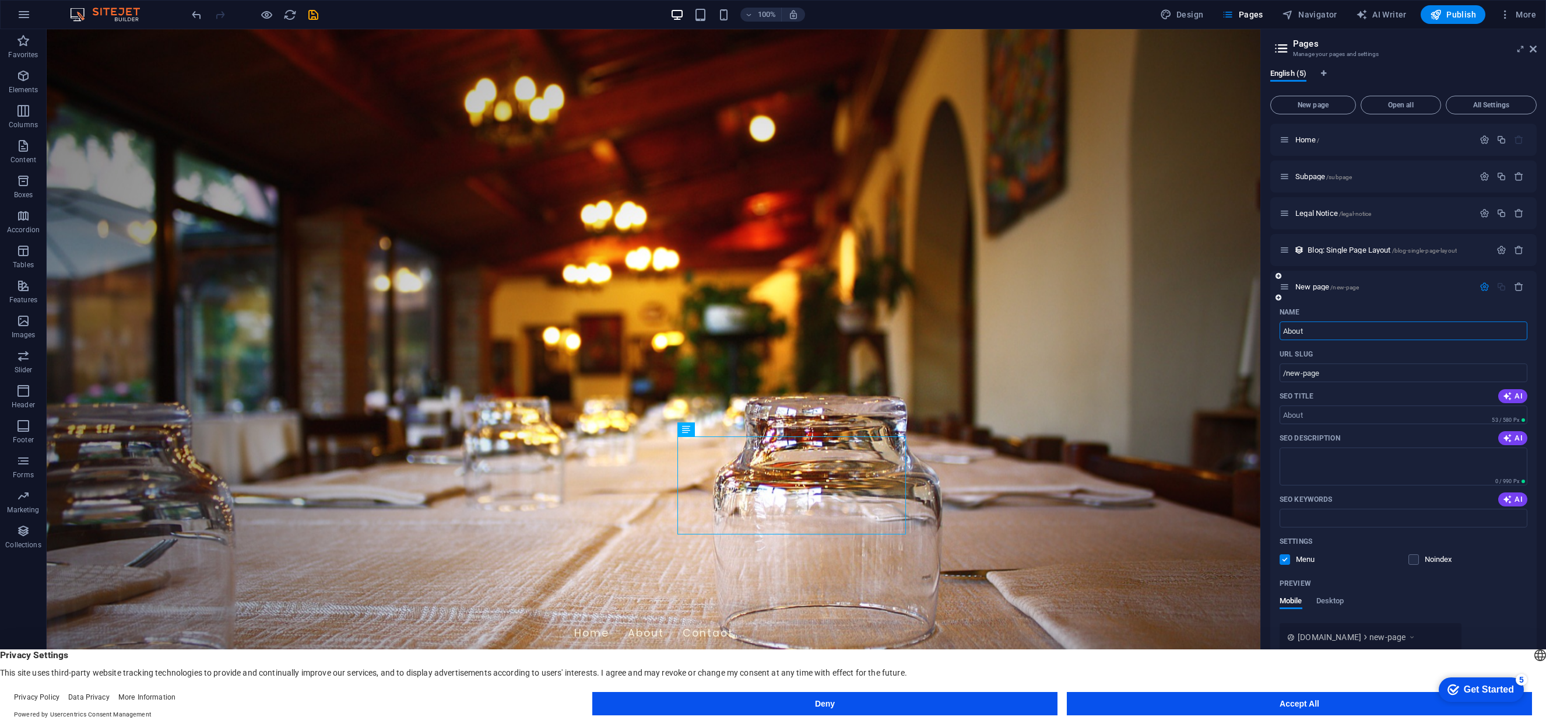
type input "About-"
type input "/about"
type input "About- USe"
type input "/about-use"
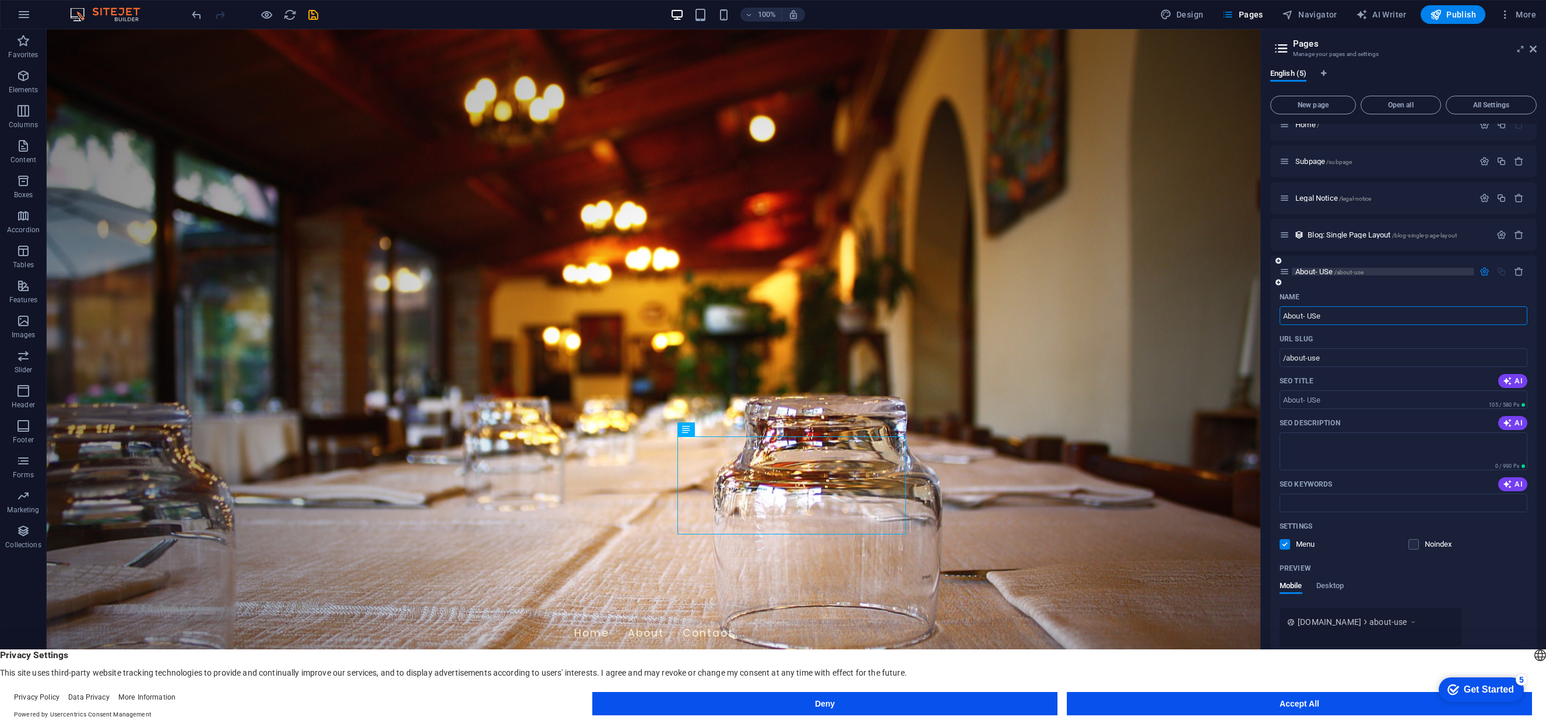
type input "About- USe"
click at [1406, 273] on p "About- USe /about-use" at bounding box center [1383, 272] width 175 height 8
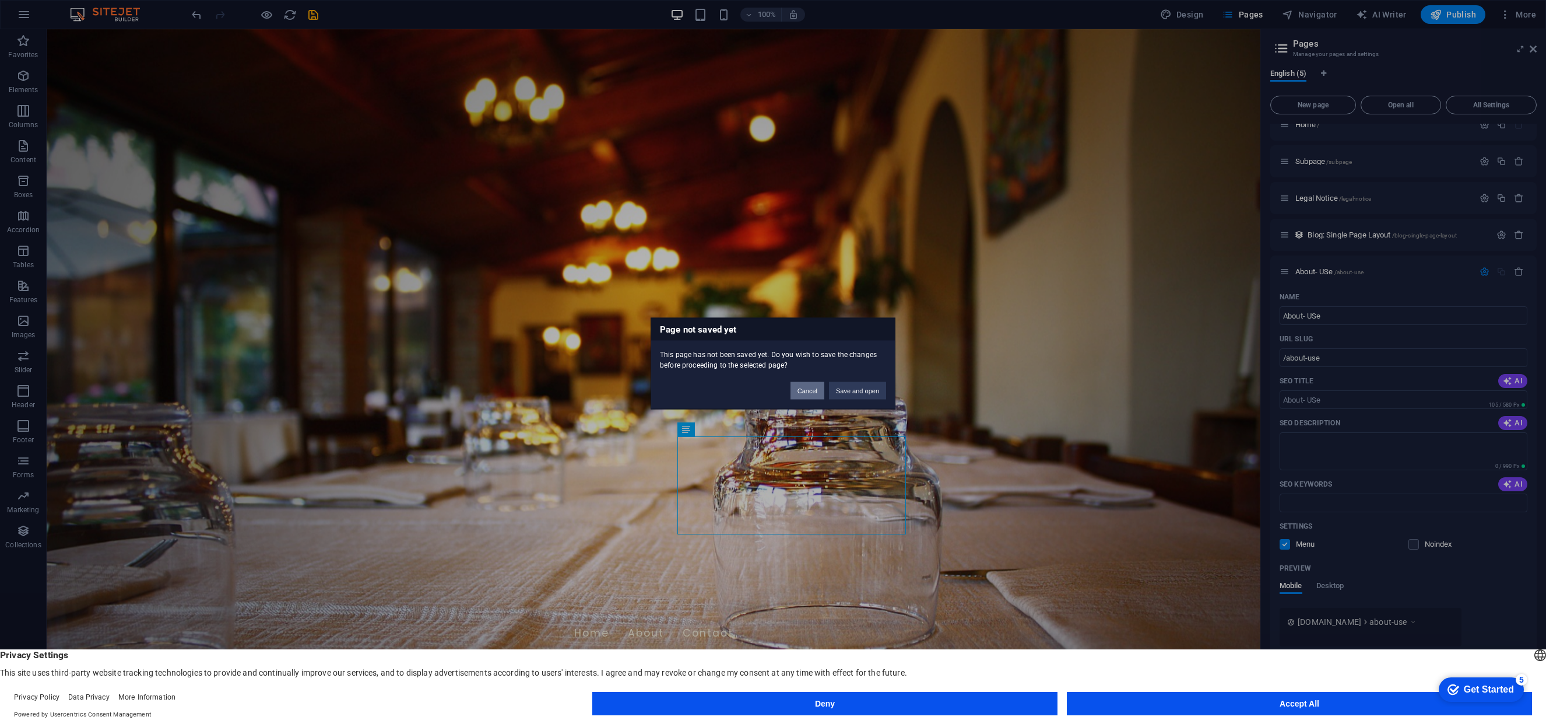
click at [803, 388] on button "Cancel" at bounding box center [808, 390] width 34 height 17
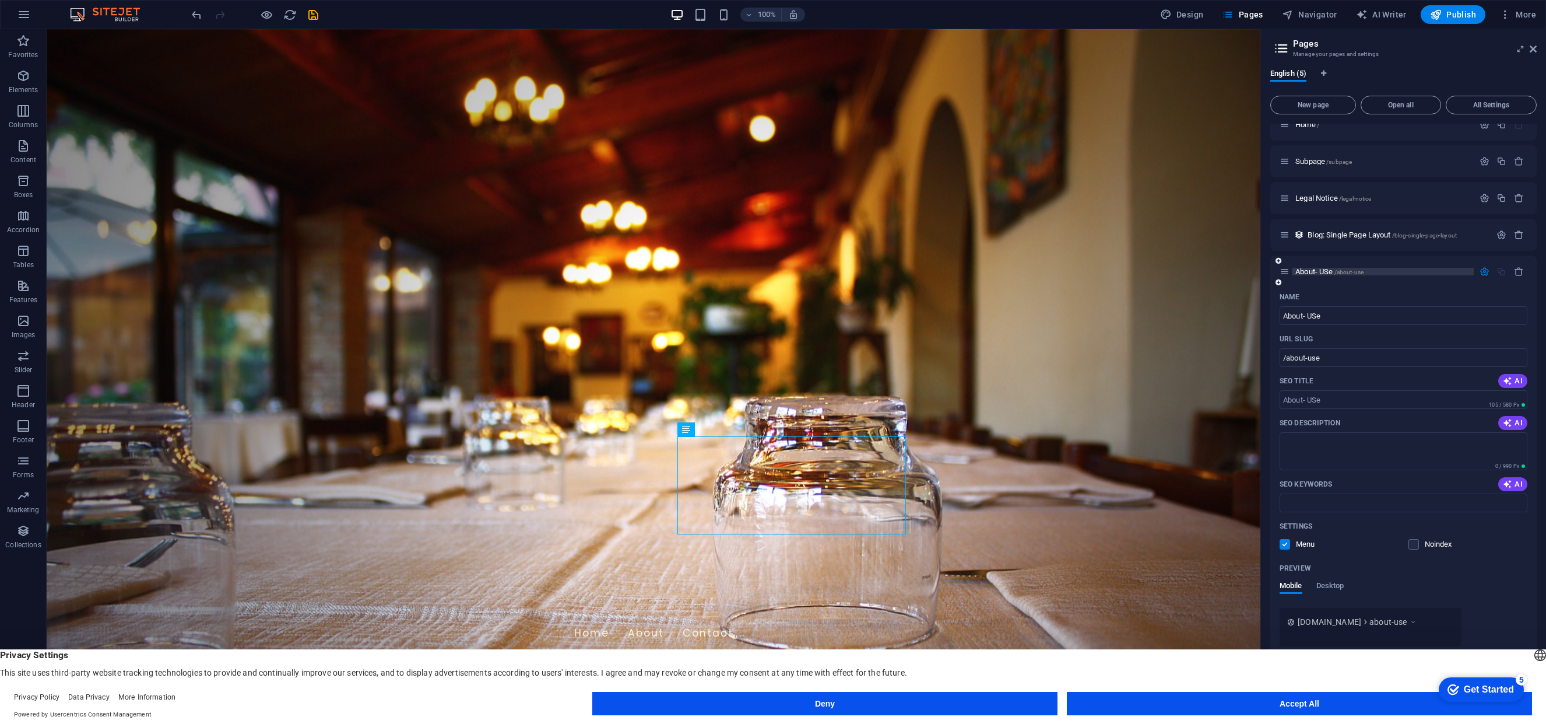
click at [1326, 272] on span "About- USe /about-use" at bounding box center [1330, 271] width 68 height 9
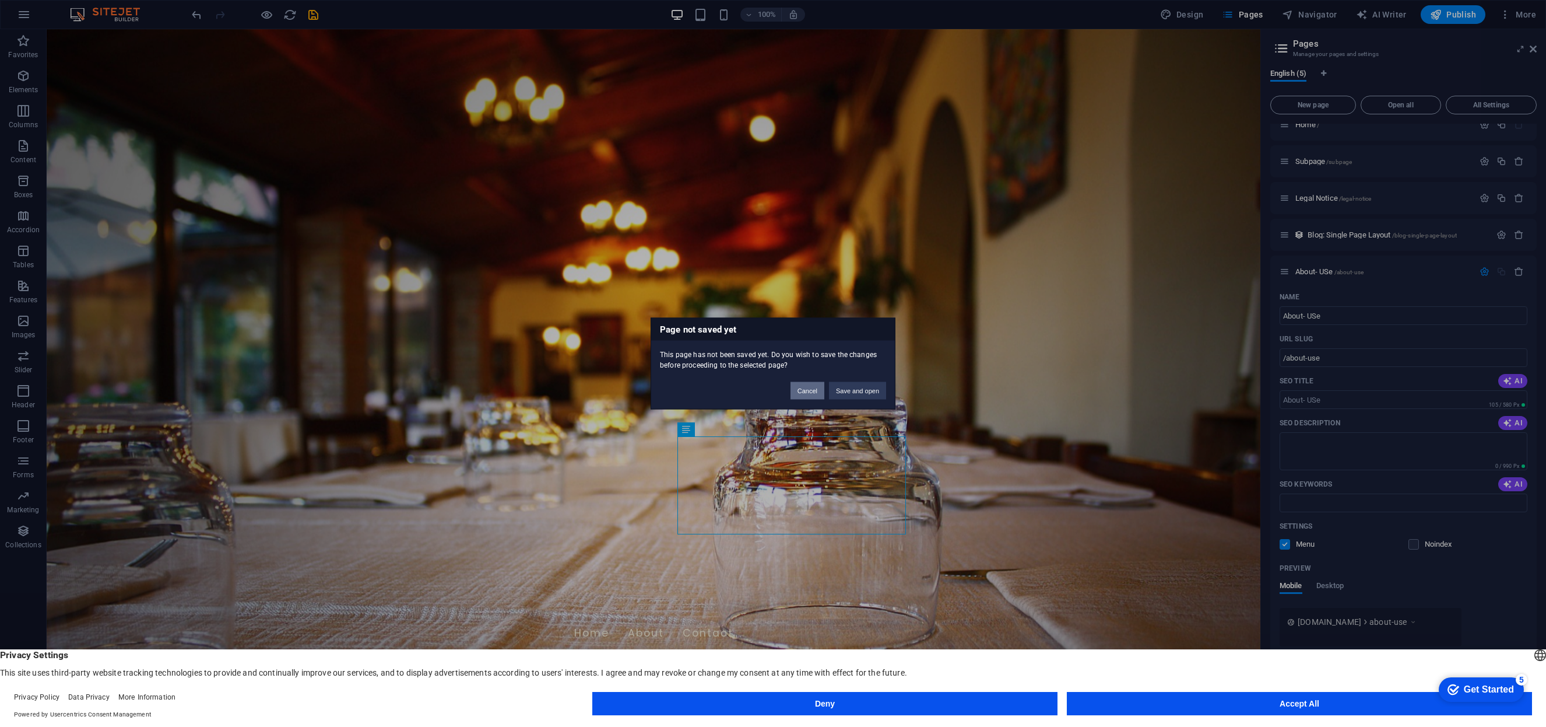
drag, startPoint x: 813, startPoint y: 385, endPoint x: 1198, endPoint y: 252, distance: 407.5
click at [813, 385] on button "Cancel" at bounding box center [808, 390] width 34 height 17
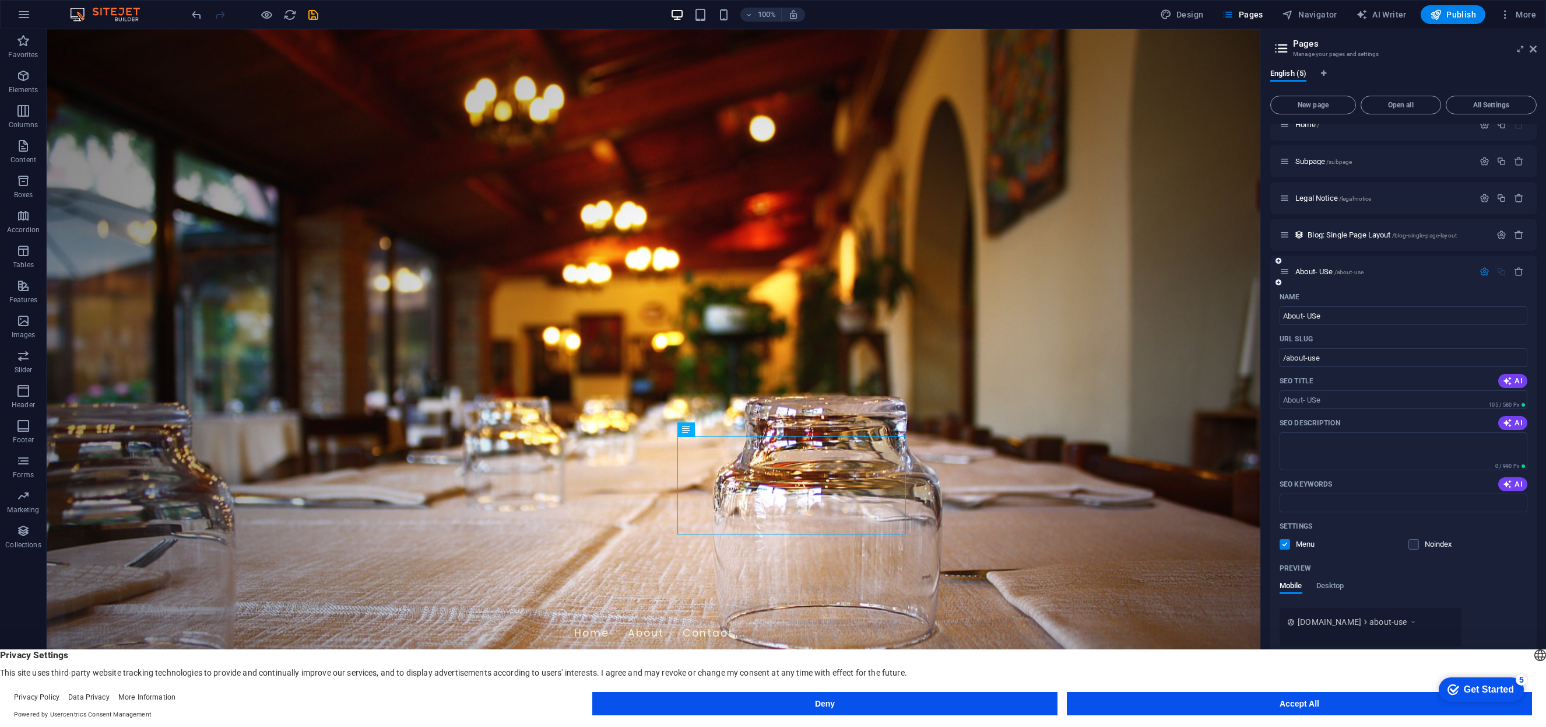
click at [1375, 275] on div "About- USe /about-use" at bounding box center [1377, 271] width 194 height 13
click at [1333, 314] on input "About- USe" at bounding box center [1404, 315] width 248 height 19
type input "/"
type input "About Us"
type input "/about-us"
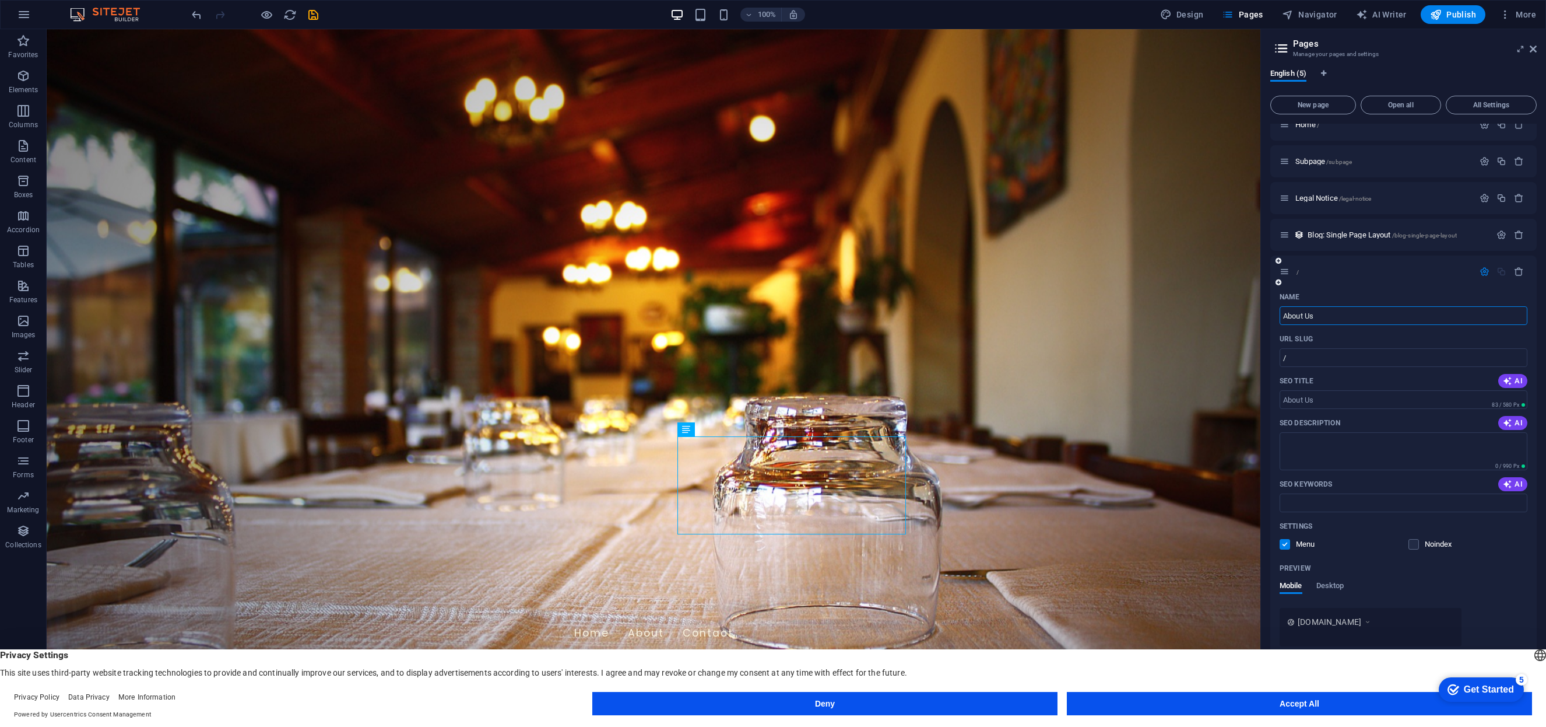
type input "About Us"
click at [1484, 598] on div "Mobile Desktop" at bounding box center [1404, 592] width 248 height 22
click at [1317, 271] on span "About Us /about-us" at bounding box center [1325, 271] width 58 height 9
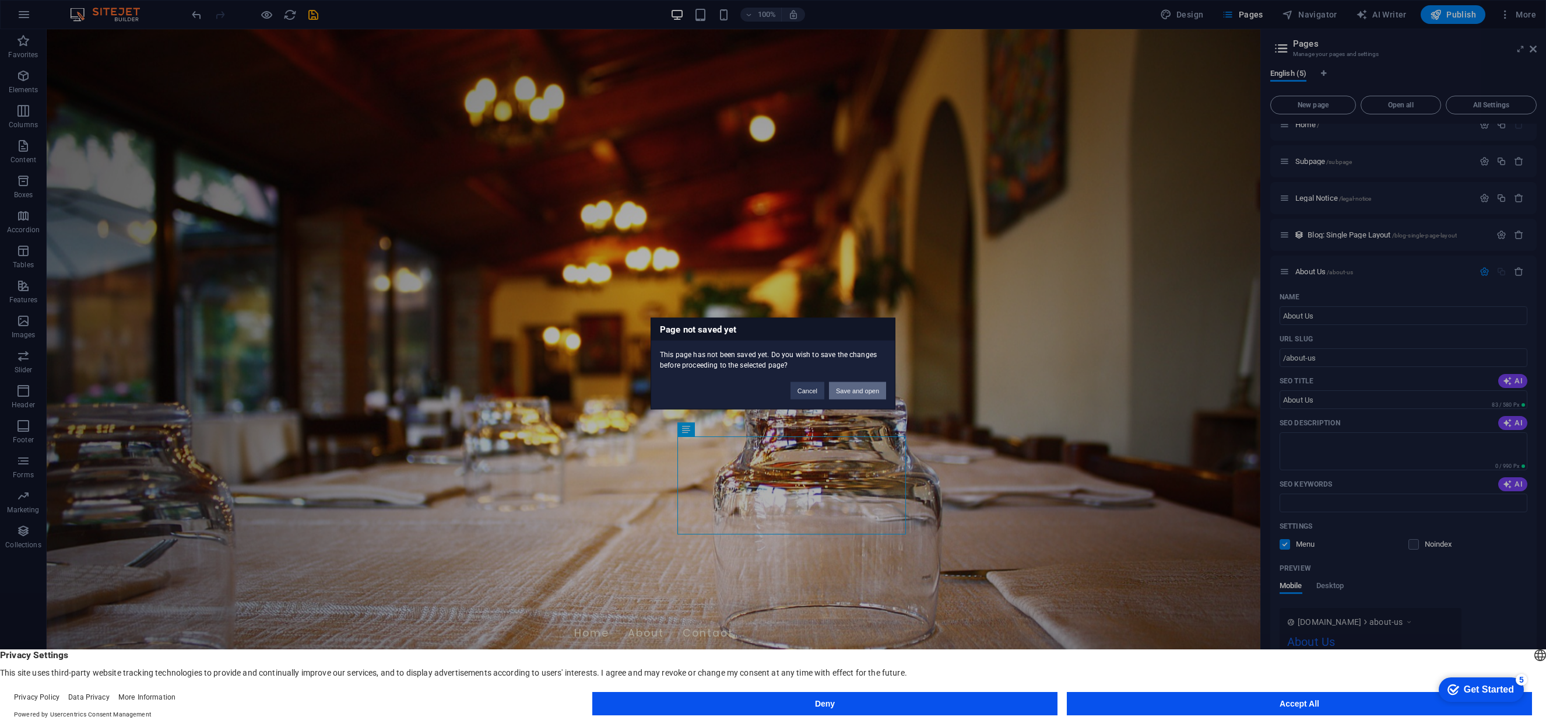
drag, startPoint x: 872, startPoint y: 391, endPoint x: 826, endPoint y: 362, distance: 54.7
click at [872, 391] on button "Save and open" at bounding box center [857, 390] width 57 height 17
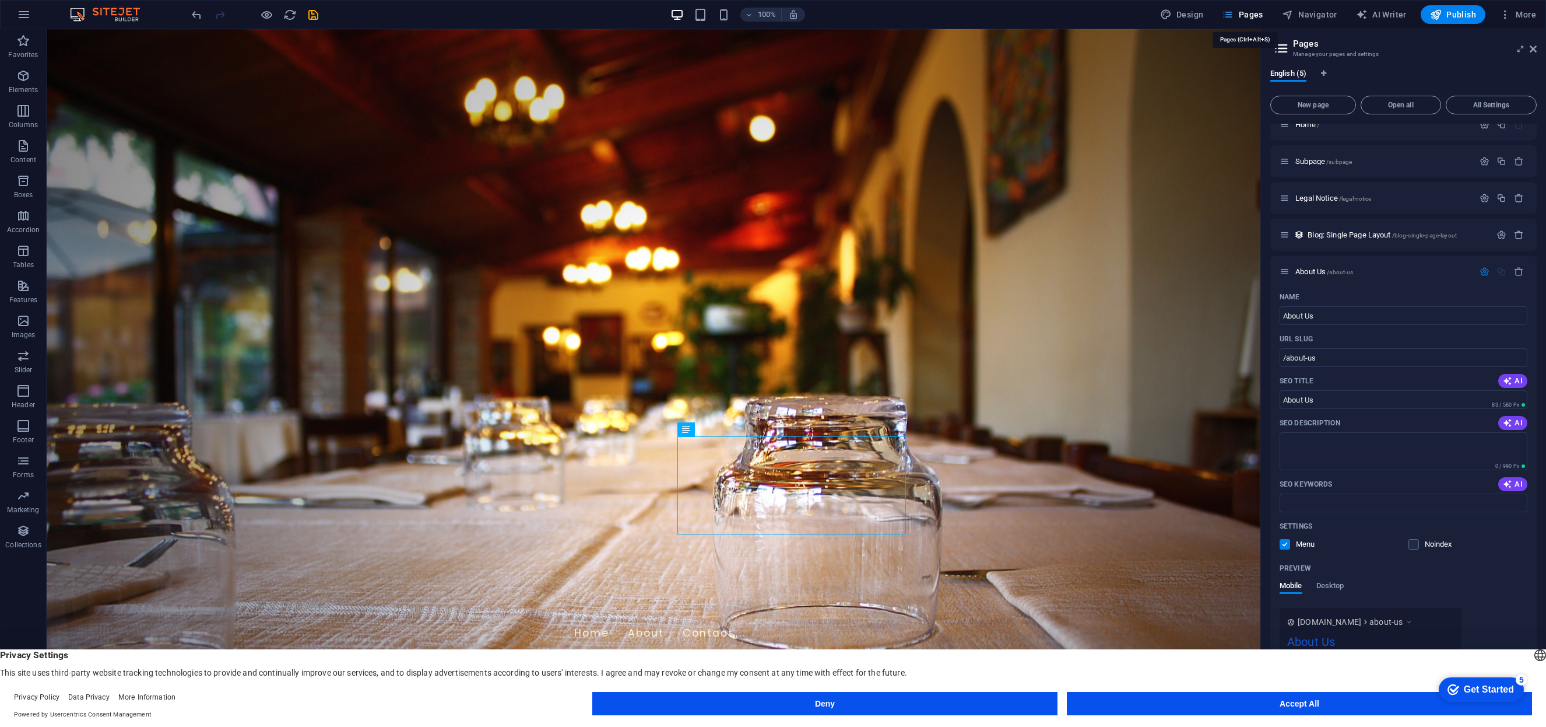
click at [1241, 17] on span "Pages" at bounding box center [1242, 15] width 41 height 12
click at [1533, 50] on icon at bounding box center [1533, 48] width 7 height 9
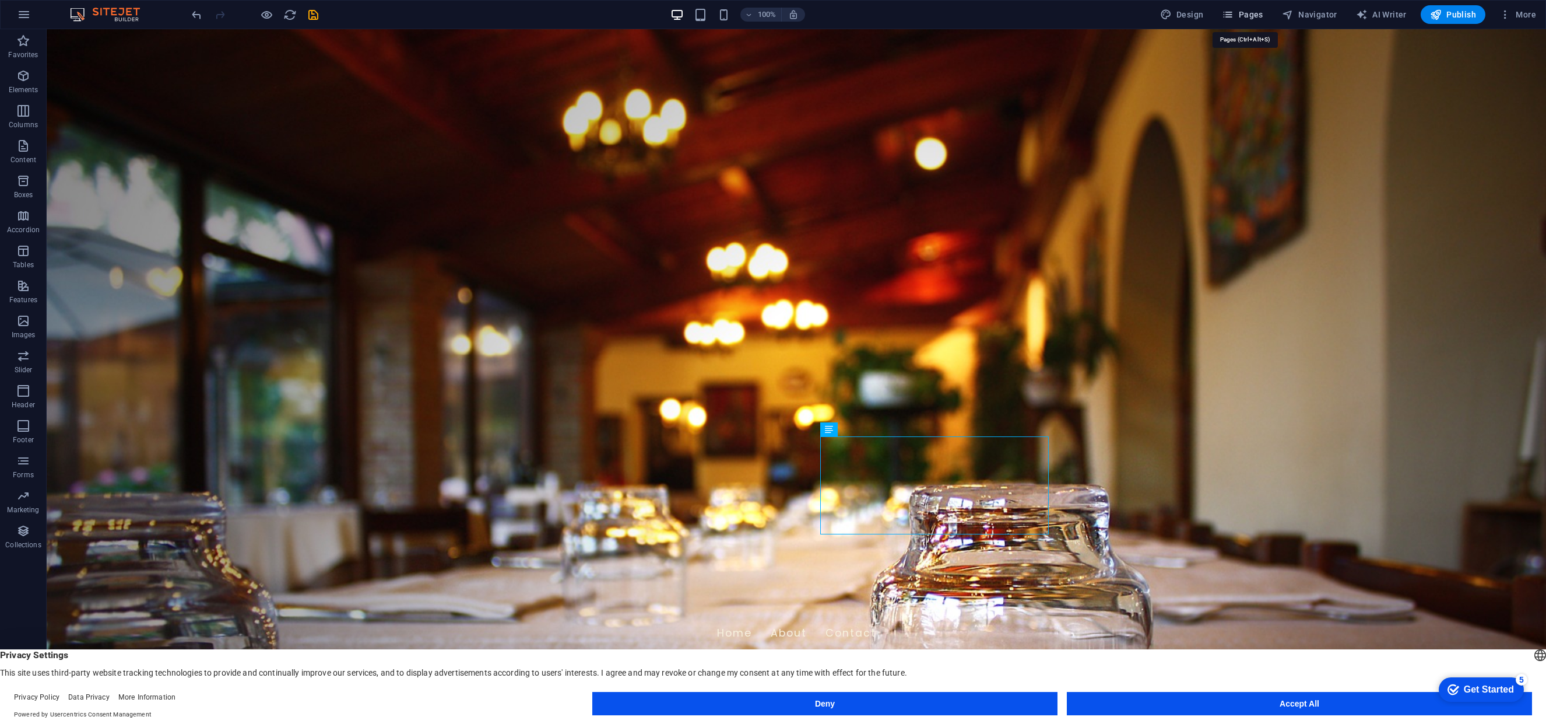
click at [1247, 15] on span "Pages" at bounding box center [1242, 15] width 41 height 12
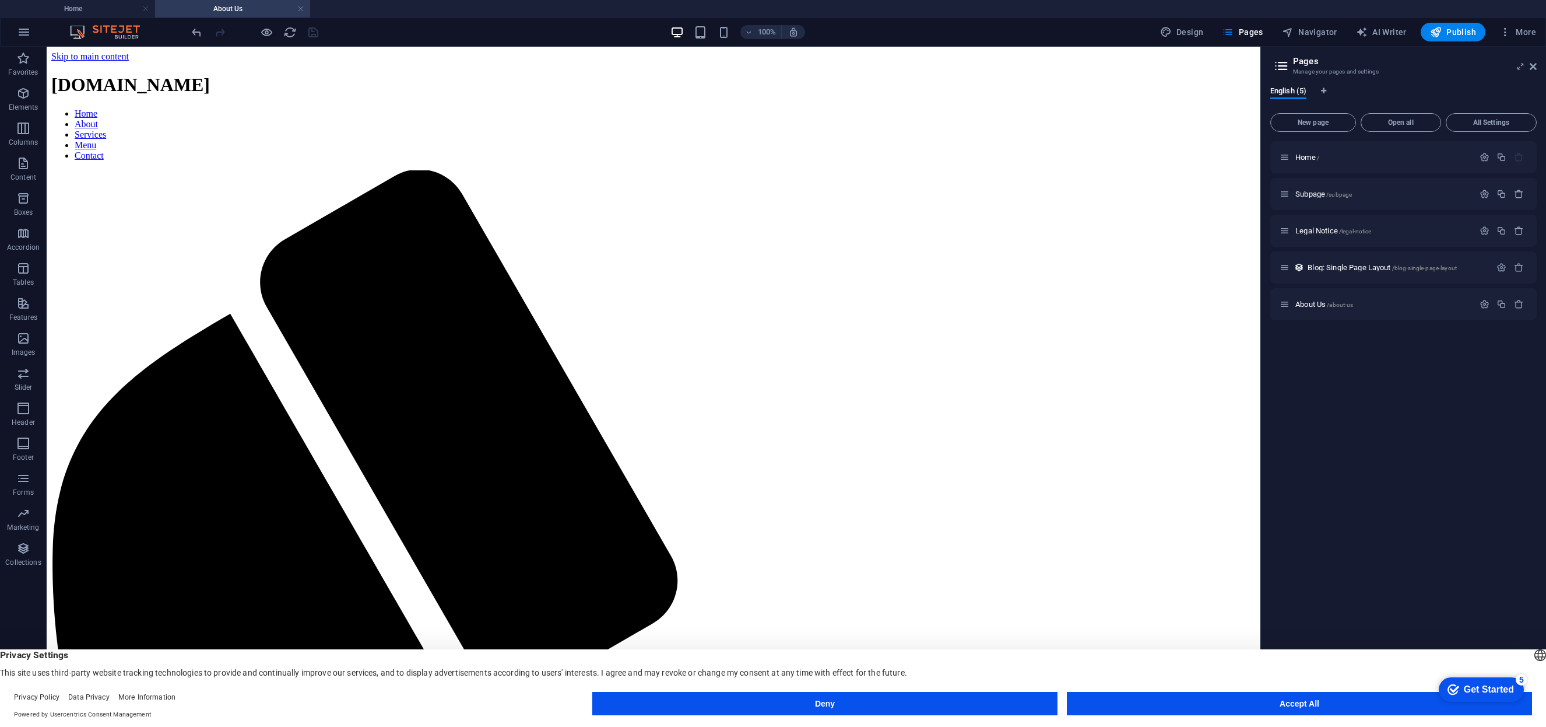
scroll to position [0, 0]
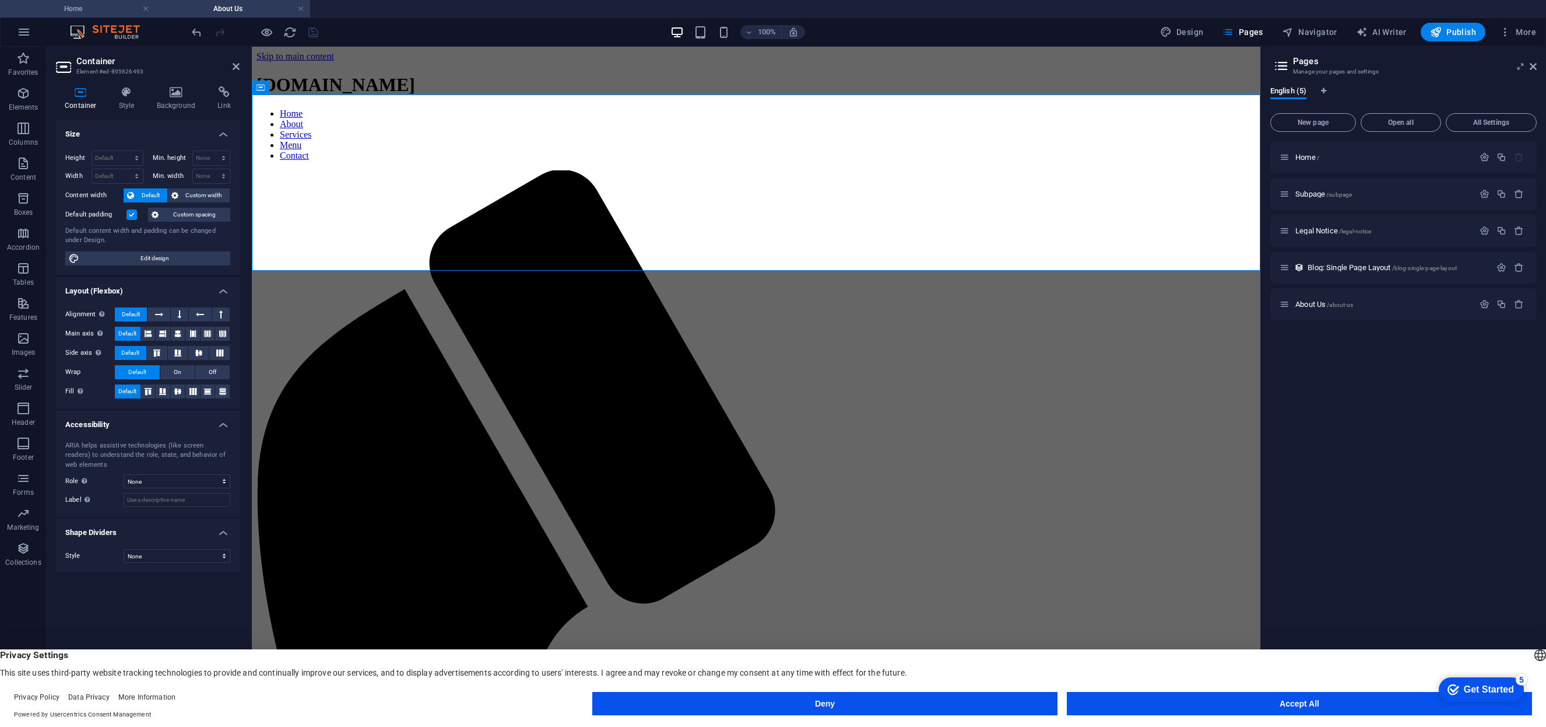
click at [91, 16] on li "Home" at bounding box center [77, 8] width 155 height 17
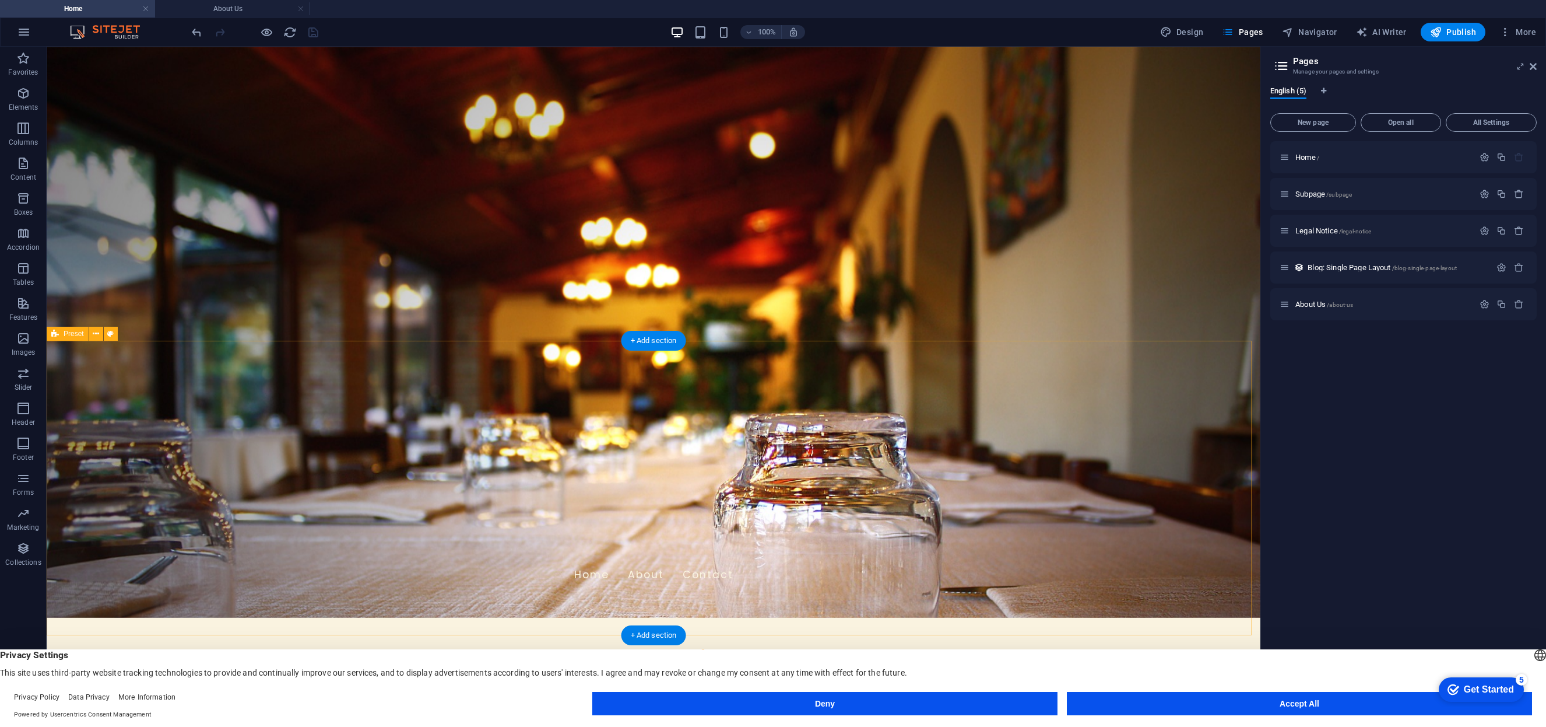
scroll to position [191, 0]
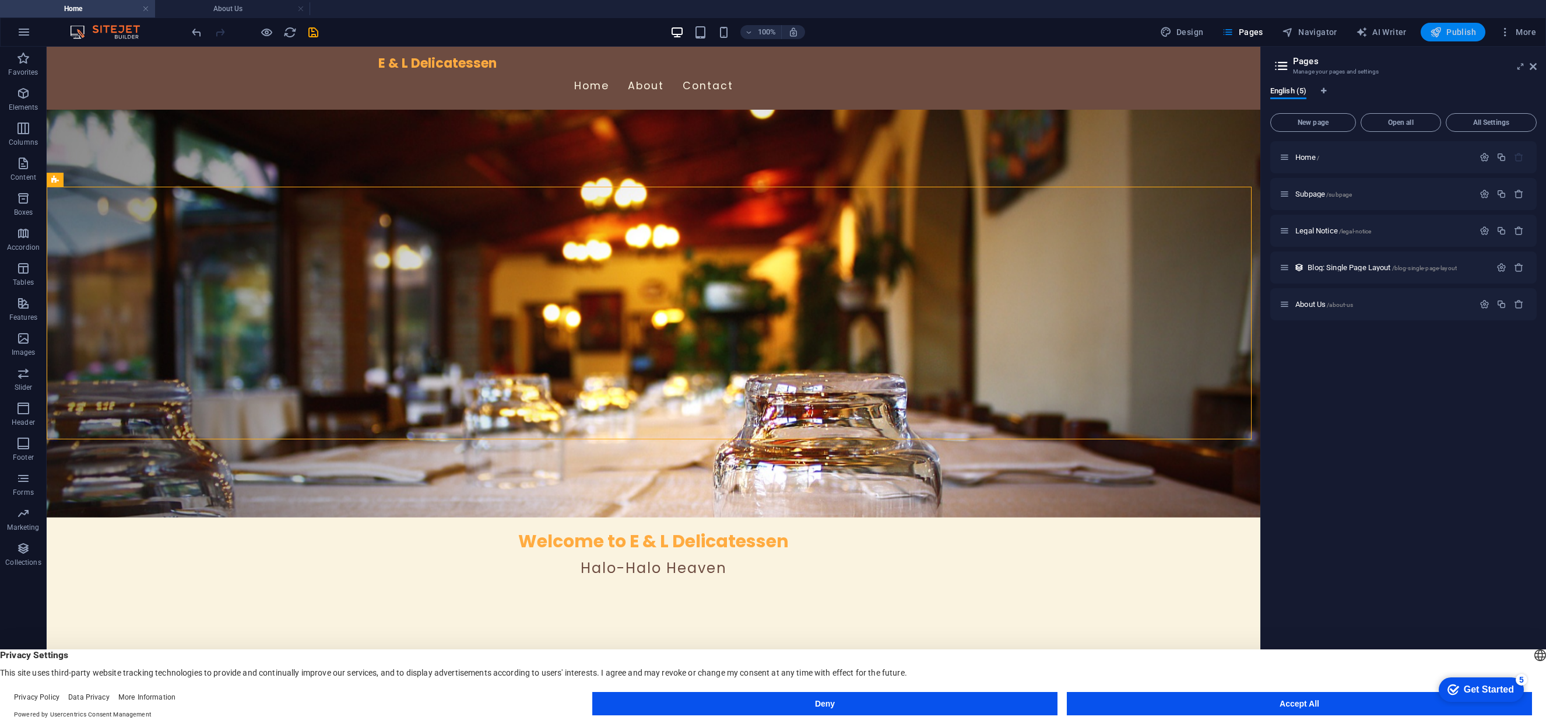
click at [1445, 30] on span "Publish" at bounding box center [1453, 32] width 46 height 12
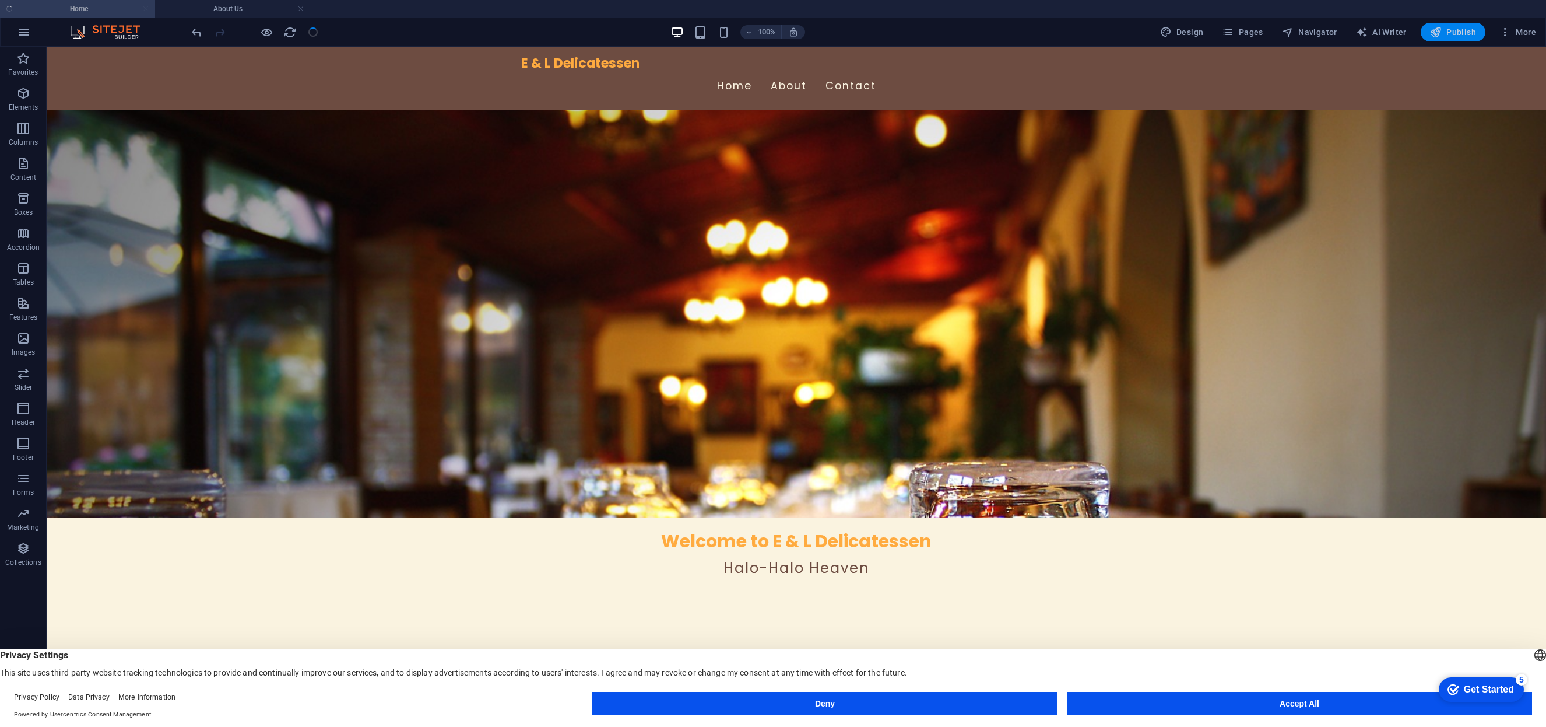
click at [1448, 31] on span "Publish" at bounding box center [1453, 32] width 46 height 12
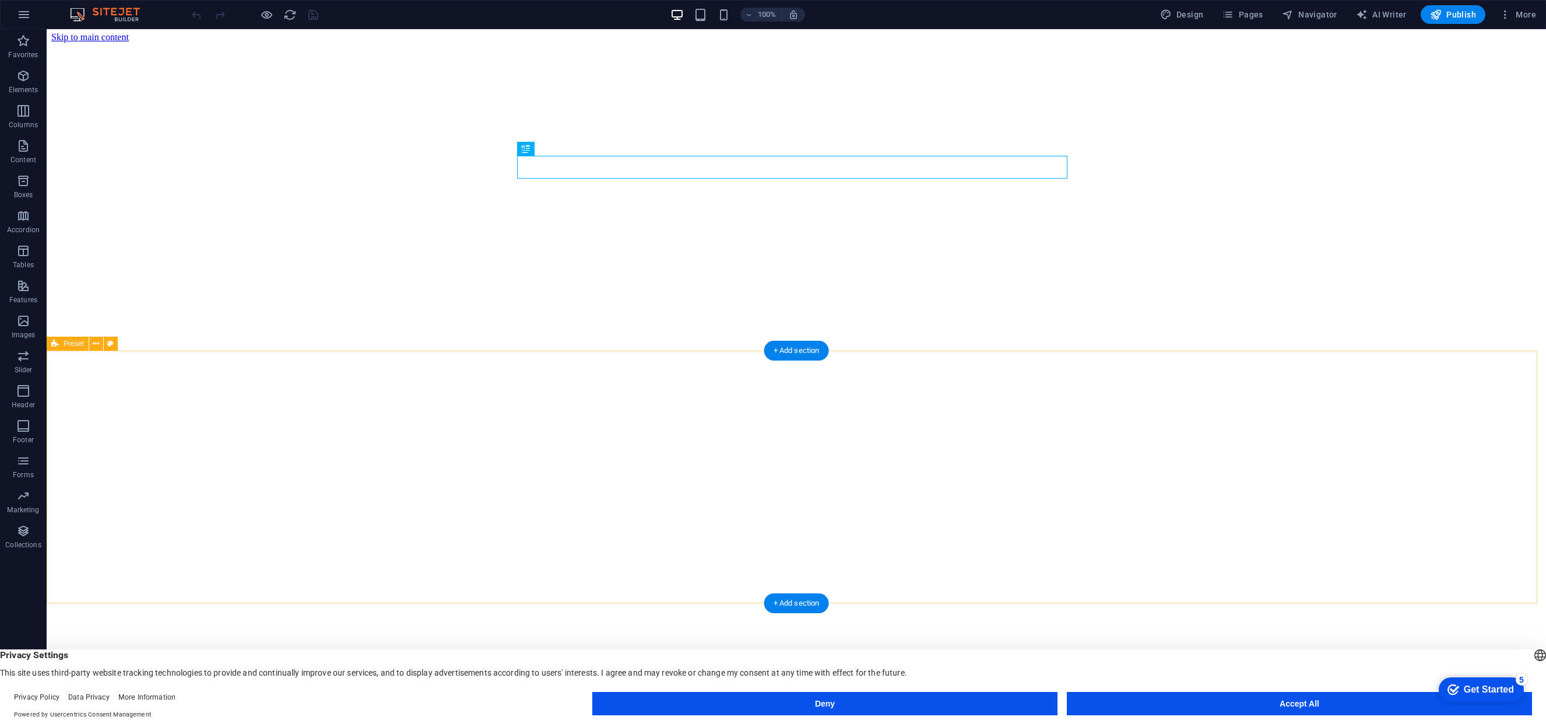
scroll to position [488, 0]
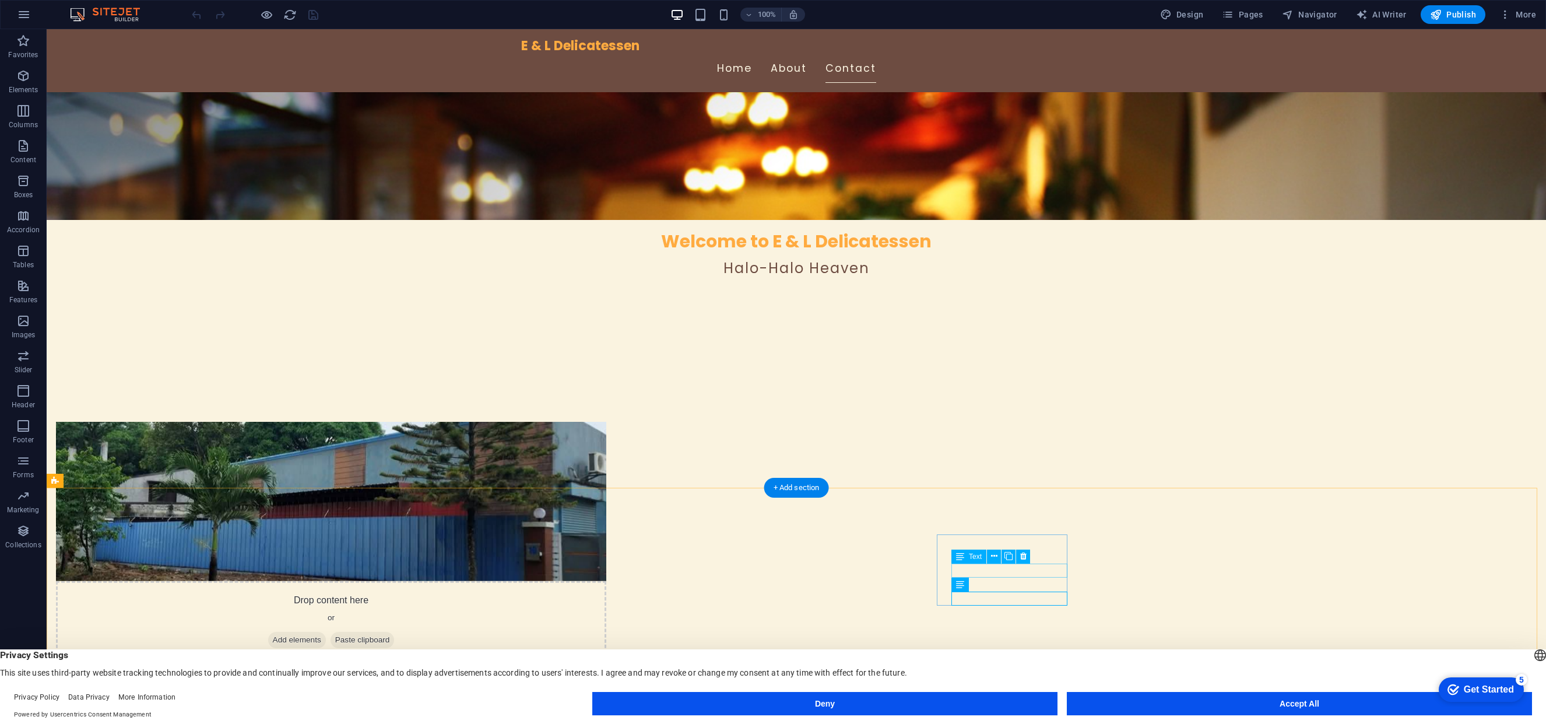
click at [992, 557] on icon at bounding box center [994, 556] width 6 height 12
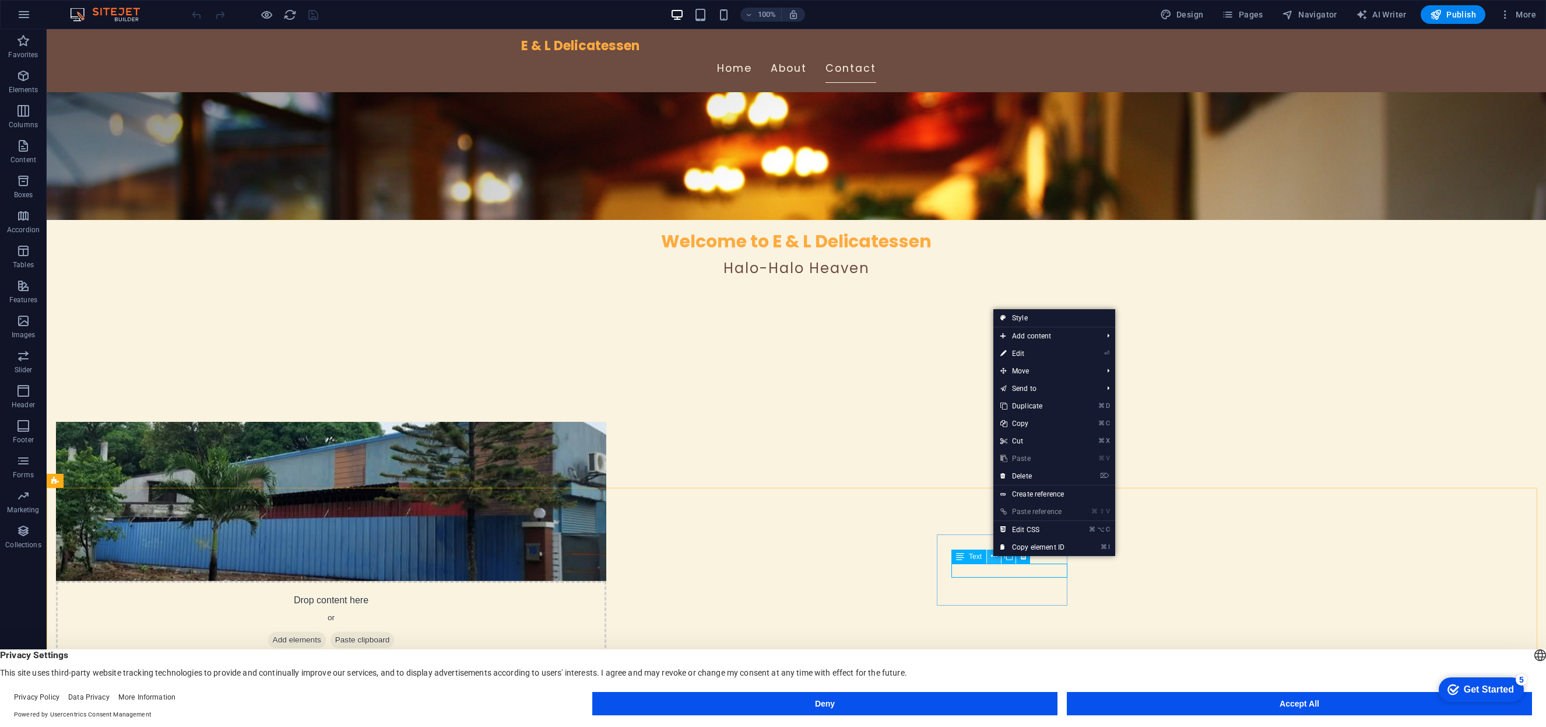
click at [992, 557] on icon at bounding box center [994, 556] width 6 height 12
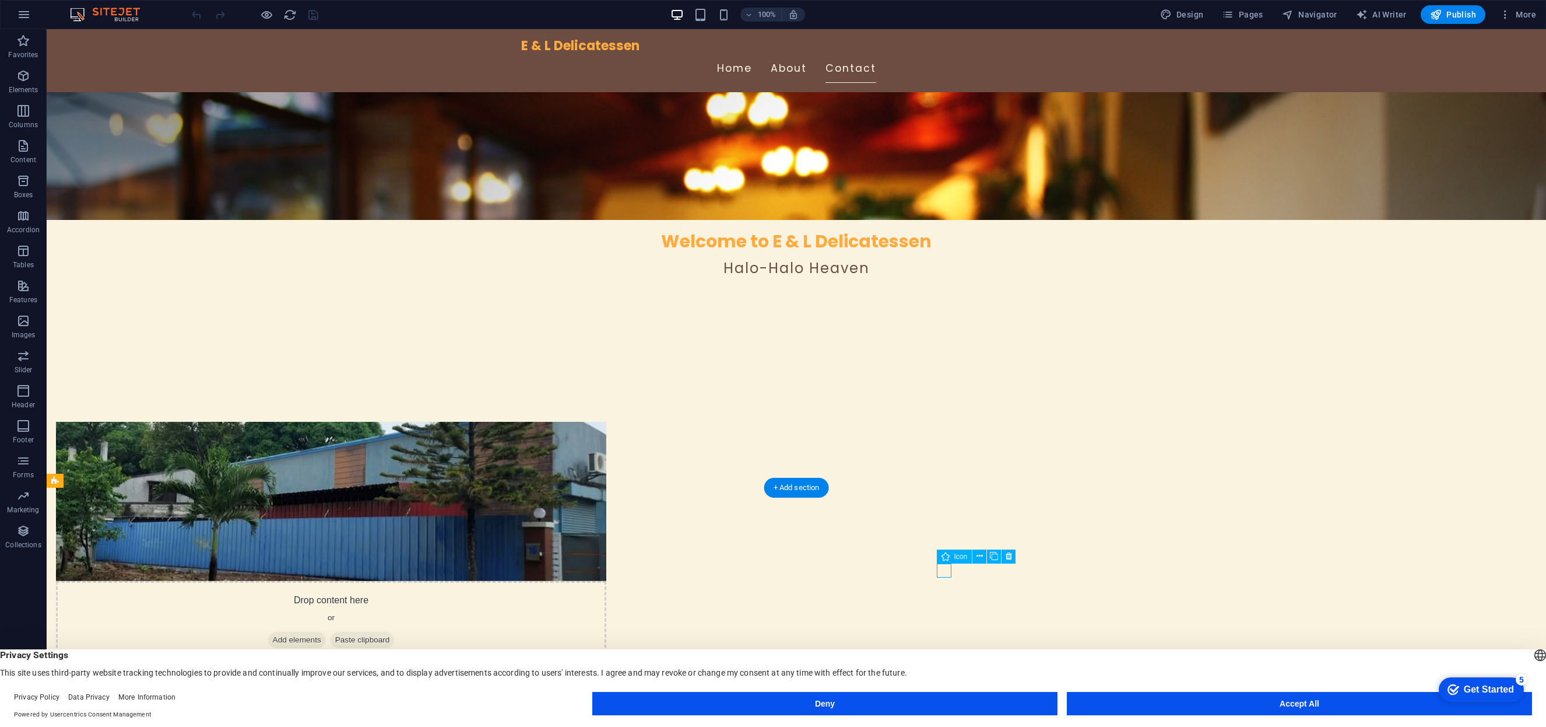
select select "xMidYMid"
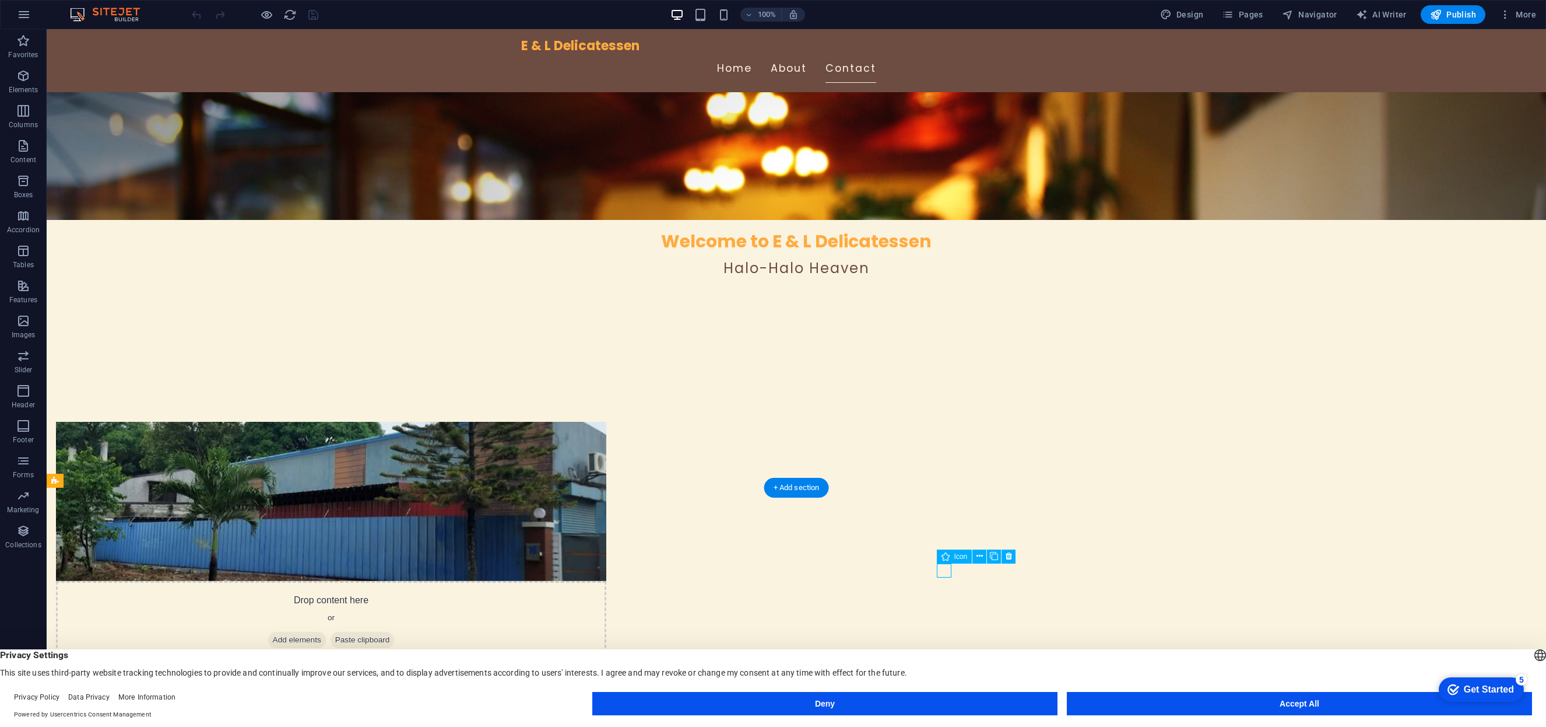
select select "px"
click at [993, 557] on icon at bounding box center [994, 556] width 6 height 12
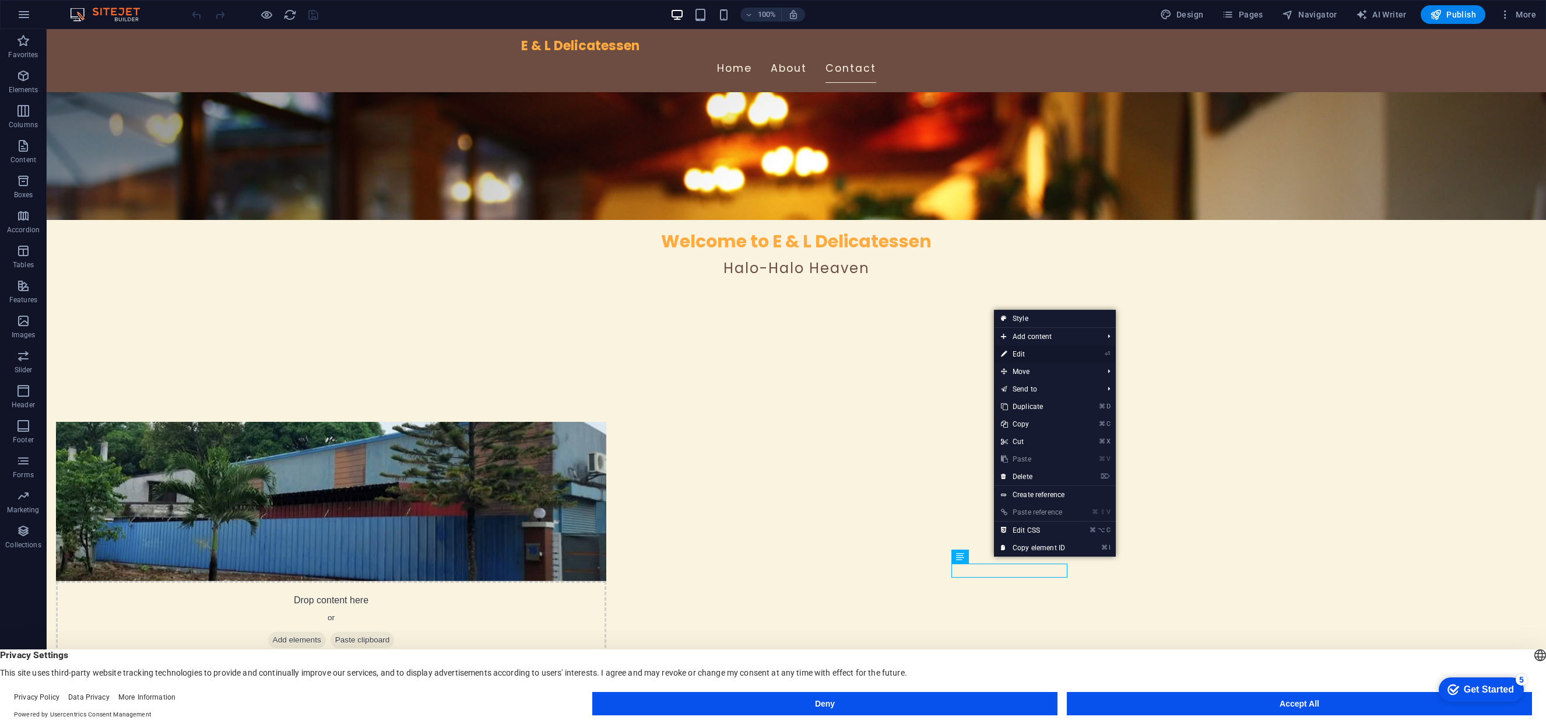
click at [1037, 351] on link "⏎ Edit" at bounding box center [1033, 353] width 78 height 17
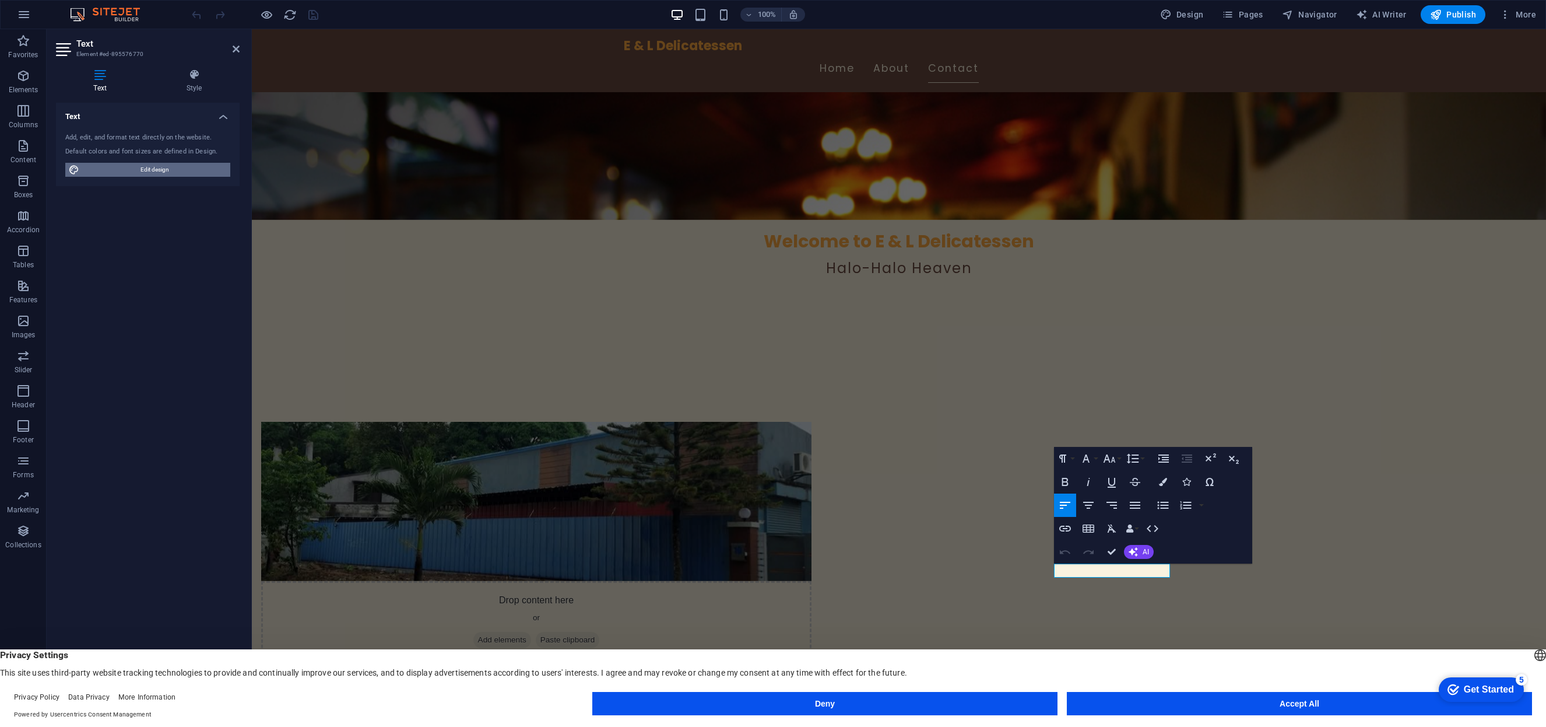
click at [140, 169] on span "Edit design" at bounding box center [155, 170] width 144 height 14
select select "px"
select select "200"
select select "px"
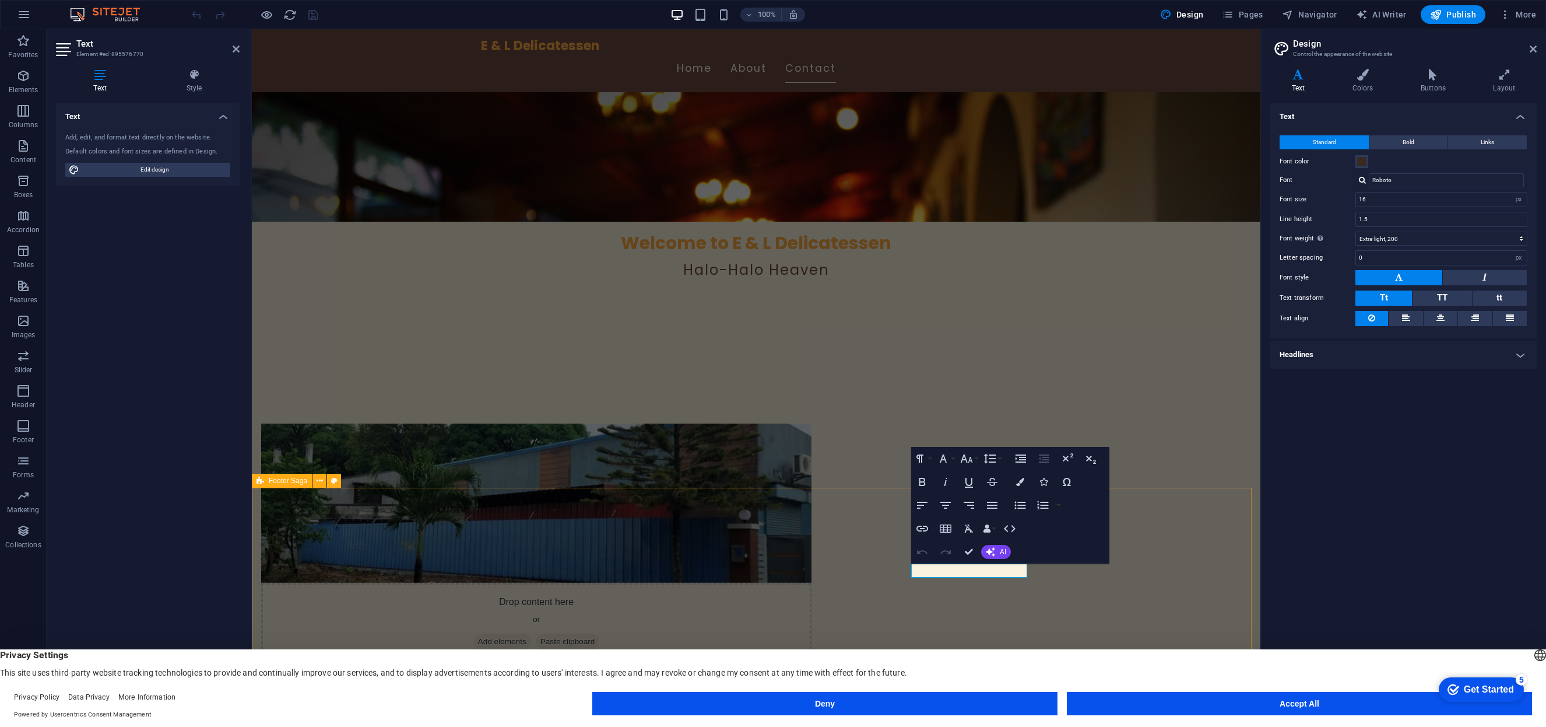
scroll to position [486, 0]
drag, startPoint x: 1142, startPoint y: 486, endPoint x: 1348, endPoint y: 489, distance: 206.4
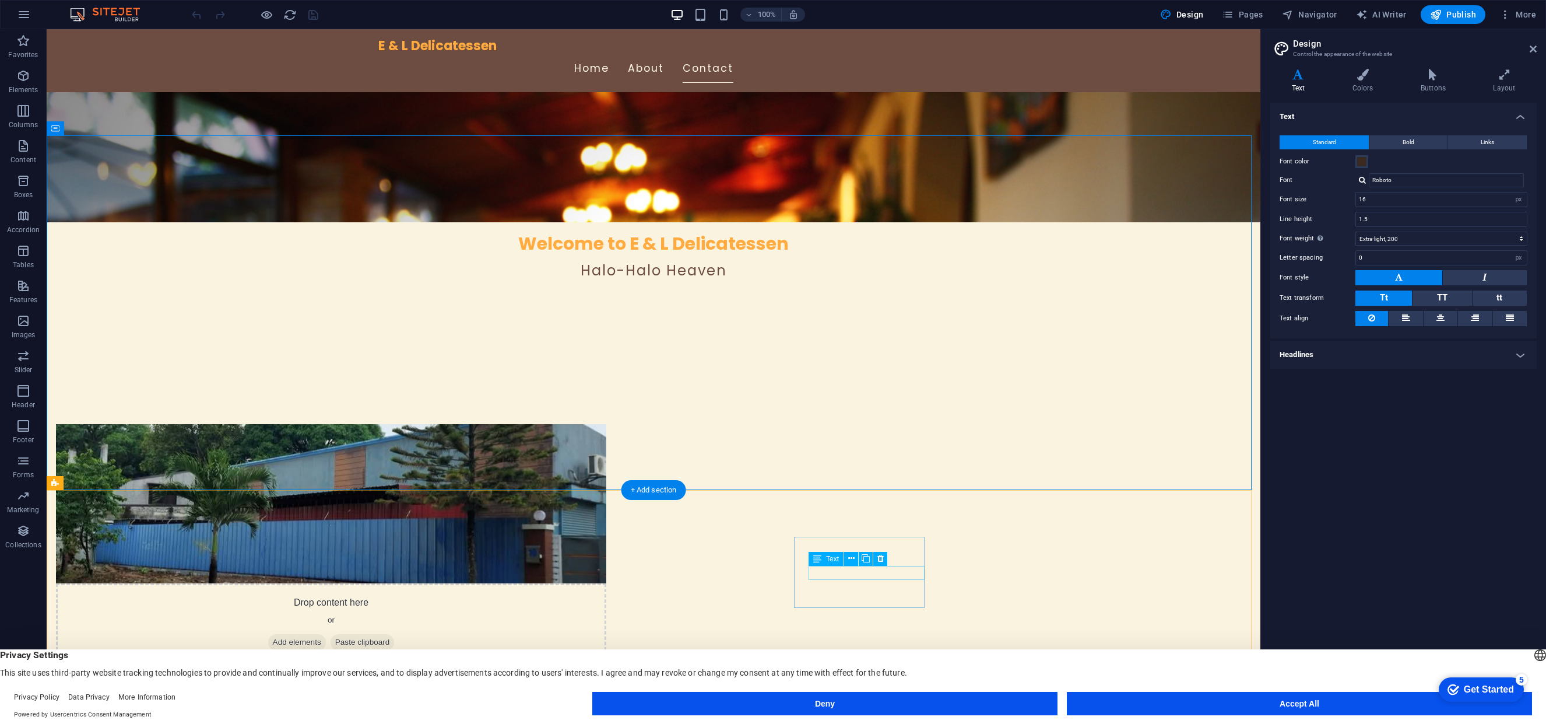
click at [1440, 80] on icon at bounding box center [1433, 75] width 68 height 12
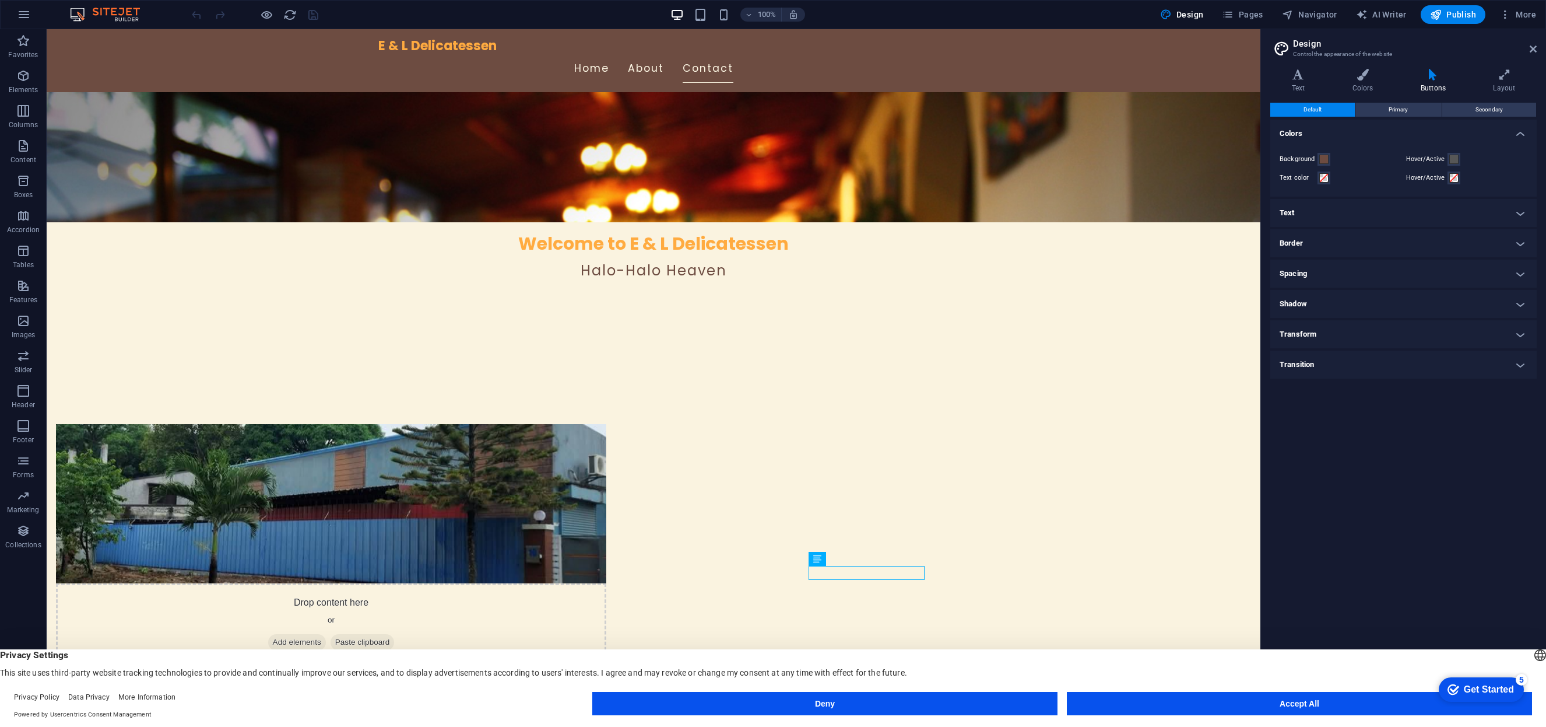
click at [1328, 203] on h4 "Text" at bounding box center [1404, 213] width 266 height 28
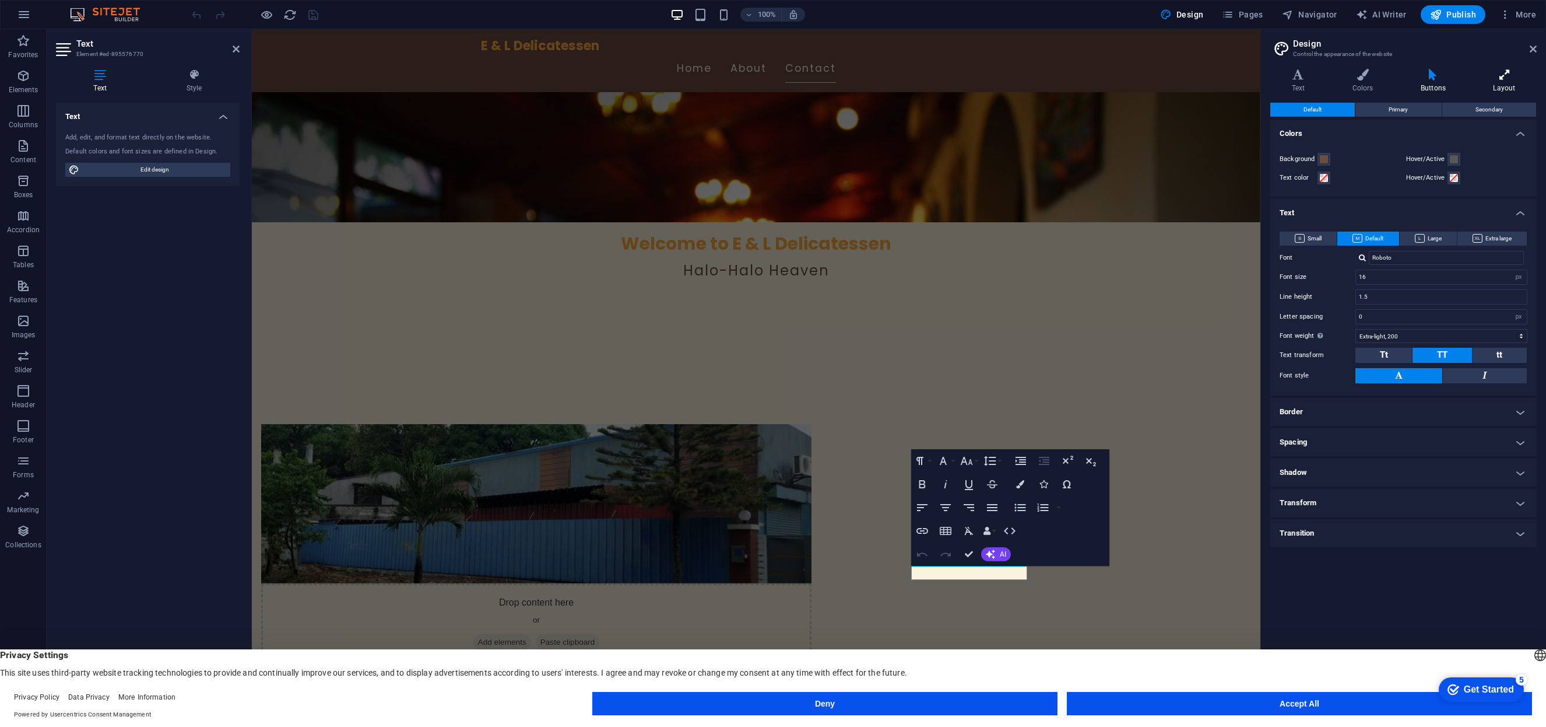
click at [1501, 74] on icon at bounding box center [1504, 75] width 65 height 12
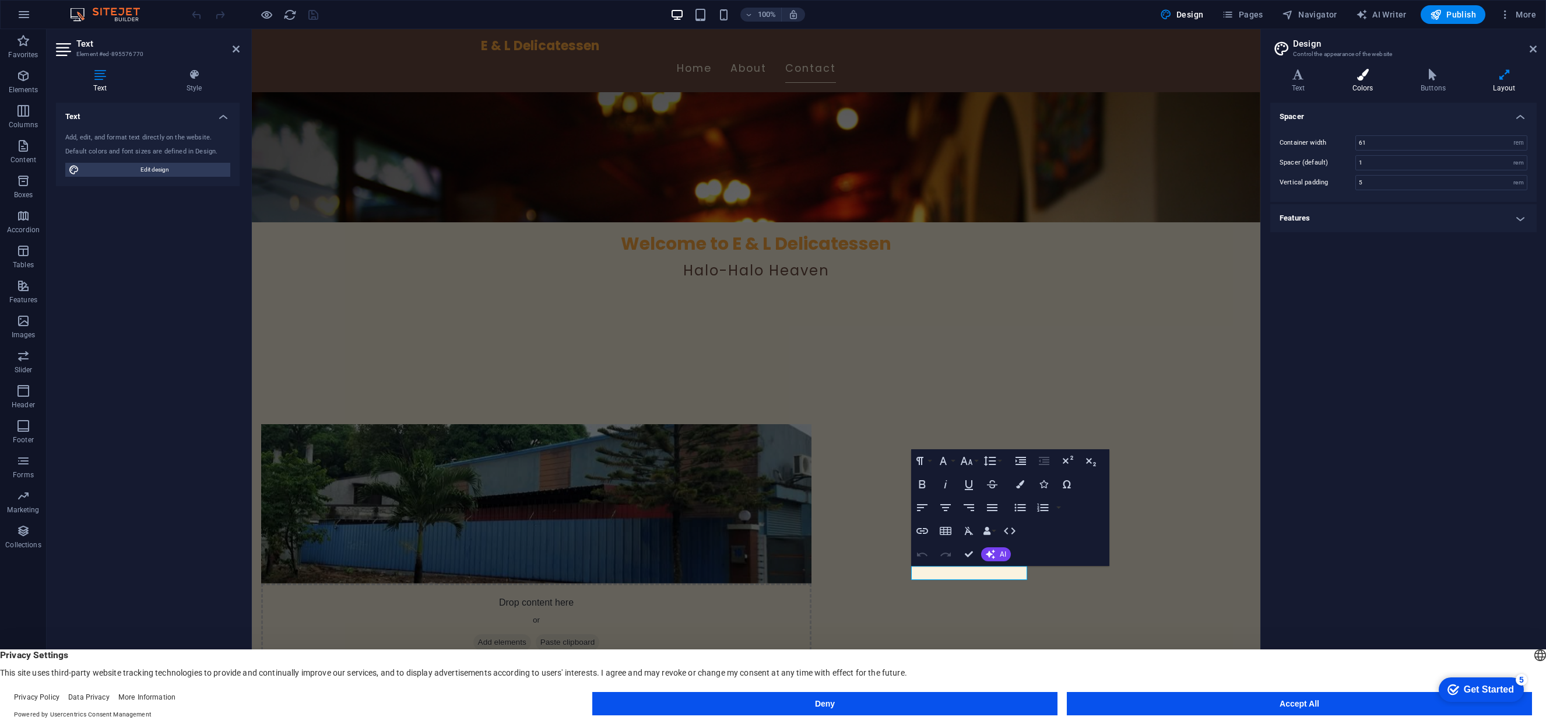
click at [1365, 75] on icon at bounding box center [1363, 75] width 64 height 12
click at [1307, 73] on icon at bounding box center [1299, 75] width 56 height 12
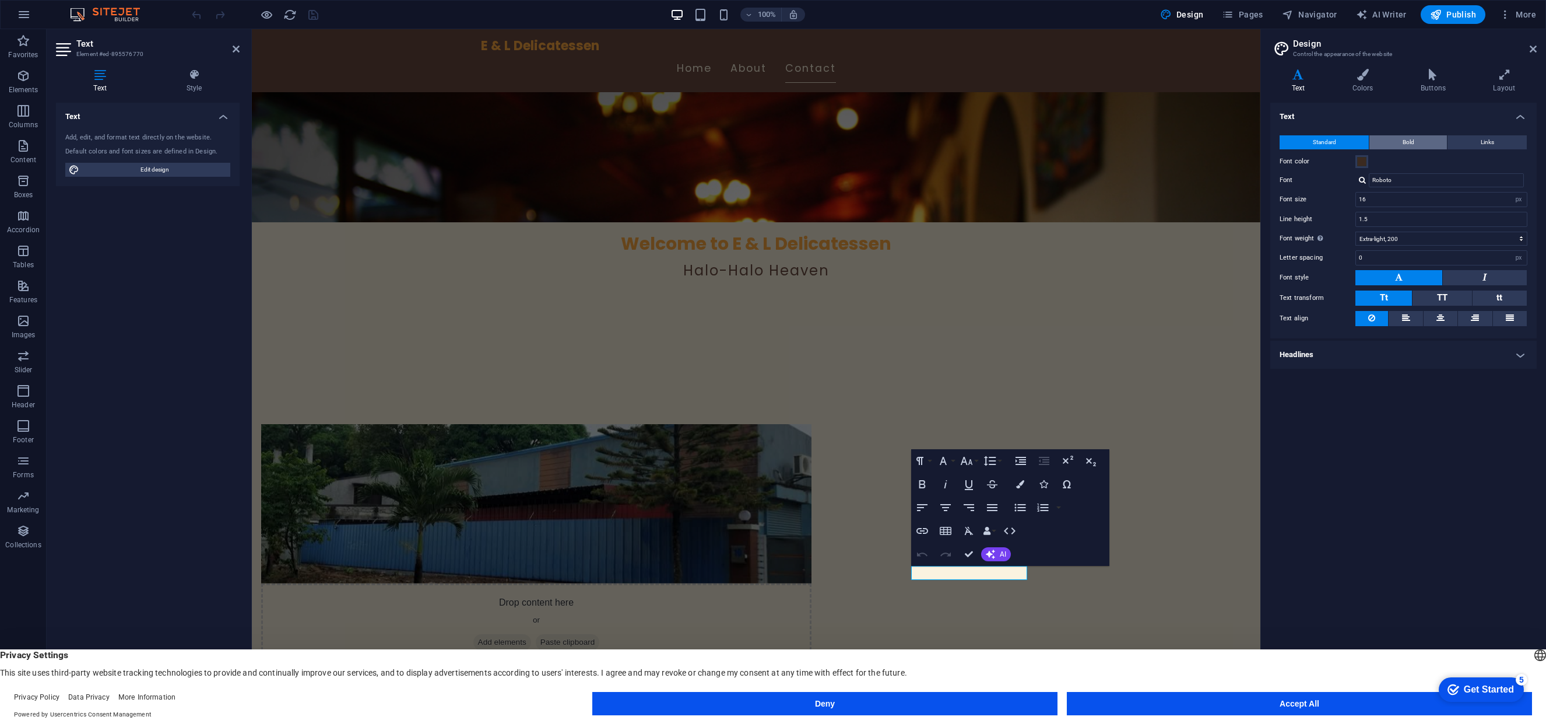
click at [1399, 144] on button "Bold" at bounding box center [1409, 142] width 78 height 14
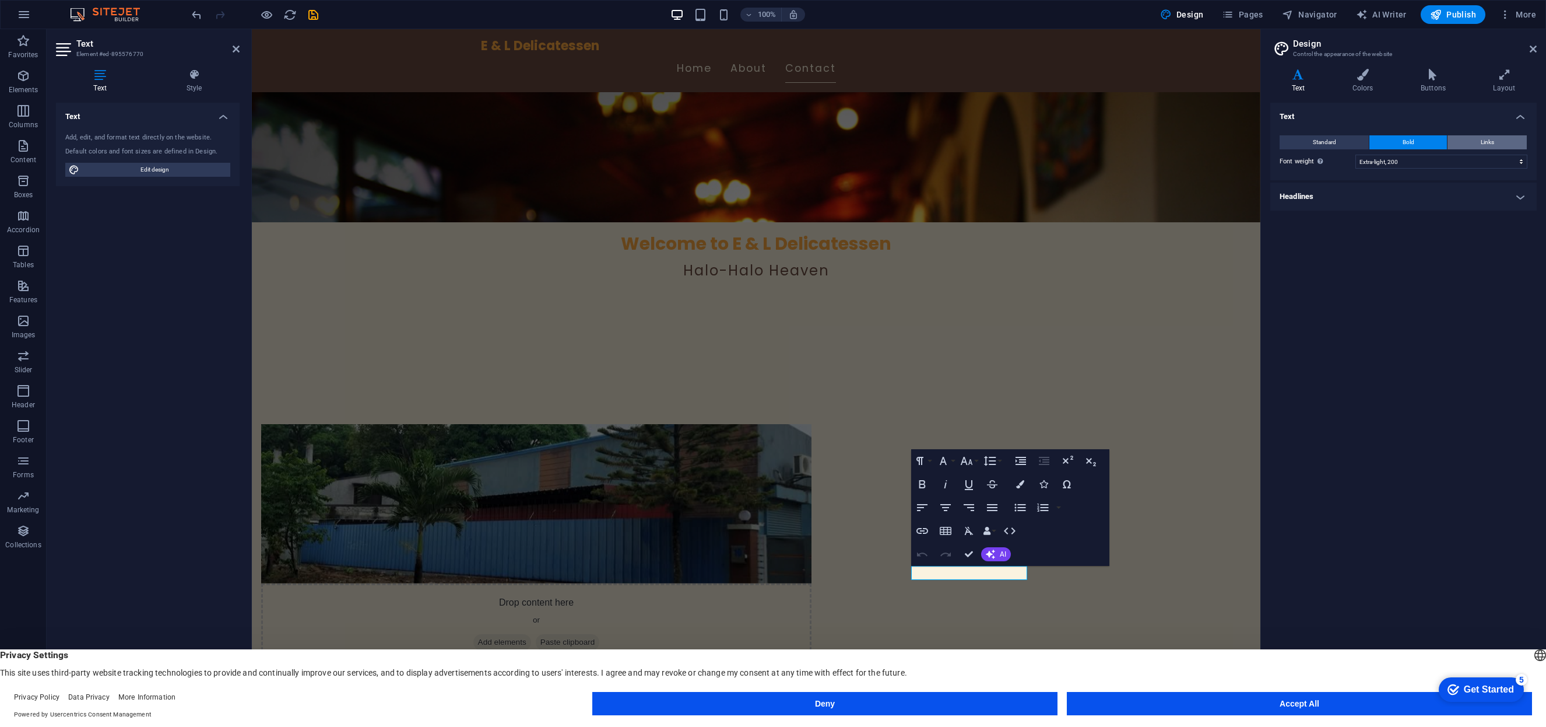
click at [1508, 141] on button "Links" at bounding box center [1487, 142] width 79 height 14
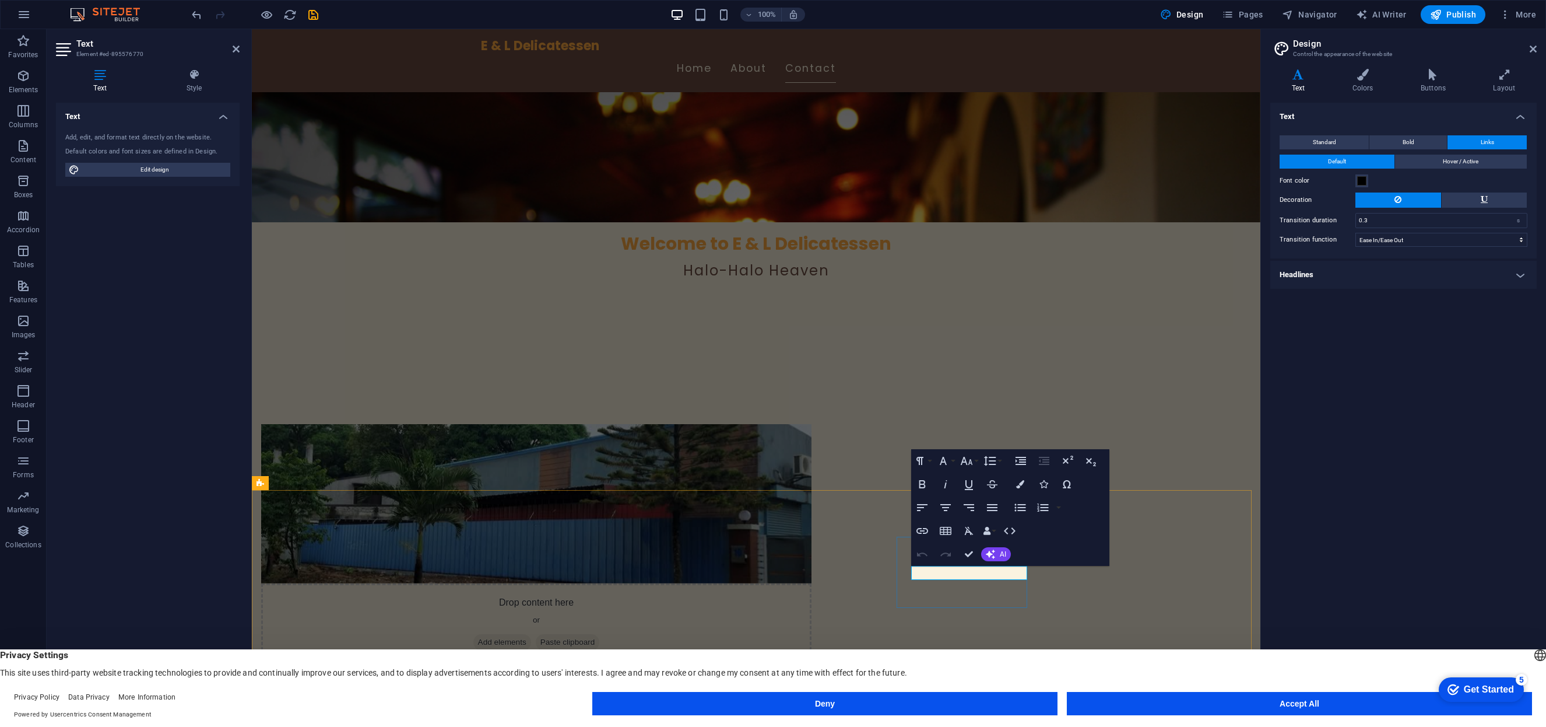
click at [933, 544] on icon "button" at bounding box center [932, 543] width 14 height 14
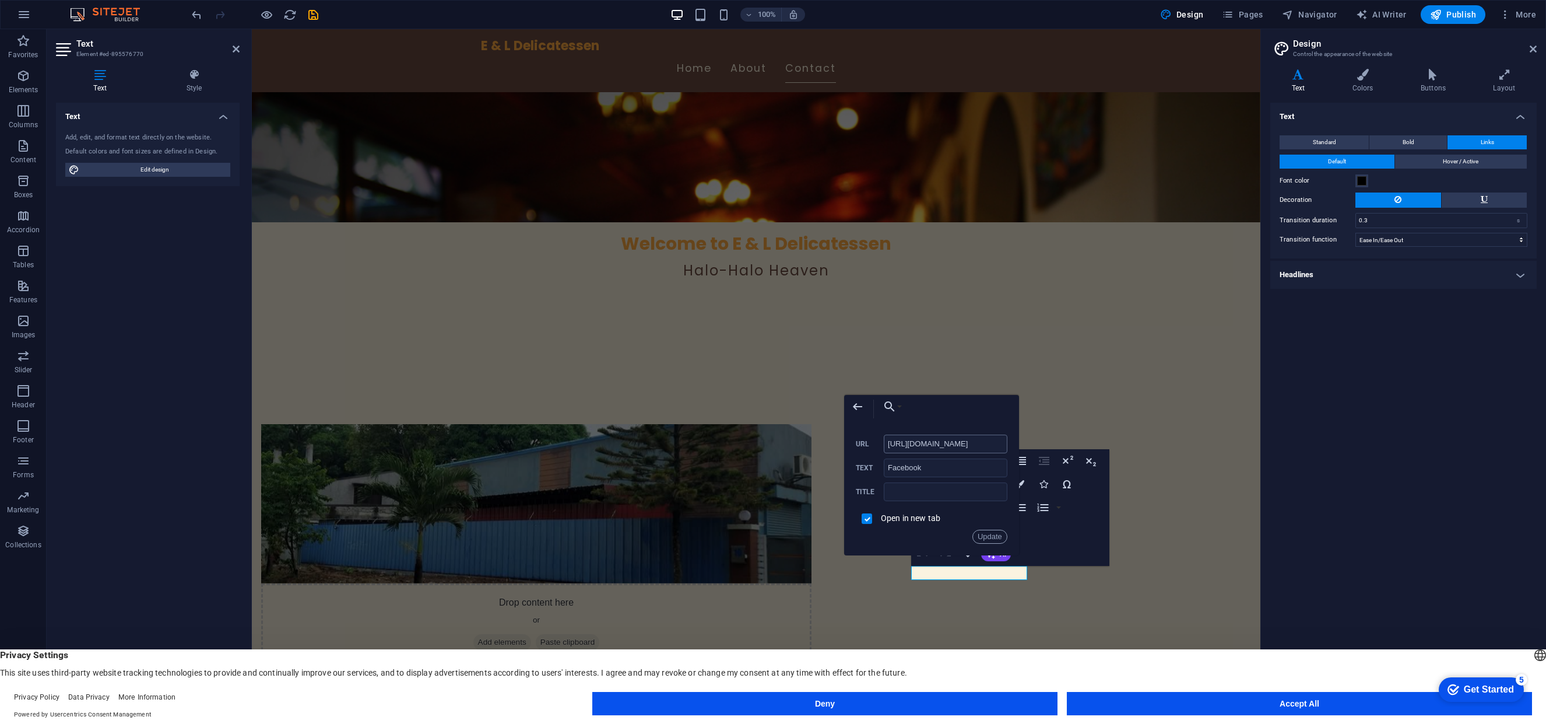
click at [926, 448] on input "[URL][DOMAIN_NAME]" at bounding box center [946, 443] width 124 height 19
type input "[URL][DOMAIN_NAME]"
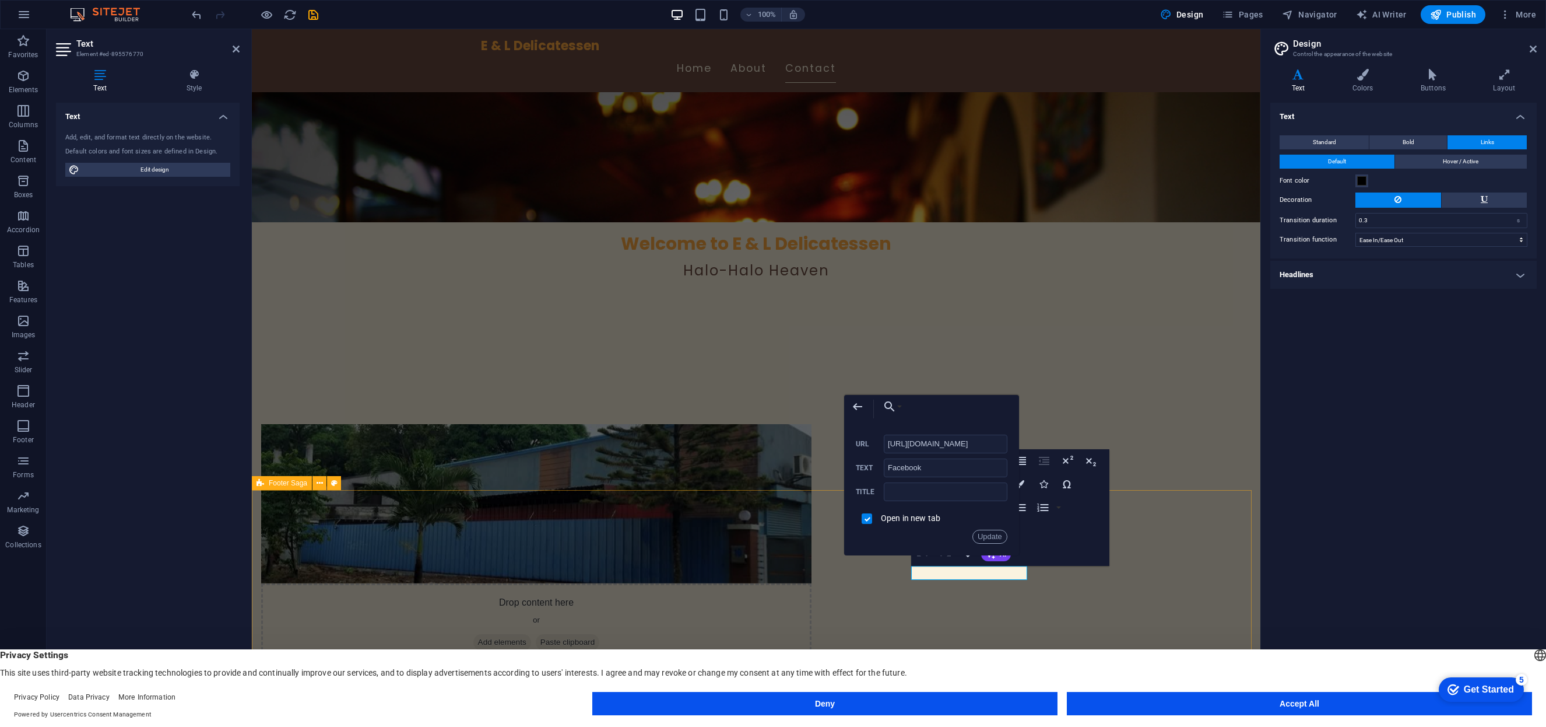
scroll to position [0, 0]
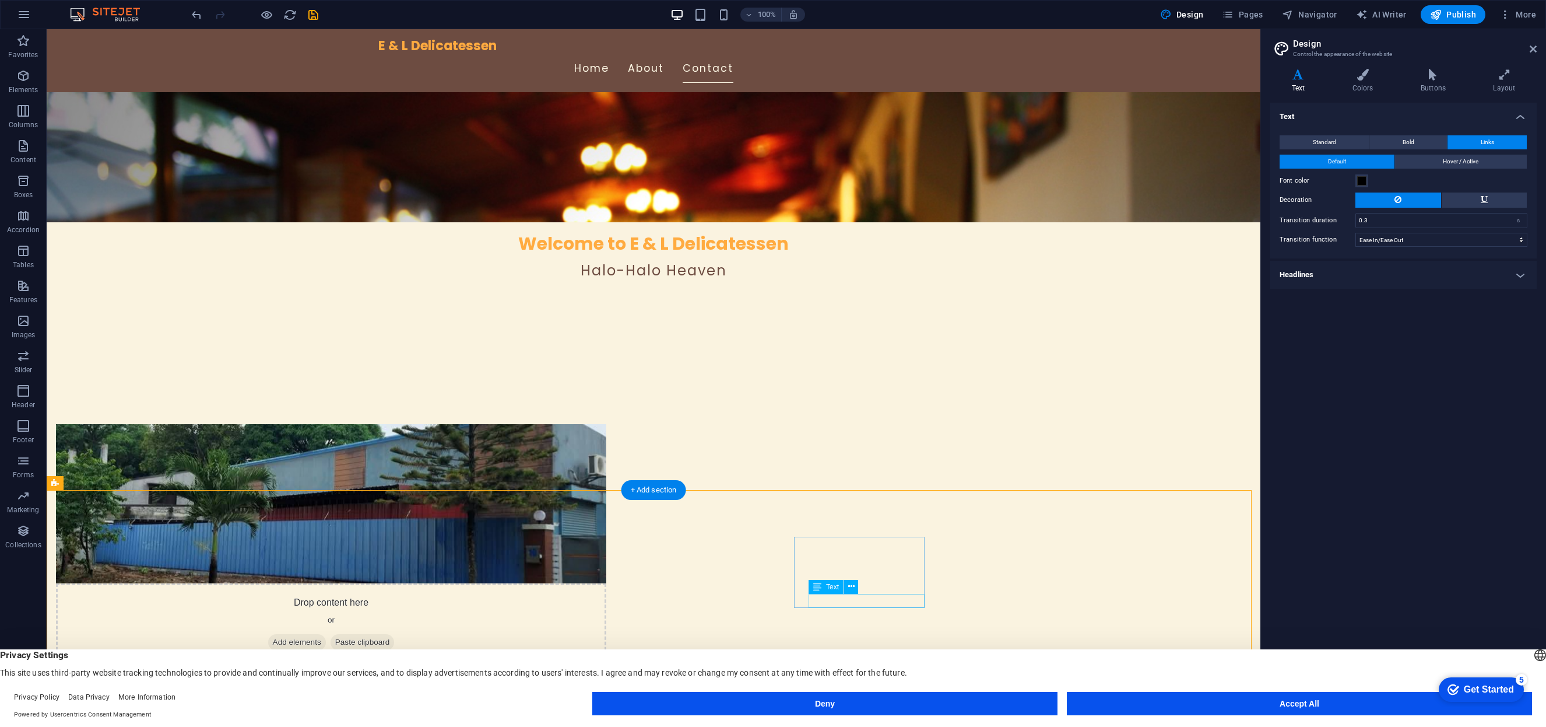
click at [852, 570] on icon at bounding box center [851, 572] width 6 height 12
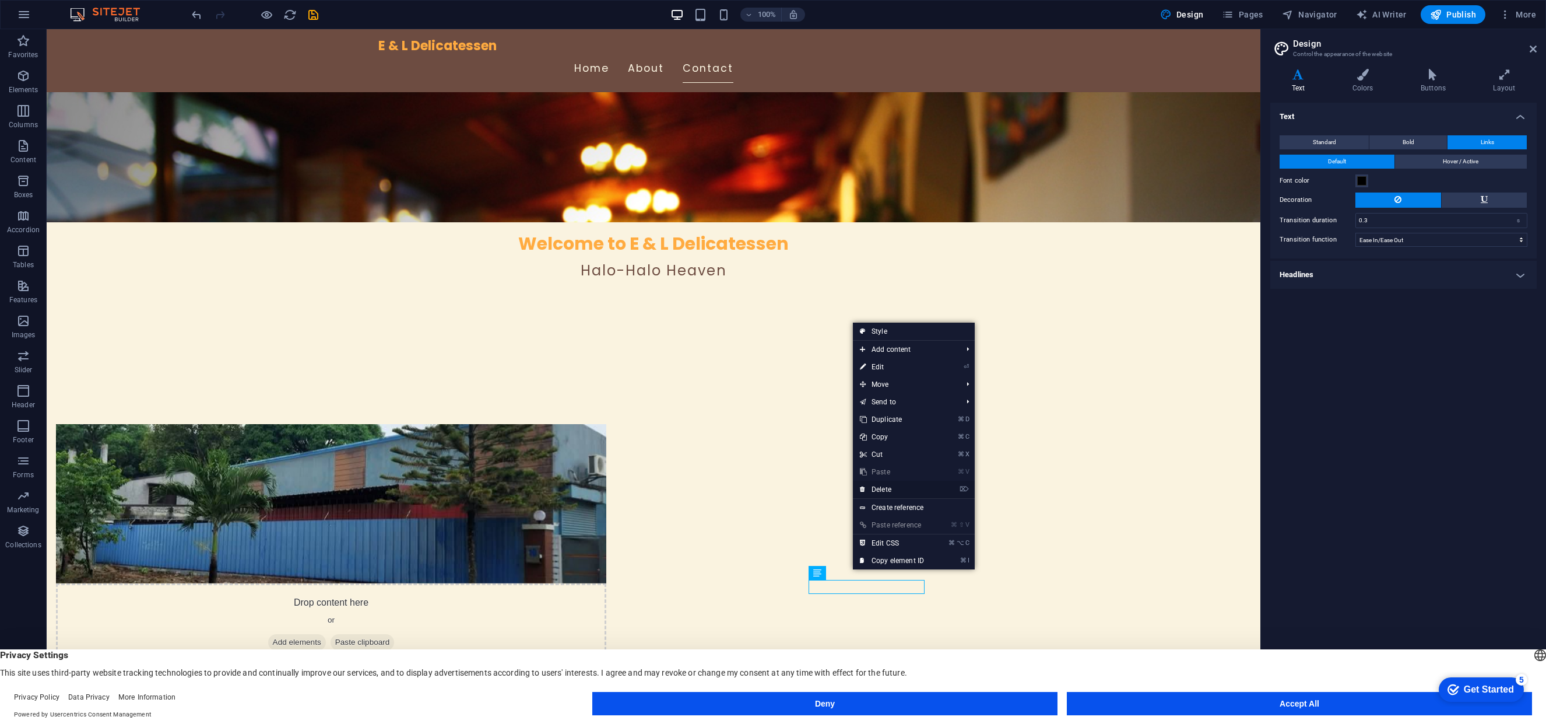
click at [899, 487] on link "⌦ Delete" at bounding box center [892, 488] width 78 height 17
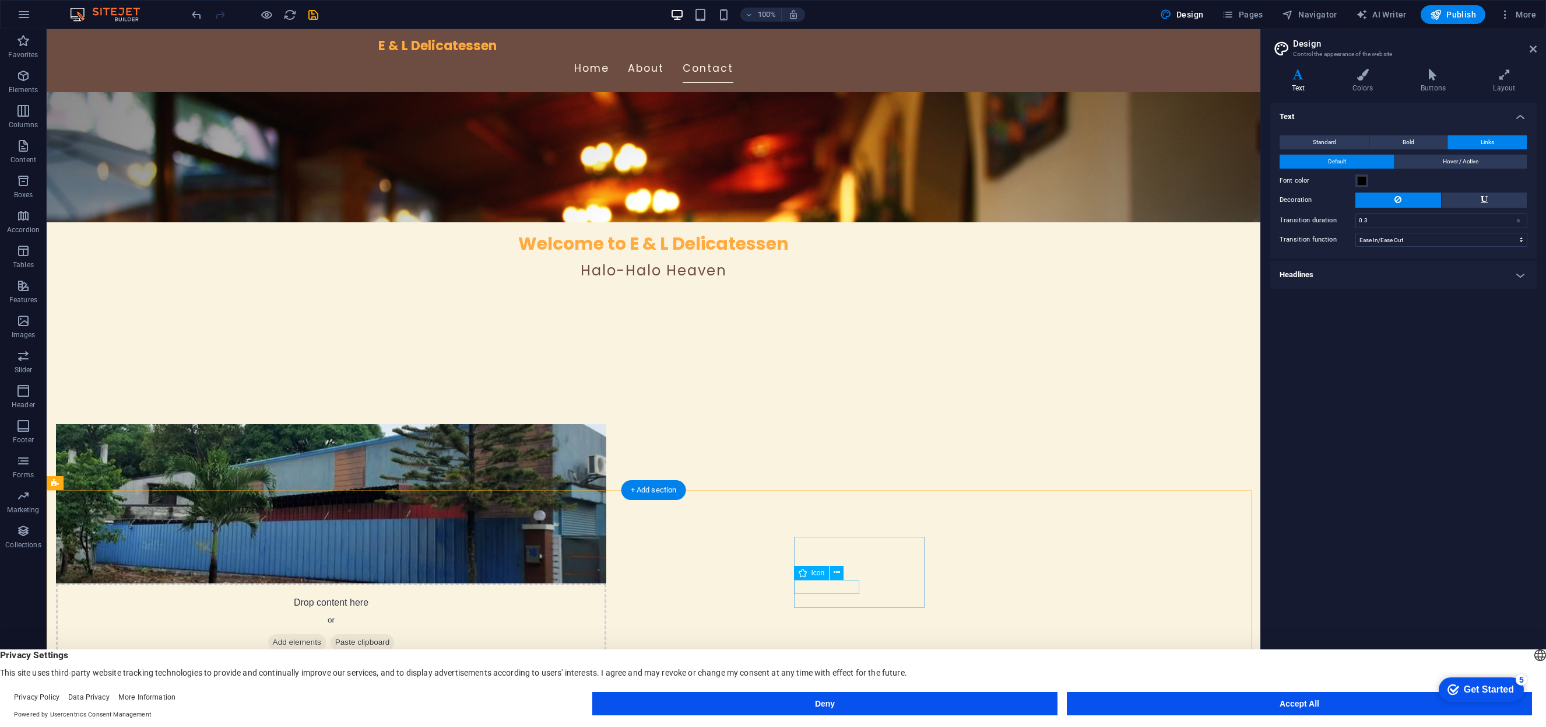
click at [1459, 22] on button "Publish" at bounding box center [1453, 14] width 65 height 19
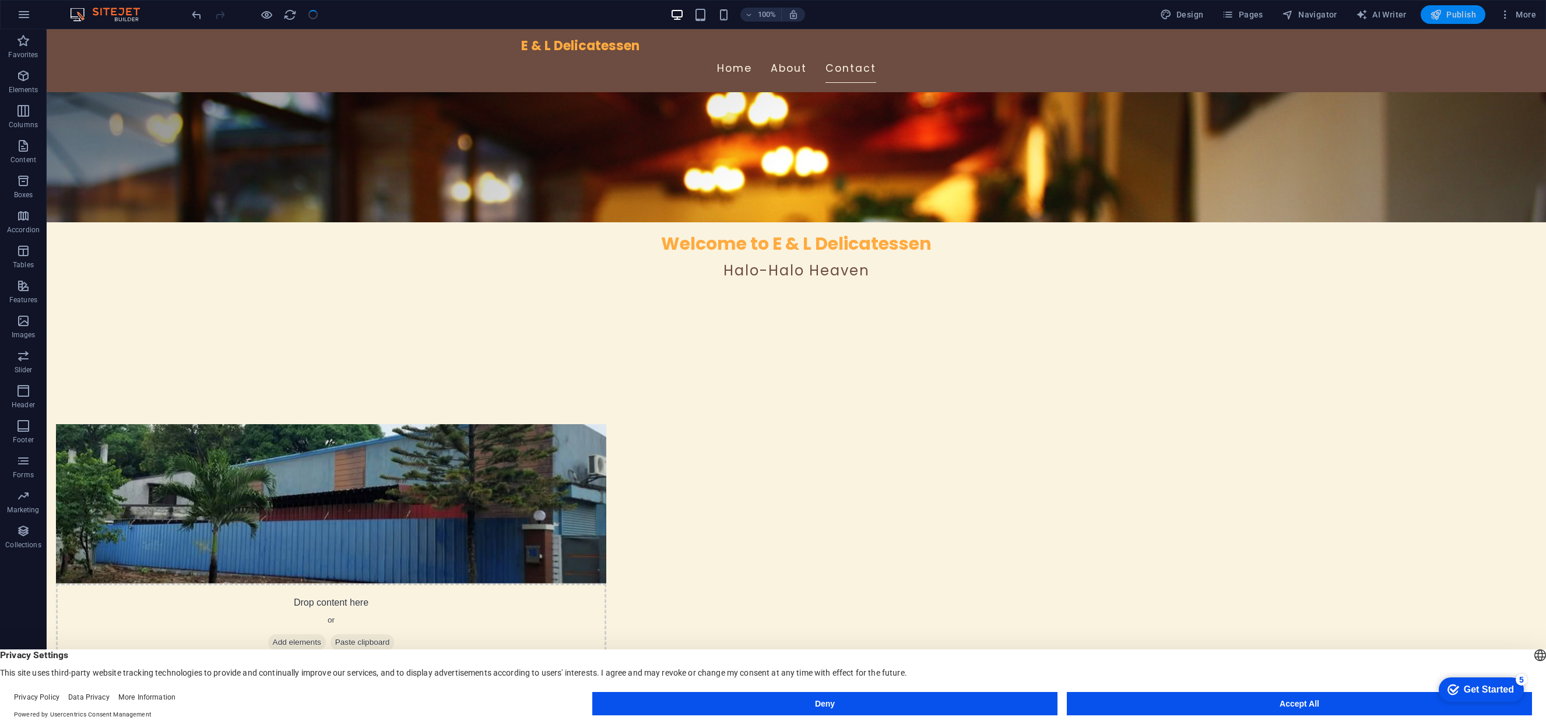
click at [1452, 9] on span "Publish" at bounding box center [1453, 15] width 46 height 12
click at [1459, 17] on span "Publish" at bounding box center [1453, 15] width 46 height 12
click at [1433, 10] on icon "button" at bounding box center [1436, 15] width 12 height 12
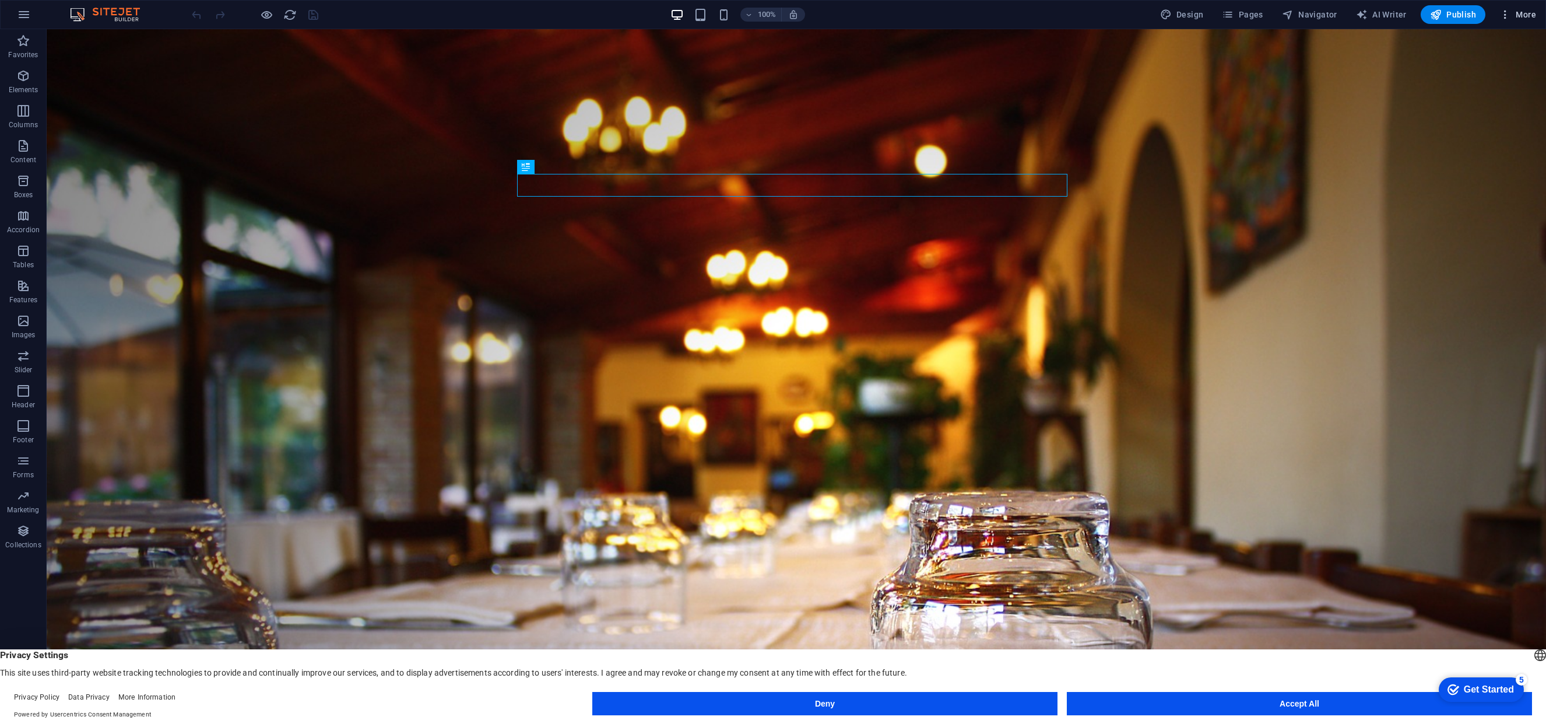
click at [1510, 15] on icon "button" at bounding box center [1506, 15] width 12 height 12
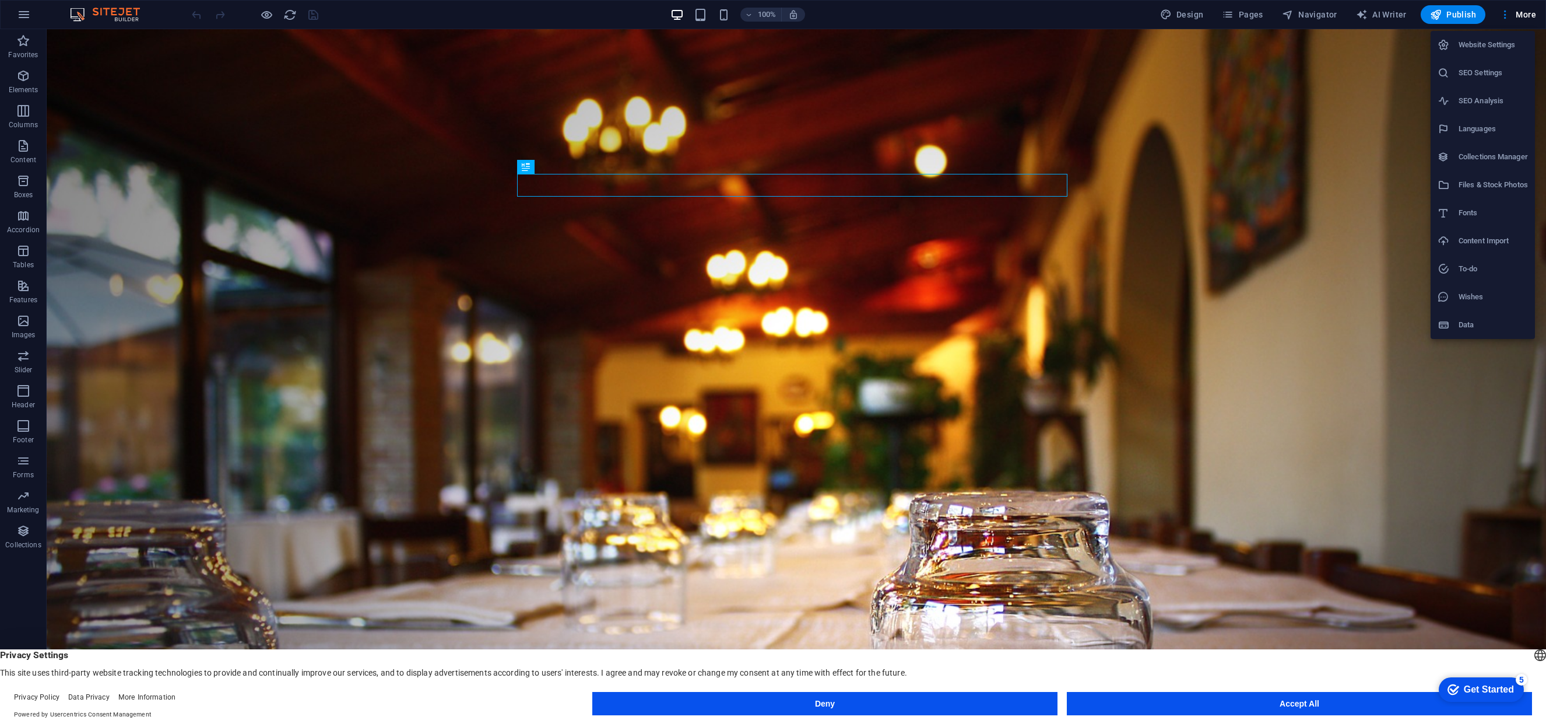
click at [1343, 588] on div at bounding box center [773, 363] width 1546 height 727
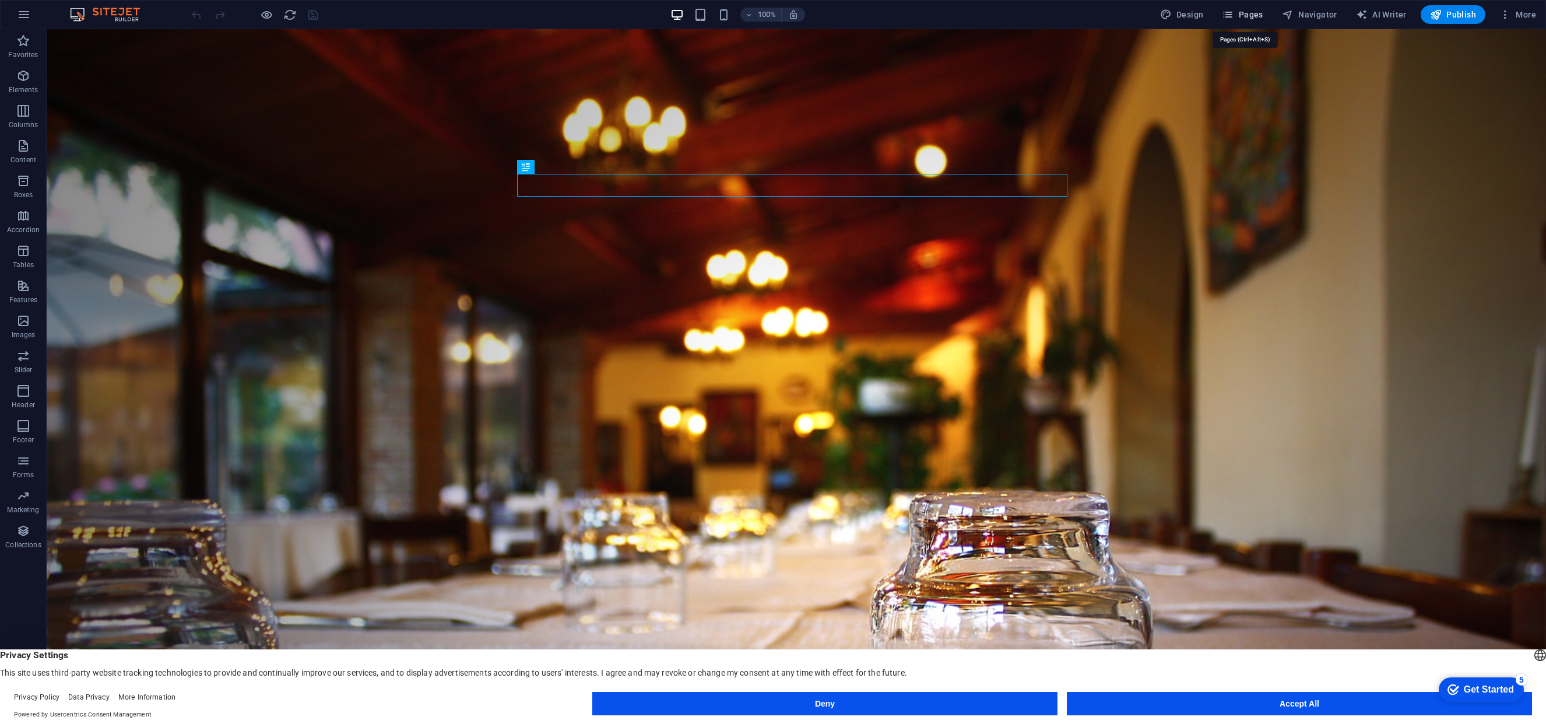
click at [1247, 12] on span "Pages" at bounding box center [1242, 15] width 41 height 12
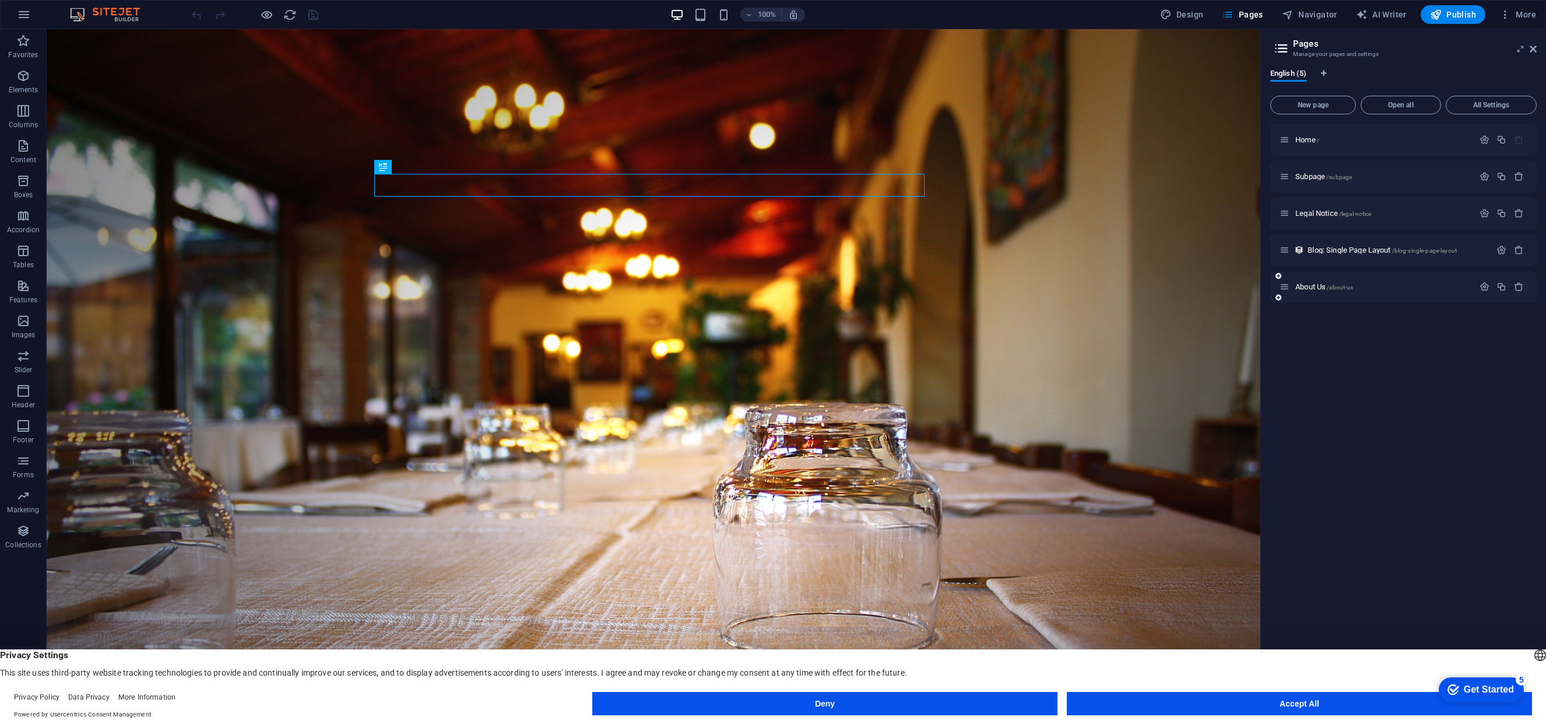
click at [1310, 278] on div "About Us /about-us" at bounding box center [1404, 287] width 266 height 32
click at [1311, 284] on span "About Us /about-us" at bounding box center [1325, 286] width 58 height 9
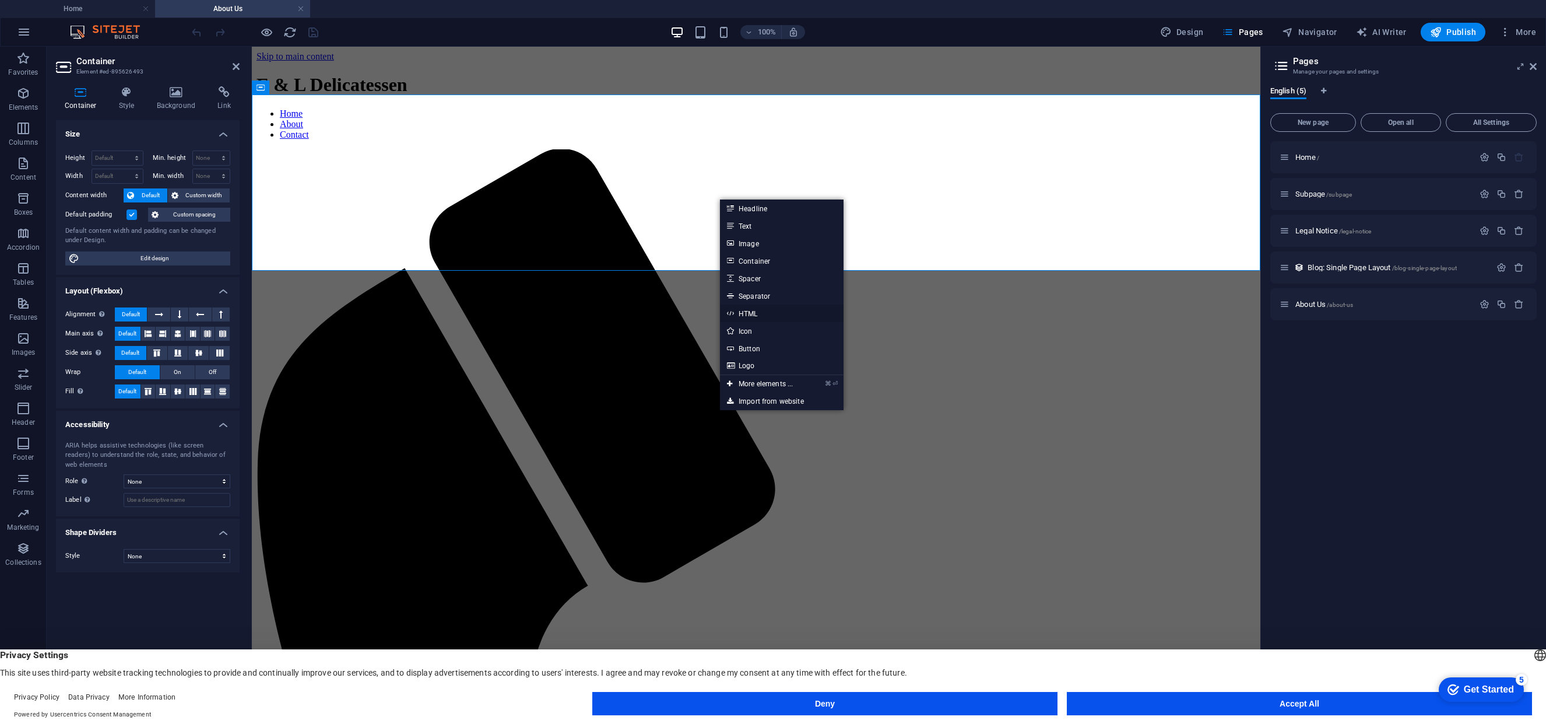
click at [756, 317] on link "HTML" at bounding box center [782, 312] width 124 height 17
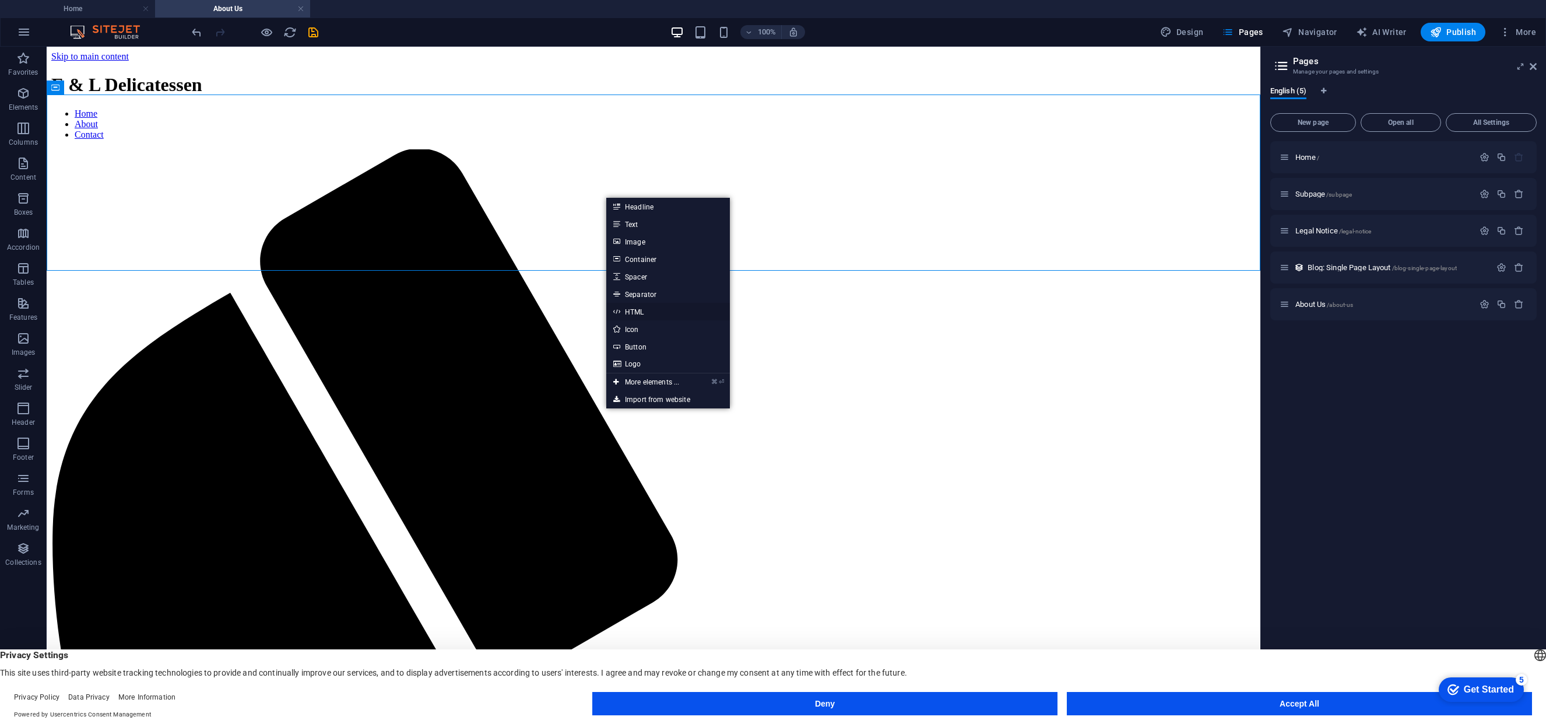
click at [641, 313] on link "HTML" at bounding box center [668, 311] width 124 height 17
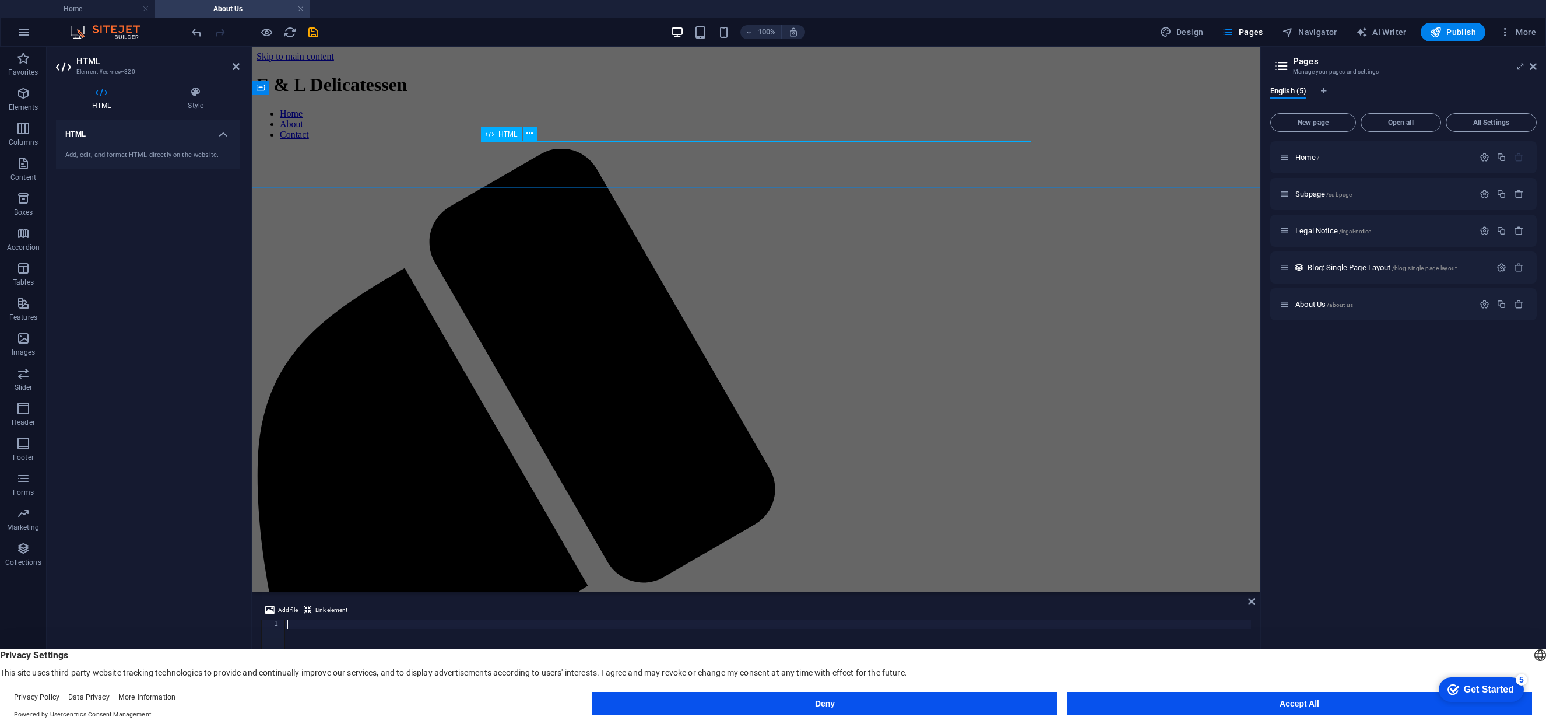
click at [489, 136] on icon at bounding box center [490, 134] width 8 height 14
click at [532, 132] on icon at bounding box center [530, 134] width 6 height 12
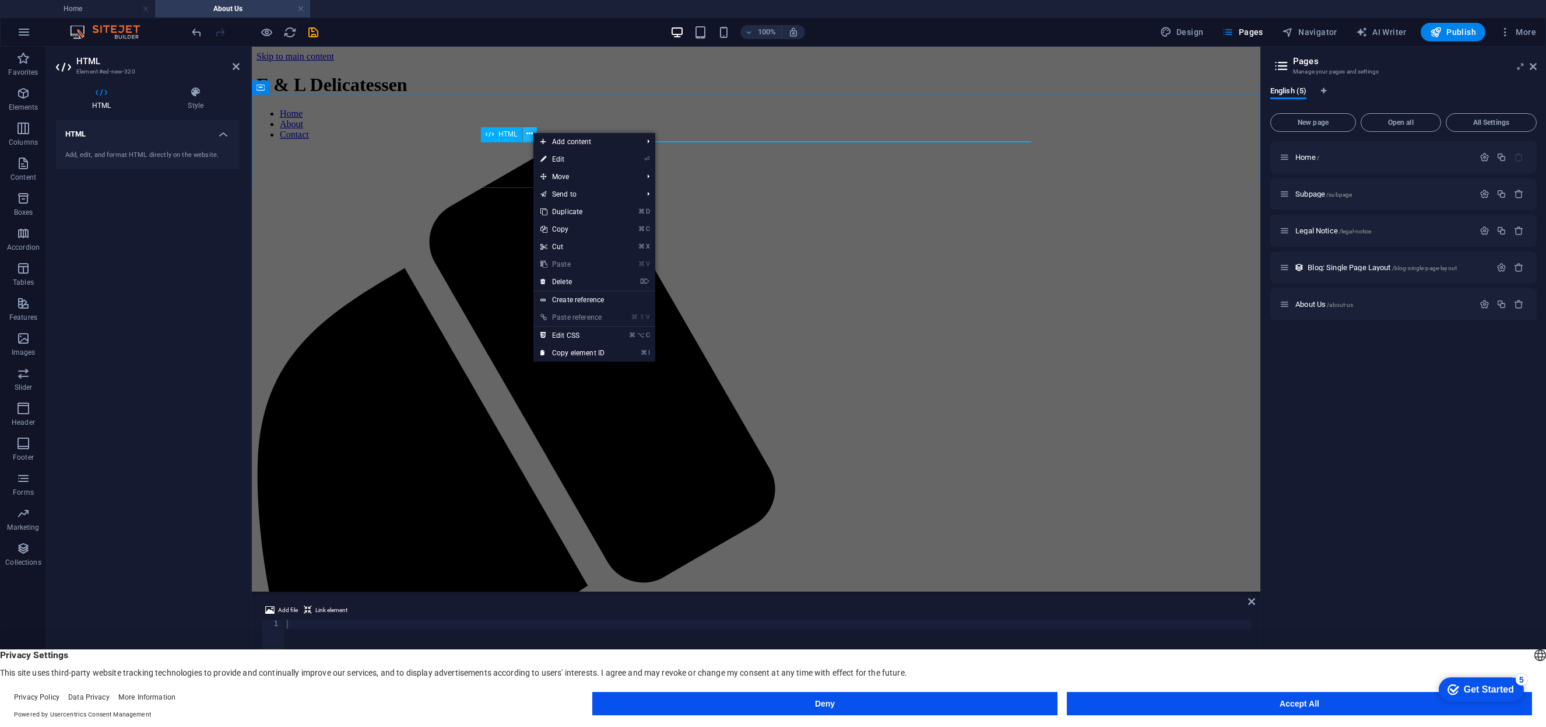
click at [532, 132] on icon at bounding box center [530, 134] width 6 height 12
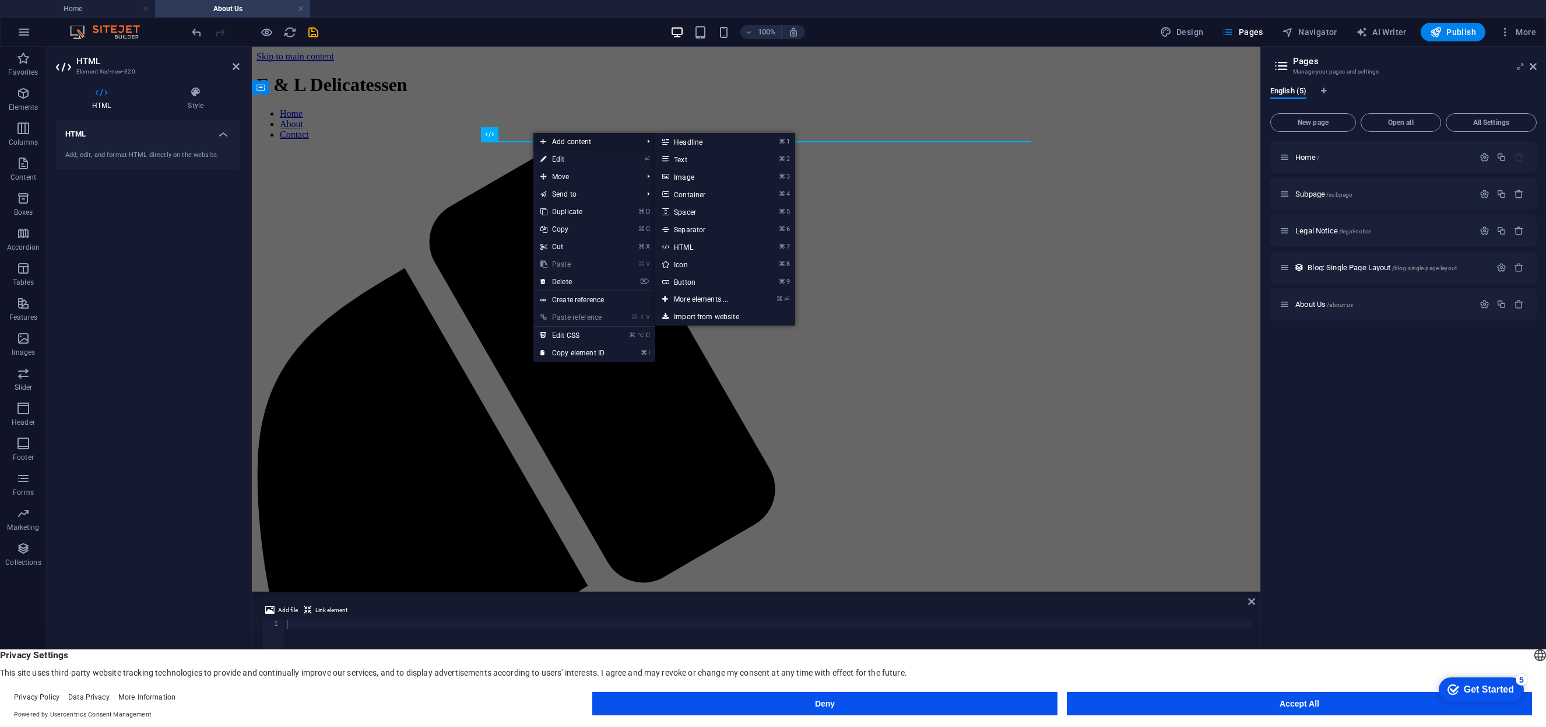
click at [550, 145] on span "Add content" at bounding box center [586, 141] width 104 height 17
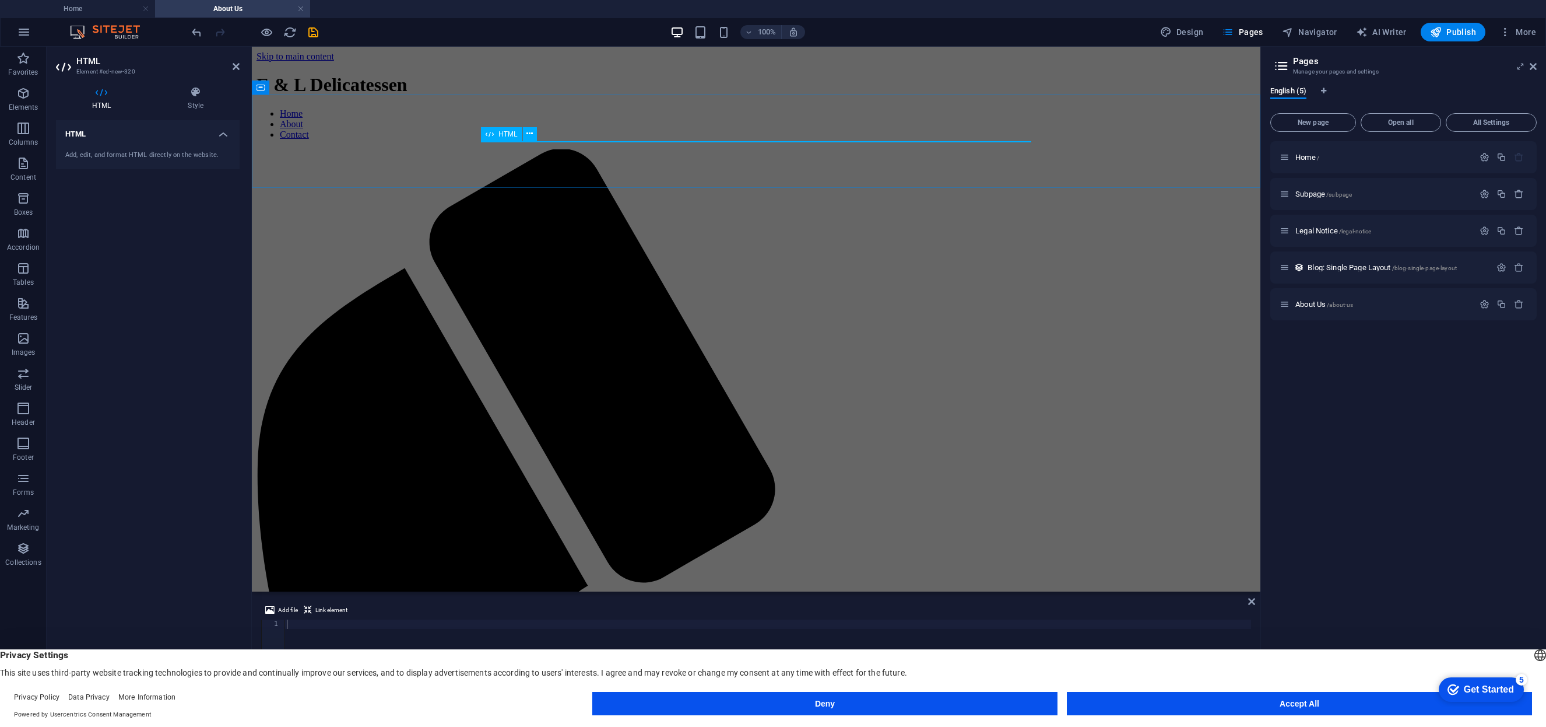
click at [508, 134] on span "HTML" at bounding box center [508, 134] width 19 height 7
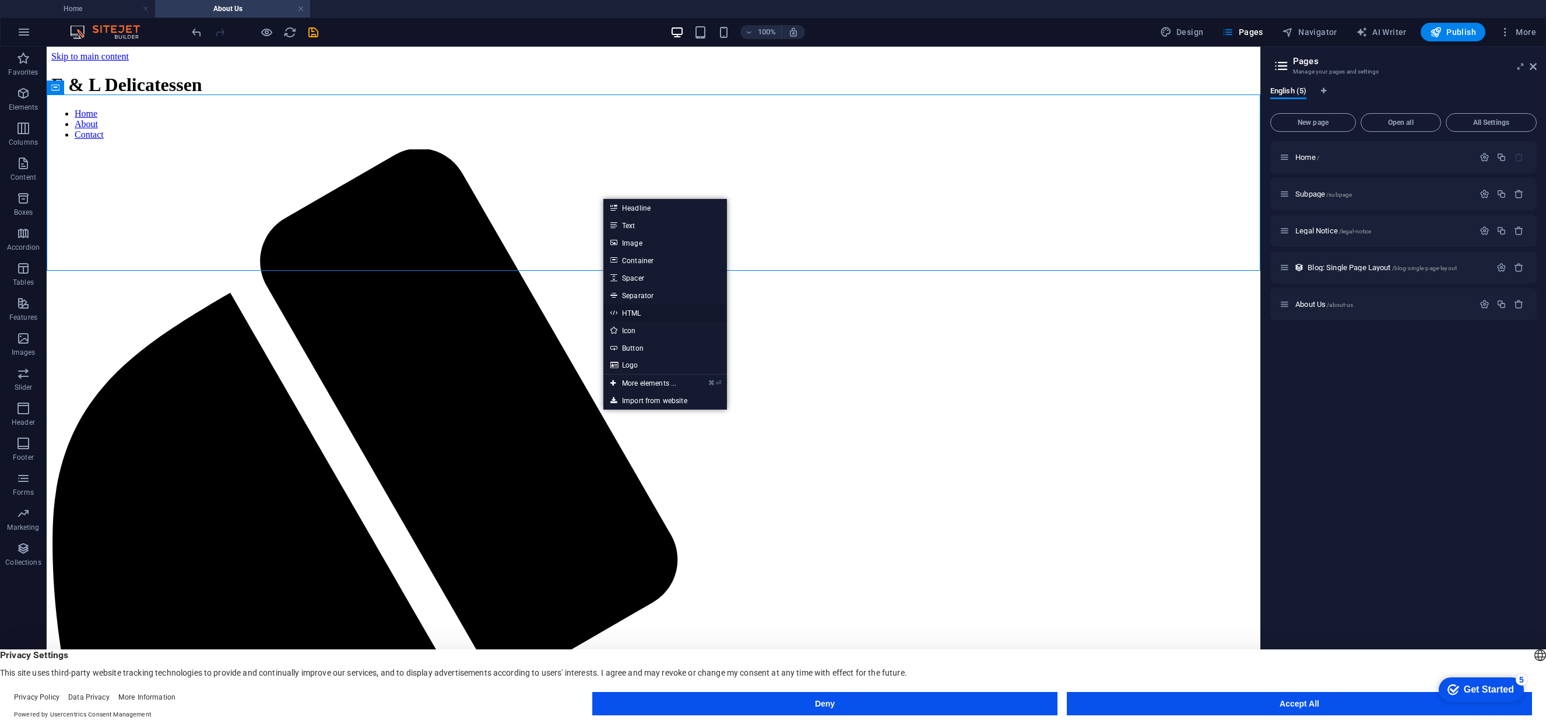
click at [643, 311] on link "HTML" at bounding box center [665, 312] width 124 height 17
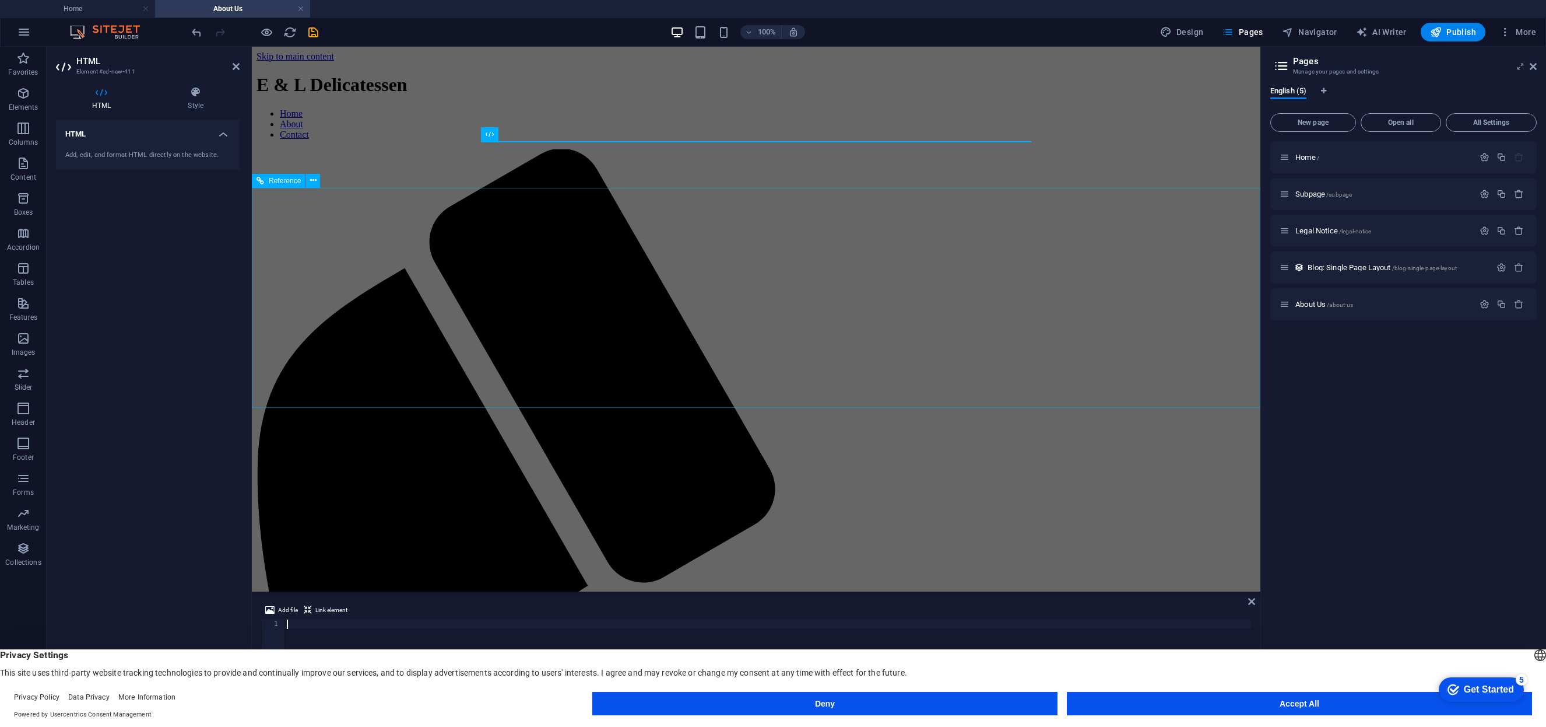
scroll to position [154, 0]
click at [229, 134] on h4 "HTML" at bounding box center [148, 130] width 184 height 21
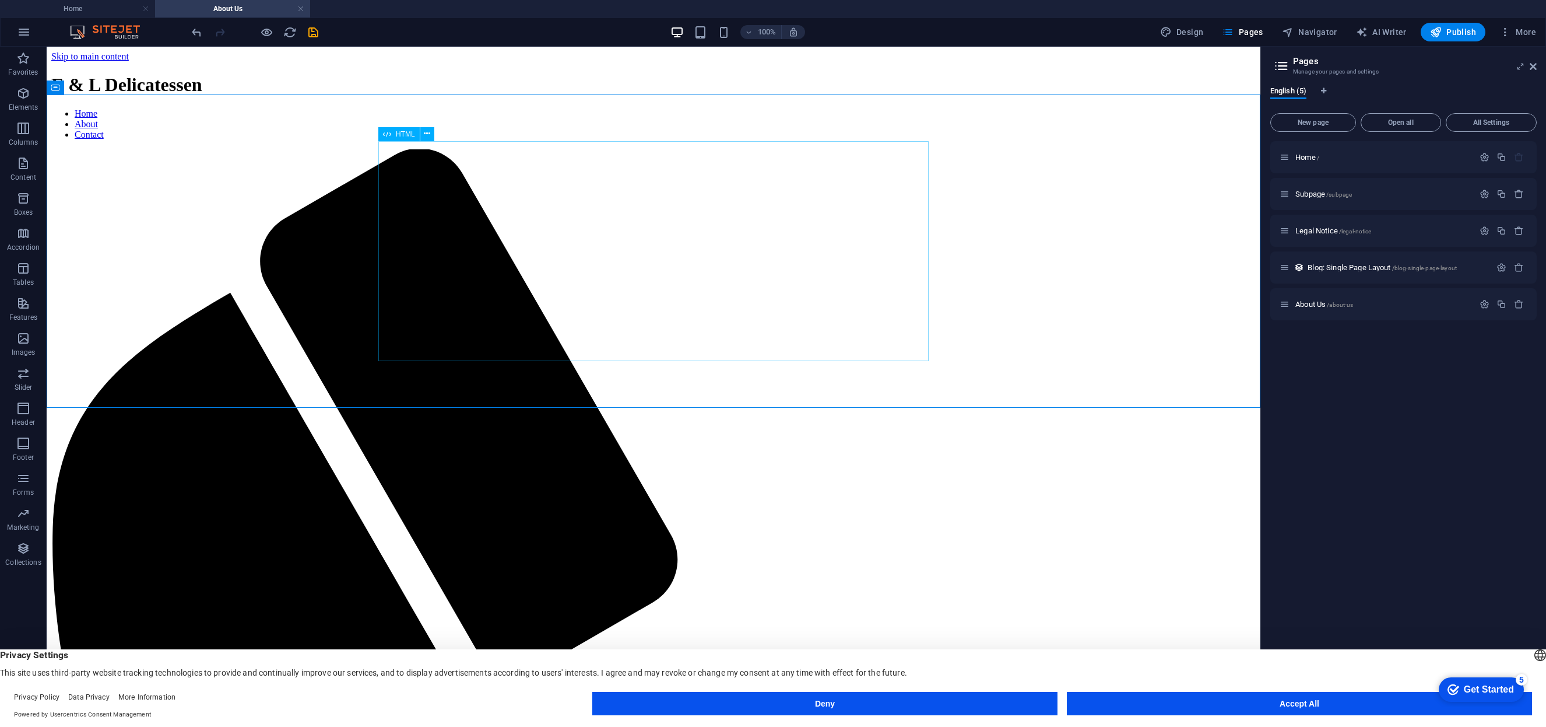
click at [395, 133] on div "HTML" at bounding box center [398, 134] width 41 height 14
click at [426, 131] on icon at bounding box center [427, 134] width 6 height 12
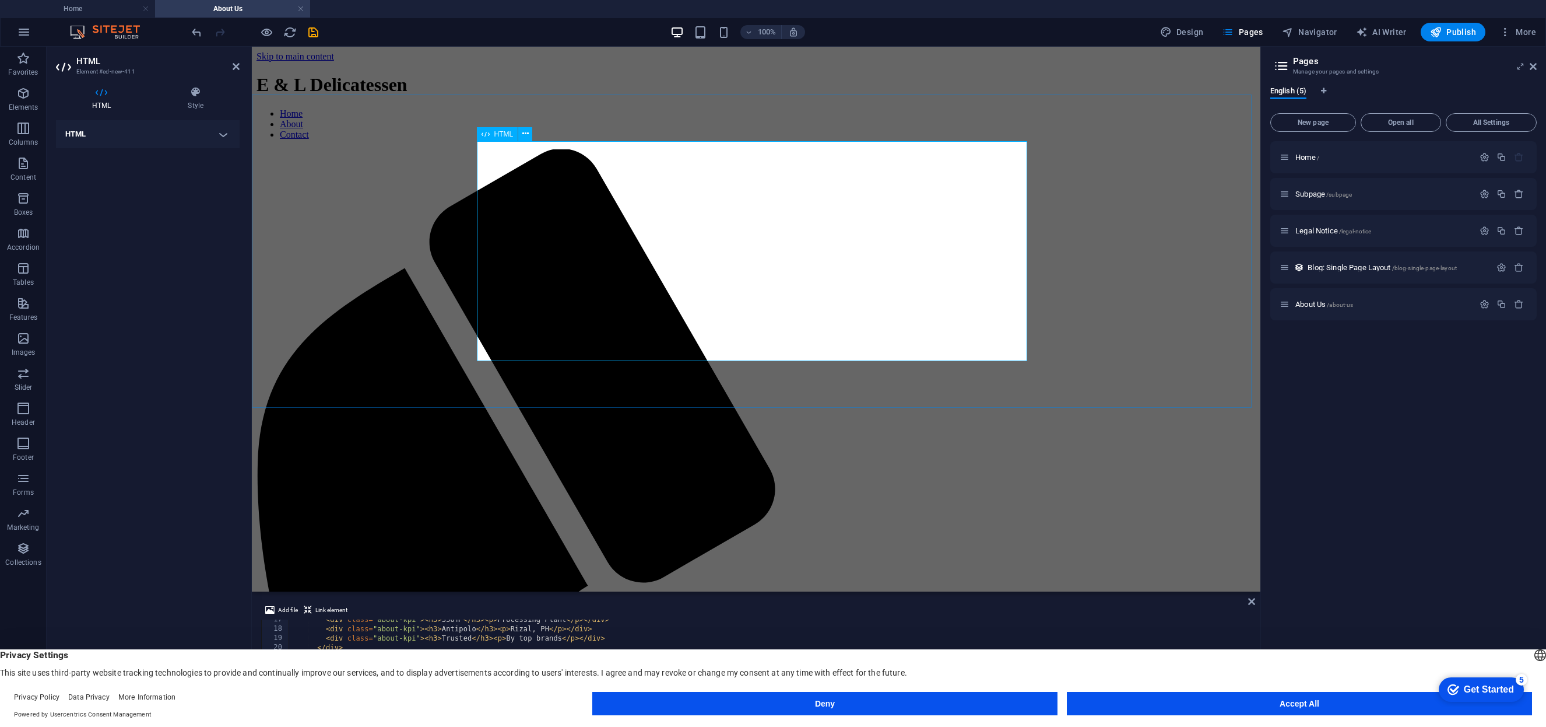
click at [196, 93] on icon at bounding box center [196, 92] width 88 height 12
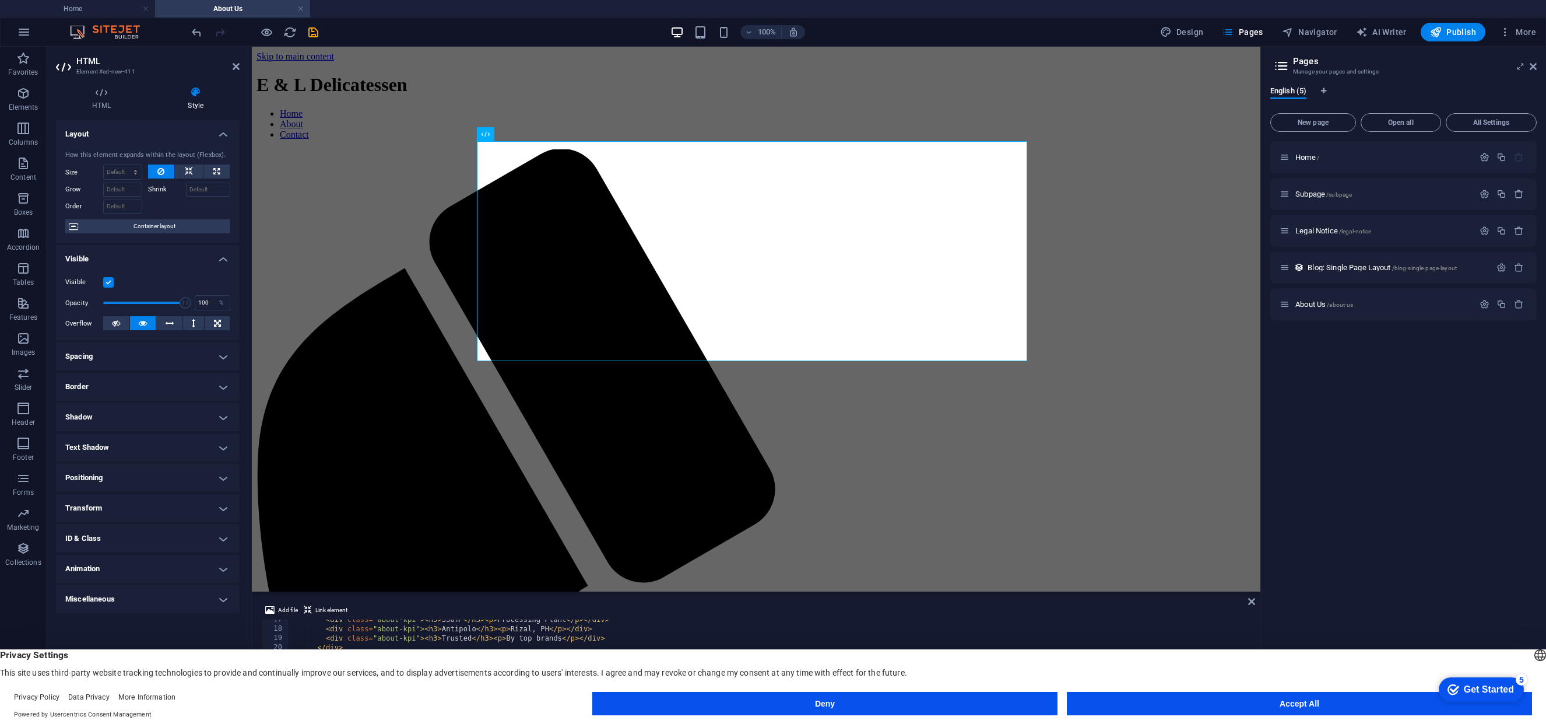
click at [209, 595] on h4 "Miscellaneous" at bounding box center [148, 599] width 184 height 28
click at [102, 99] on h4 "HTML" at bounding box center [104, 98] width 96 height 24
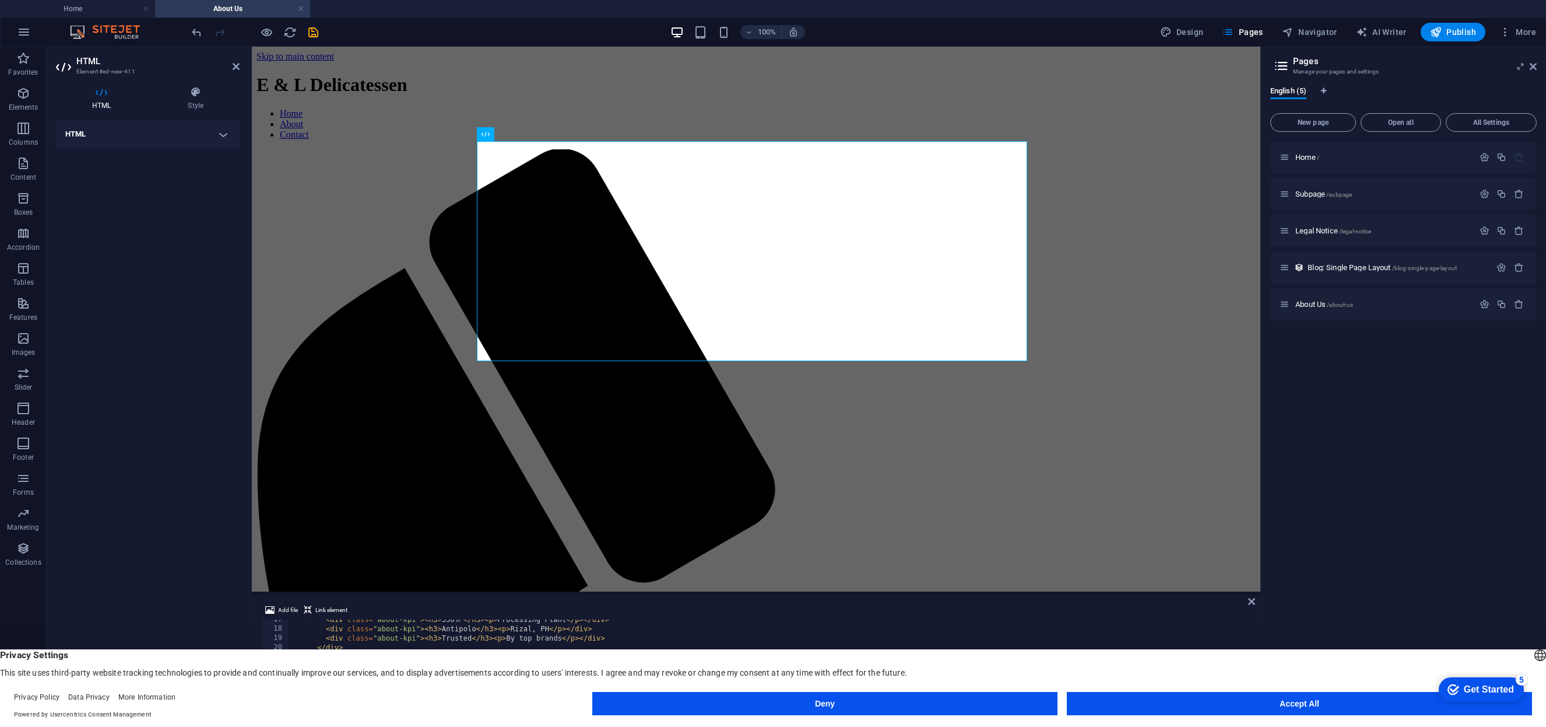
click at [93, 129] on h4 "HTML" at bounding box center [148, 134] width 184 height 28
click at [143, 153] on div "Add, edit, and format HTML directly on the website." at bounding box center [147, 155] width 165 height 10
click at [526, 134] on icon at bounding box center [525, 134] width 6 height 12
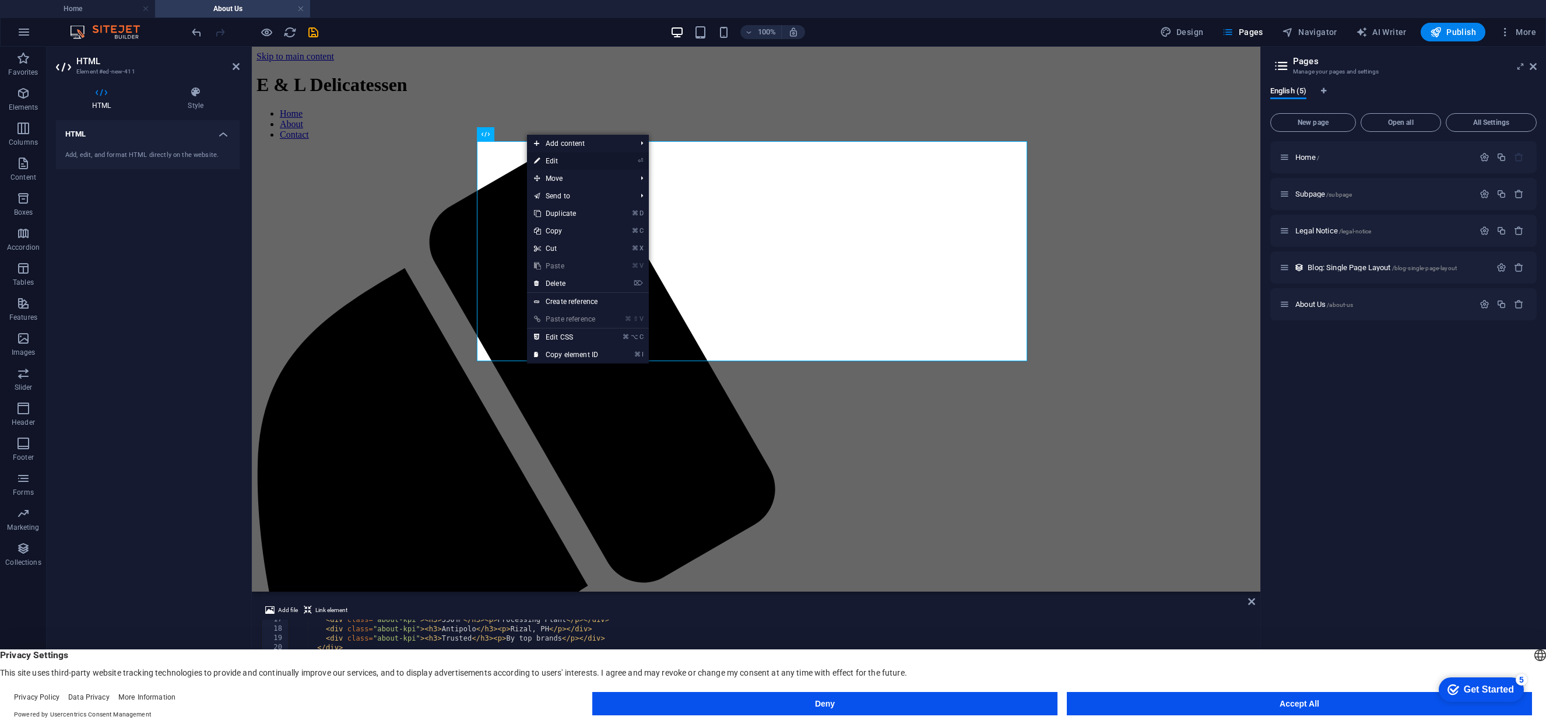
click at [553, 157] on link "⏎ Edit" at bounding box center [566, 160] width 78 height 17
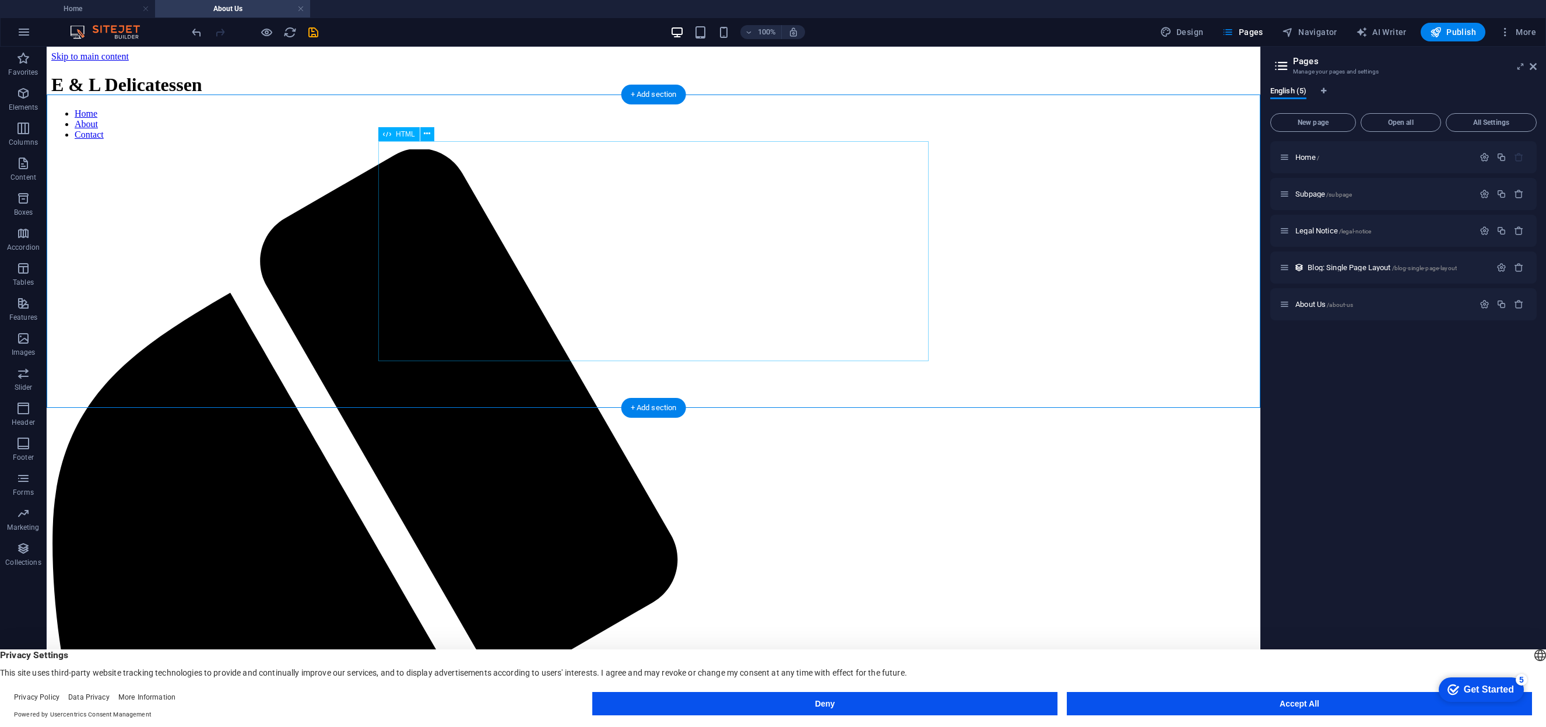
click at [425, 133] on icon at bounding box center [427, 134] width 6 height 12
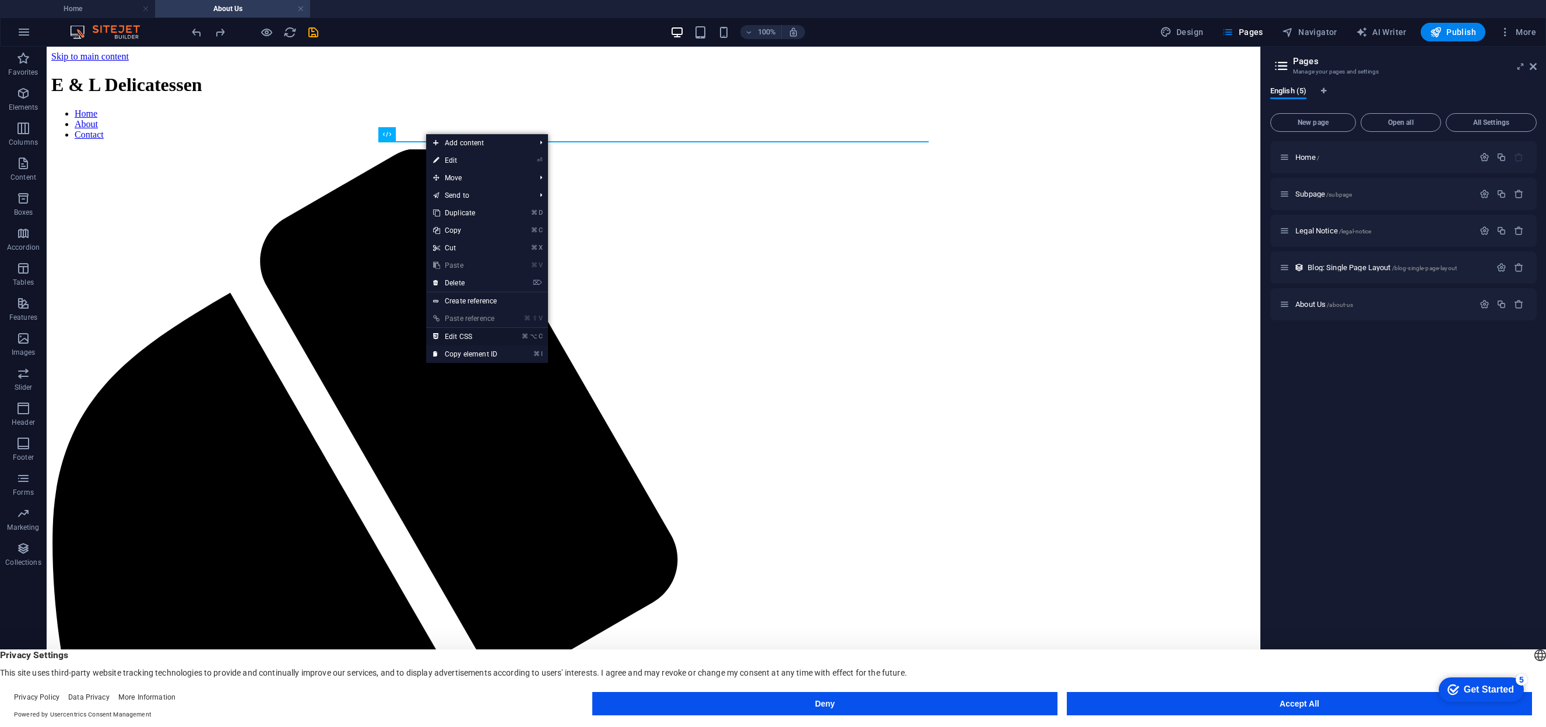
click at [458, 338] on link "⌘ ⌥ C Edit CSS" at bounding box center [465, 336] width 78 height 17
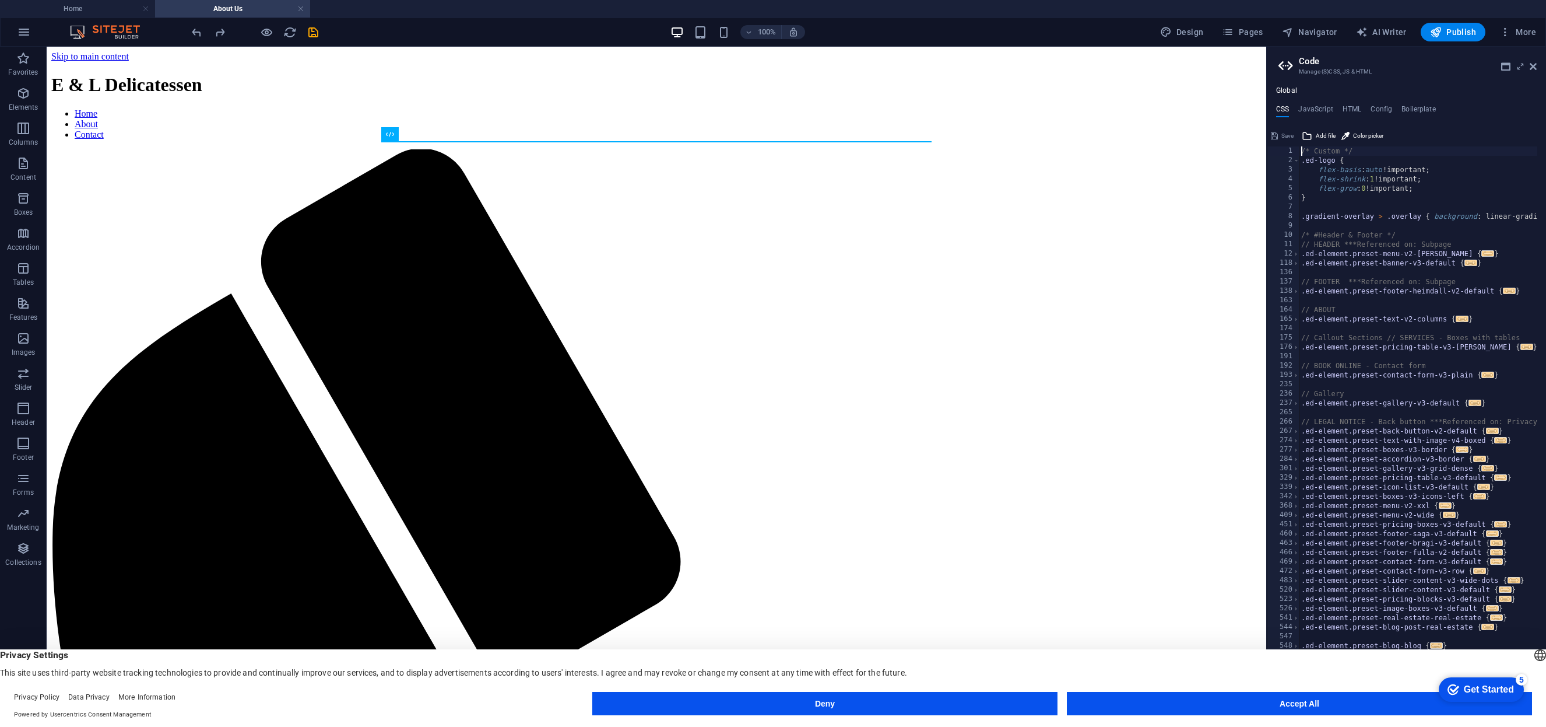
click at [1396, 196] on div "/* Custom */ .ed-logo { flex-basis : auto !important; flex-shrink : 1 !importan…" at bounding box center [1560, 431] width 522 height 571
type textarea "@include text-v2; }"
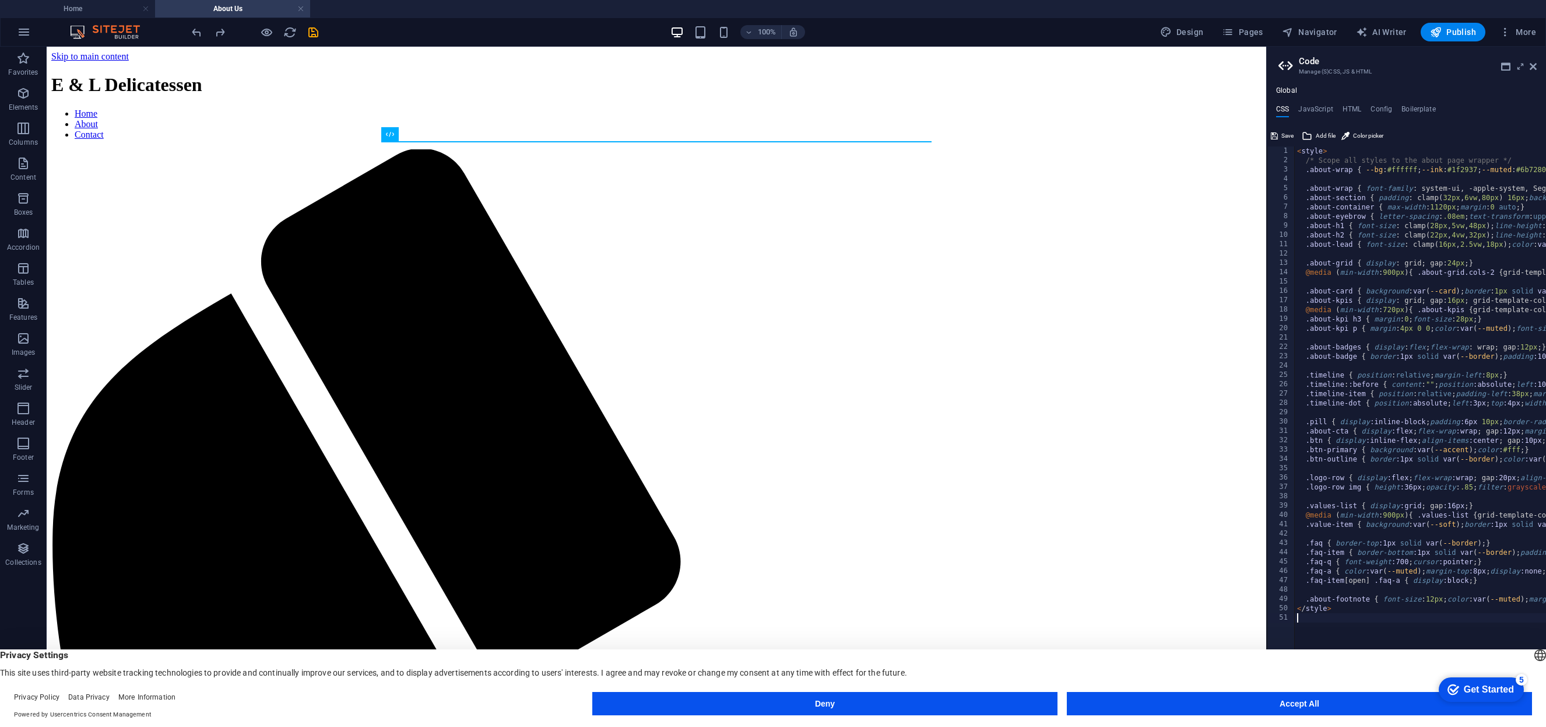
type textarea "@include text-v2; }"
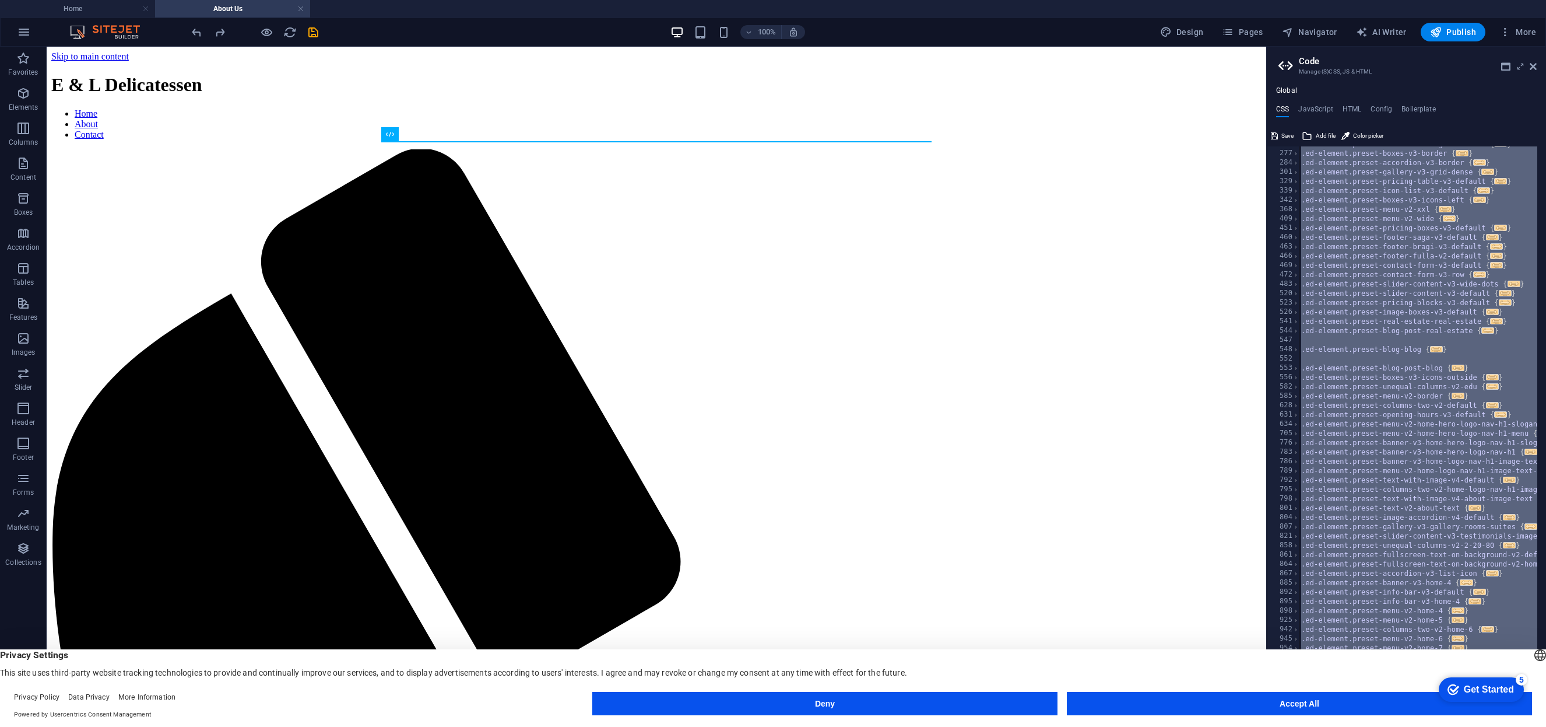
scroll to position [296, 0]
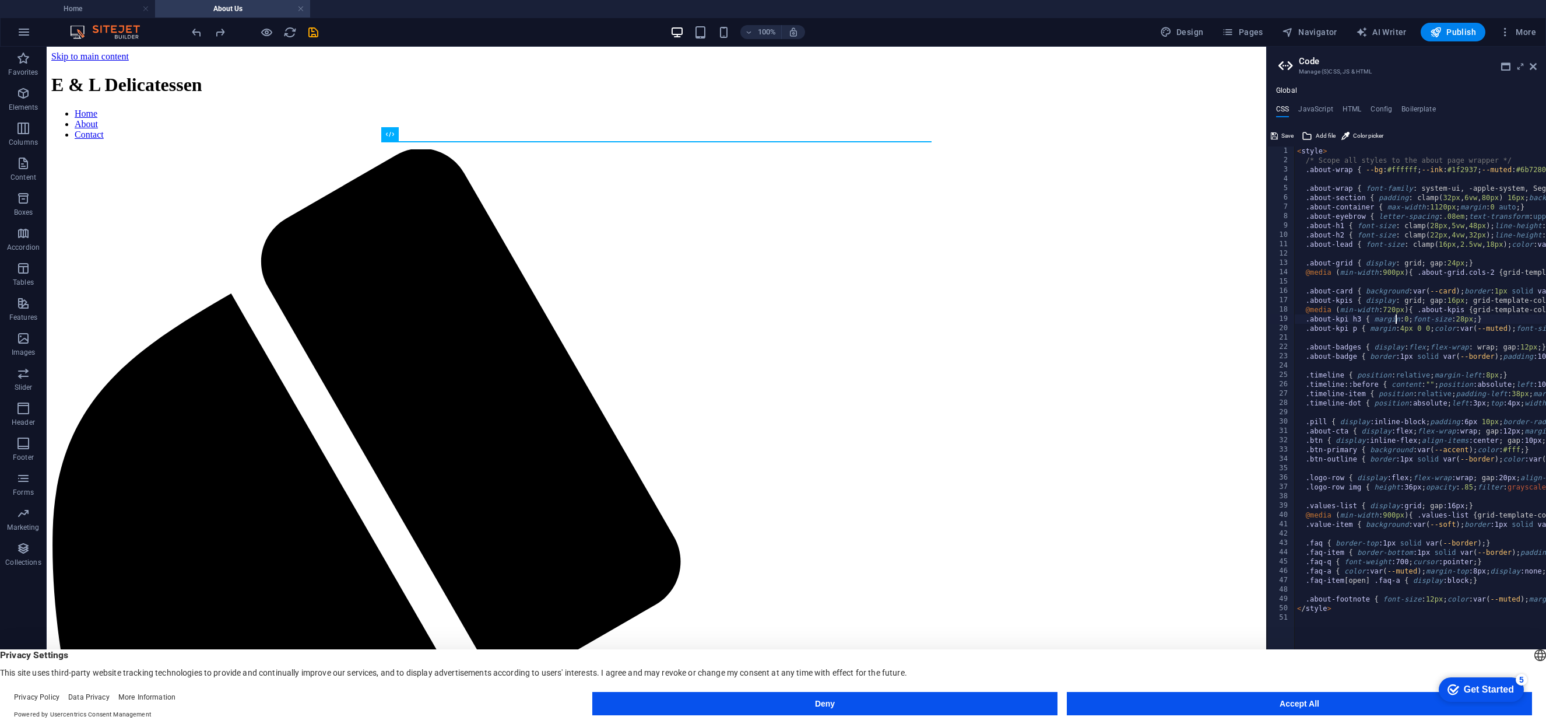
type textarea ".about-kpi h3 { margin: 0; font-size: 28px; }"
click at [285, 34] on icon "reload" at bounding box center [289, 32] width 13 height 13
